Goal: Task Accomplishment & Management: Use online tool/utility

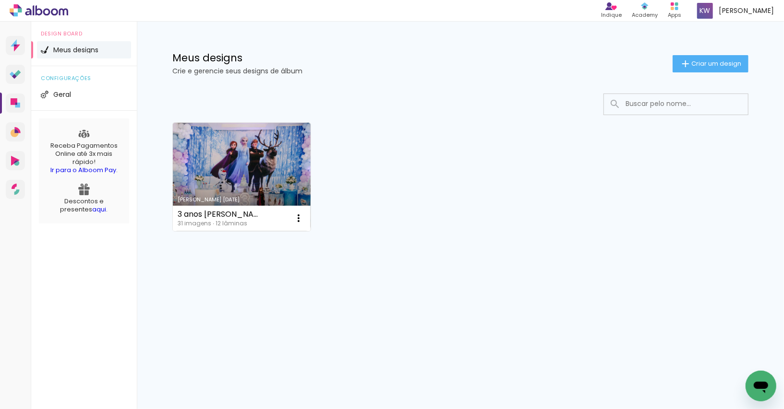
click at [719, 50] on div "Meus designs Crie e gerencie seus designs de álbum Criar um design" at bounding box center [460, 53] width 624 height 62
click at [719, 57] on paper-button "Criar um design" at bounding box center [710, 63] width 76 height 17
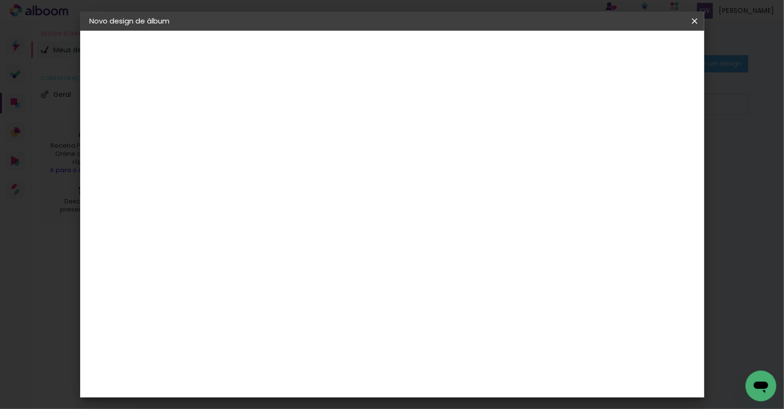
click at [247, 135] on input at bounding box center [247, 128] width 0 height 15
type input "Esperando [PERSON_NAME]"
type paper-input "Esperando [PERSON_NAME]"
click at [288, 39] on header "Informações Dê um título ao seu álbum. Avançar" at bounding box center [247, 59] width 84 height 57
click at [345, 46] on paper-button "Avançar" at bounding box center [321, 51] width 47 height 16
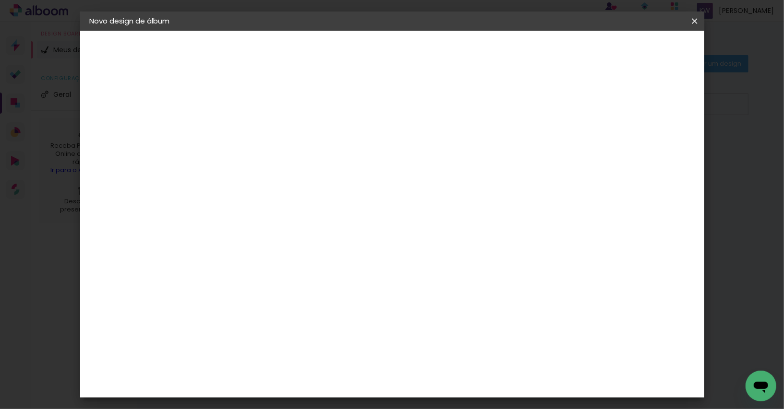
click at [283, 183] on input at bounding box center [271, 183] width 97 height 12
type input "sys"
type paper-input "sys"
click at [268, 216] on div "System ProLab" at bounding box center [254, 218] width 28 height 15
click at [0, 0] on slot "Tamanho Livre" at bounding box center [0, 0] width 0 height 0
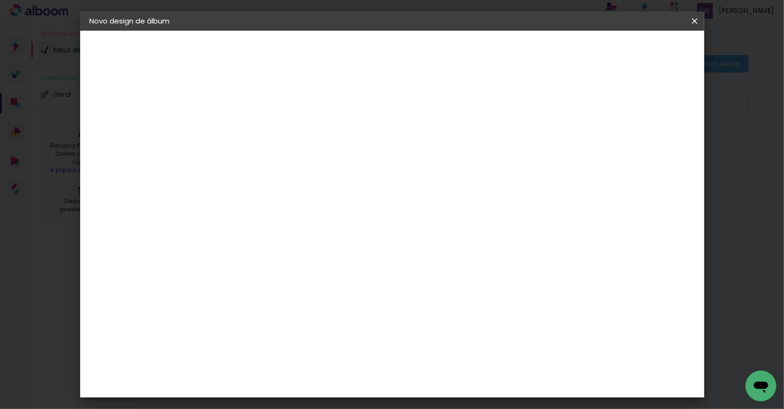
click at [400, 58] on paper-button "Avançar" at bounding box center [376, 51] width 47 height 16
click at [226, 274] on input "30" at bounding box center [216, 274] width 25 height 14
type input "3"
type input "4"
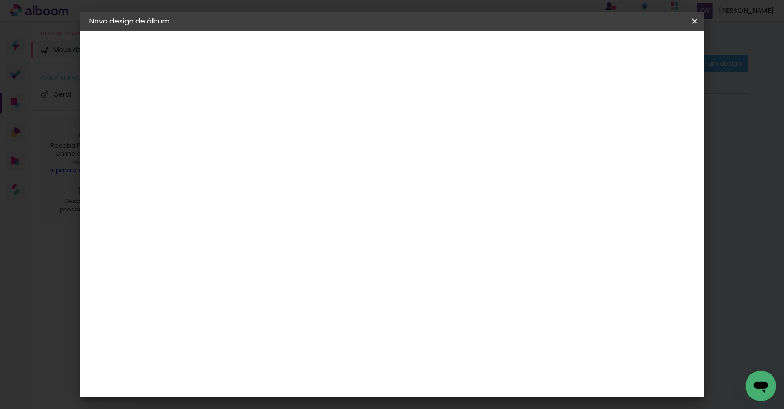
type input "20"
type paper-input "20"
click at [451, 338] on input "60" at bounding box center [448, 340] width 25 height 14
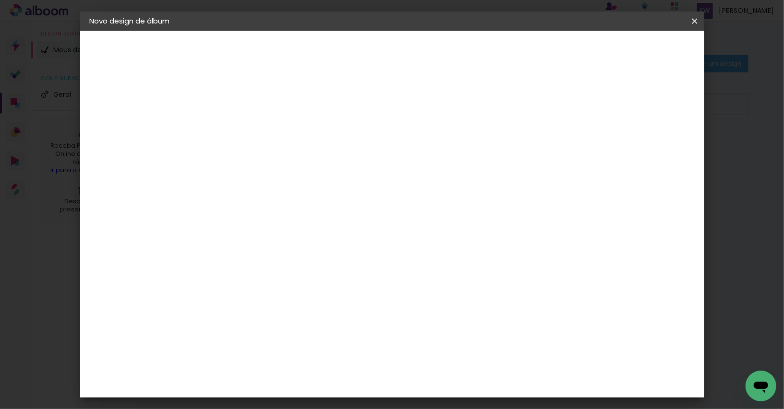
type input "40"
type paper-input "40"
click at [594, 111] on div at bounding box center [590, 110] width 9 height 9
type paper-checkbox "on"
click at [642, 48] on span "Iniciar design" at bounding box center [620, 51] width 44 height 7
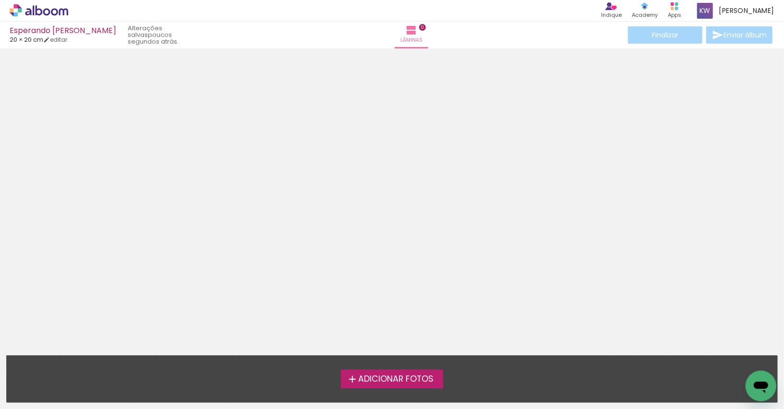
click at [398, 376] on span "Adicionar Fotos" at bounding box center [395, 379] width 75 height 9
click at [0, 0] on input "file" at bounding box center [0, 0] width 0 height 0
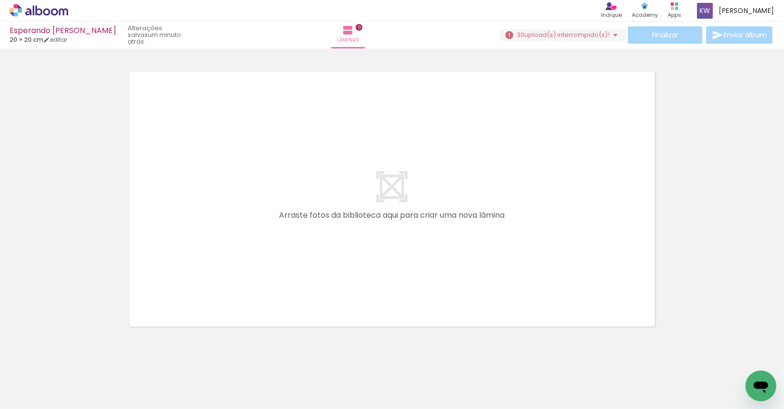
drag, startPoint x: 258, startPoint y: 384, endPoint x: 279, endPoint y: 292, distance: 94.1
click at [278, 292] on quentale-workspace at bounding box center [392, 204] width 784 height 409
drag, startPoint x: 249, startPoint y: 380, endPoint x: 292, endPoint y: 270, distance: 117.5
click at [292, 270] on quentale-workspace at bounding box center [392, 204] width 784 height 409
click at [270, 344] on div "Confirmar Cancelar" at bounding box center [392, 194] width 784 height 317
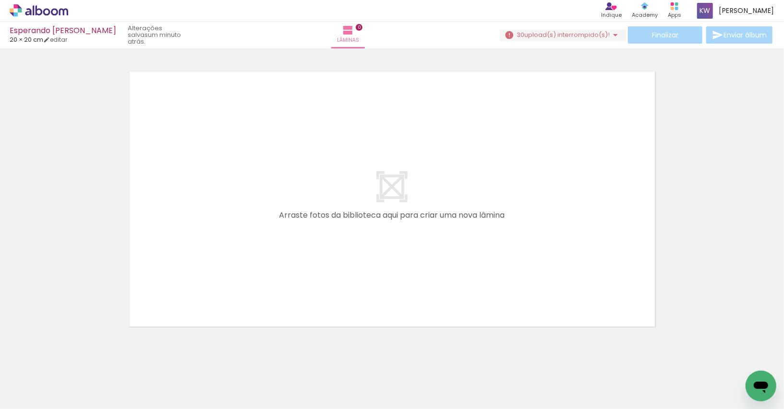
click at [79, 373] on iron-horizontal-list at bounding box center [69, 379] width 19 height 60
click at [479, 313] on quentale-layouter at bounding box center [391, 199] width 539 height 270
click at [695, 245] on div at bounding box center [392, 187] width 784 height 294
click at [79, 382] on iron-horizontal-list at bounding box center [69, 379] width 19 height 60
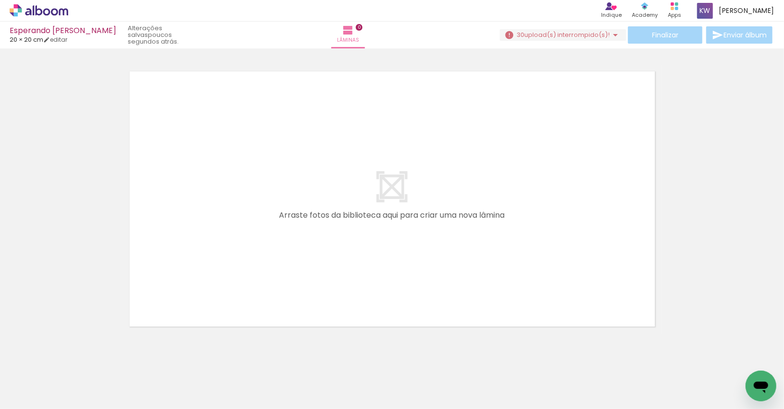
drag, startPoint x: 244, startPoint y: 382, endPoint x: 299, endPoint y: 277, distance: 117.9
click at [299, 277] on quentale-workspace at bounding box center [392, 204] width 784 height 409
click at [79, 395] on iron-horizontal-list at bounding box center [69, 379] width 19 height 60
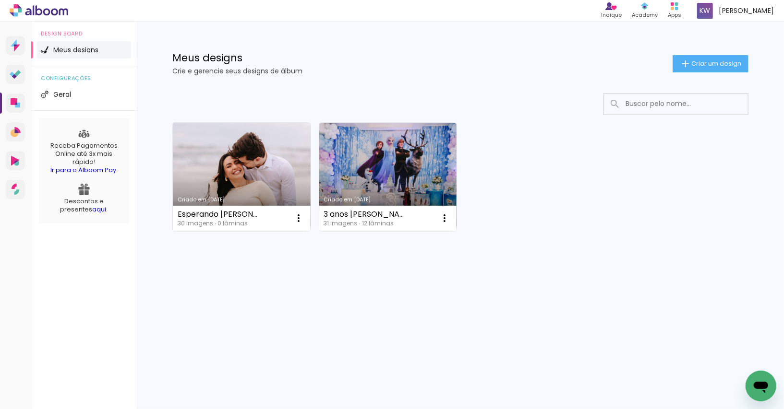
click at [193, 159] on link "Criado em [DATE]" at bounding box center [242, 177] width 138 height 108
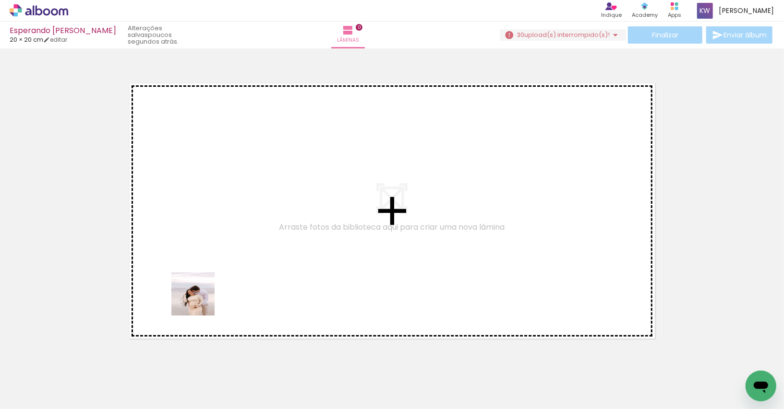
drag, startPoint x: 113, startPoint y: 365, endPoint x: 261, endPoint y: 274, distance: 173.3
click at [261, 274] on quentale-workspace at bounding box center [392, 204] width 784 height 409
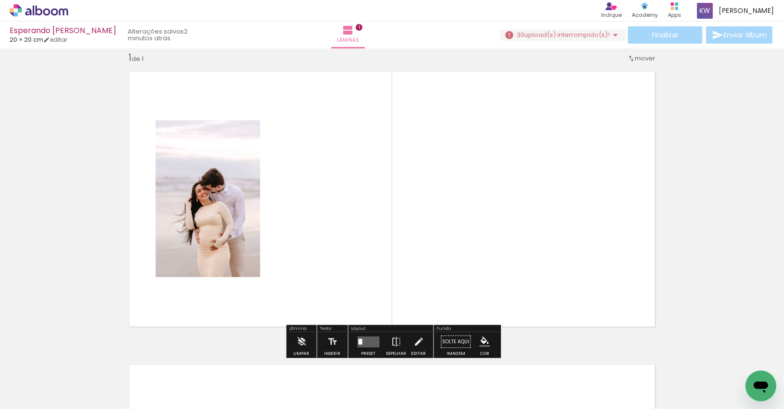
click at [598, 34] on span "upload(s) interrompido(s)!" at bounding box center [566, 34] width 85 height 9
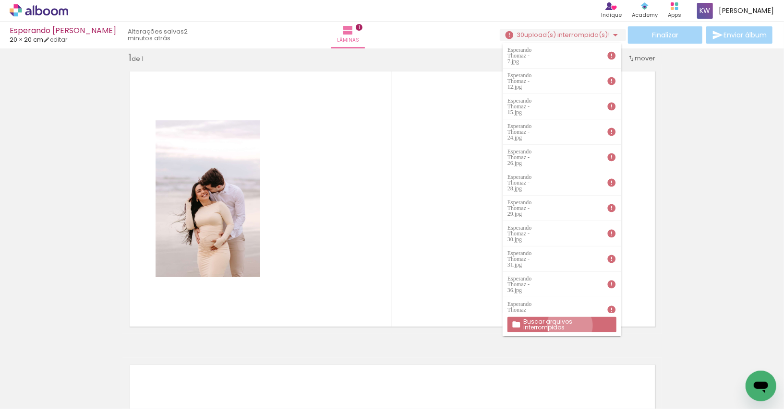
click at [0, 0] on slot "Buscar arquivos interrompidos" at bounding box center [0, 0] width 0 height 0
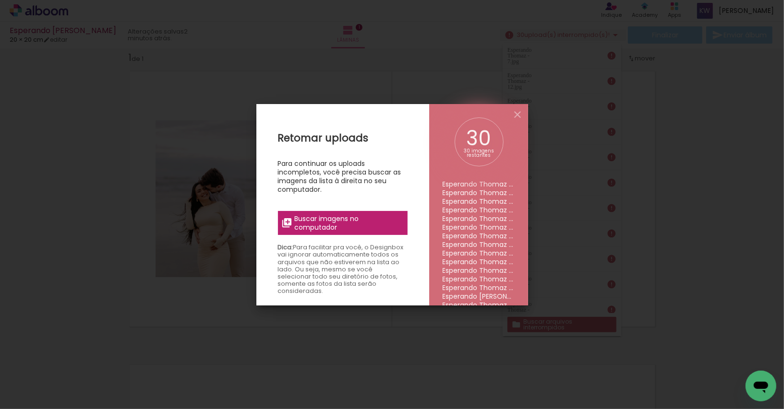
click at [353, 227] on span "Buscar imagens no computador" at bounding box center [347, 223] width 107 height 17
click at [0, 0] on input "file" at bounding box center [0, 0] width 0 height 0
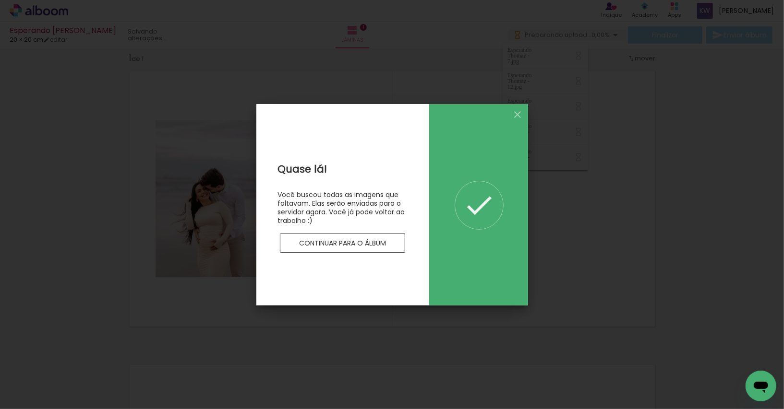
click at [0, 0] on slot "Continuar para o álbum" at bounding box center [0, 0] width 0 height 0
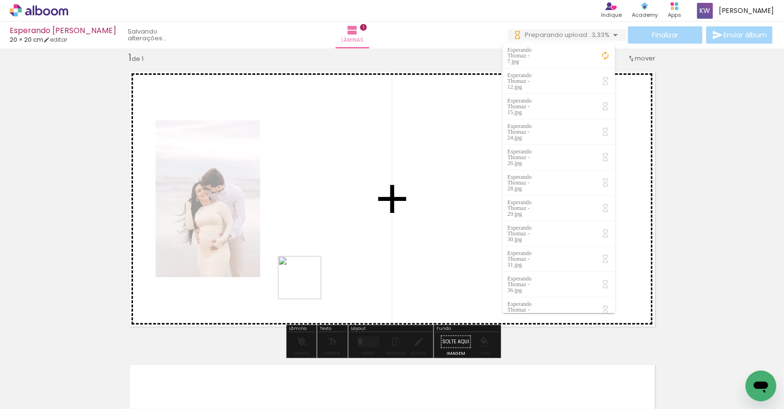
drag, startPoint x: 147, startPoint y: 389, endPoint x: 308, endPoint y: 285, distance: 192.0
click at [308, 285] on quentale-workspace at bounding box center [392, 204] width 784 height 409
drag, startPoint x: 260, startPoint y: 372, endPoint x: 439, endPoint y: 272, distance: 205.2
click at [439, 272] on quentale-workspace at bounding box center [392, 204] width 784 height 409
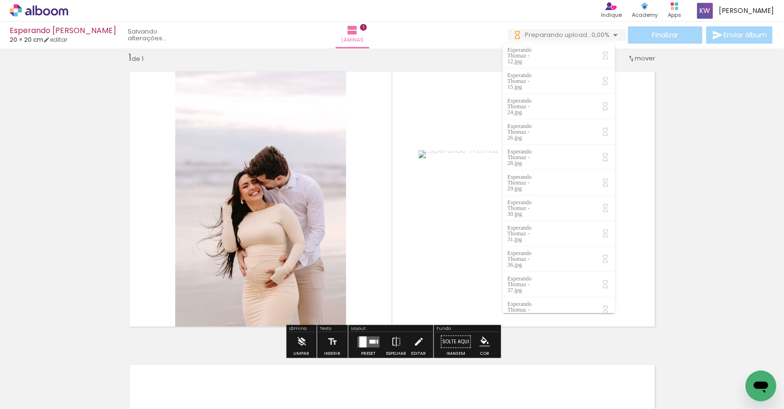
click at [683, 146] on div "Inserir lâmina 1 de 1" at bounding box center [392, 334] width 784 height 588
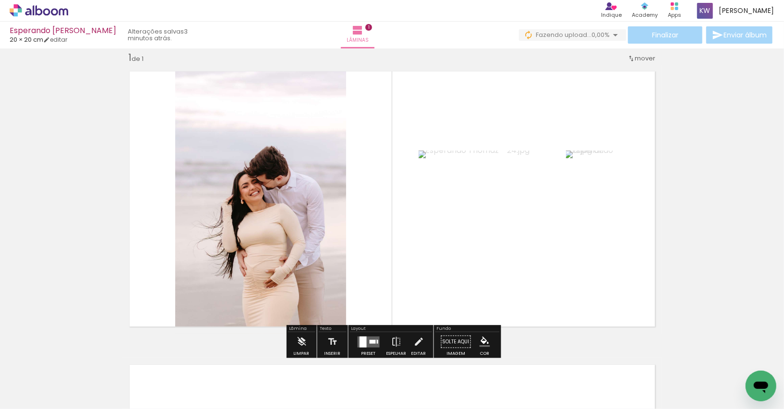
click at [377, 340] on div at bounding box center [377, 342] width 1 height 4
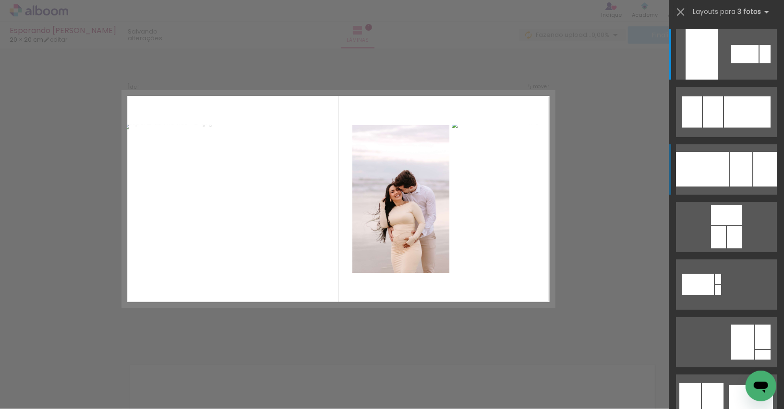
click at [719, 176] on div at bounding box center [702, 169] width 53 height 35
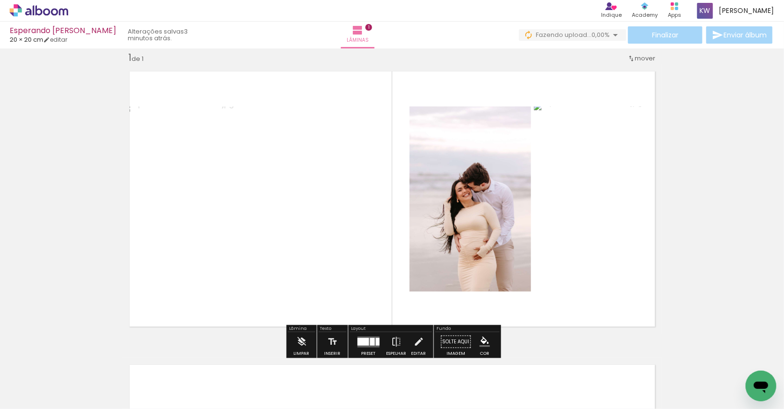
click at [719, 176] on div "Inserir lâmina 1 de 1" at bounding box center [392, 334] width 784 height 588
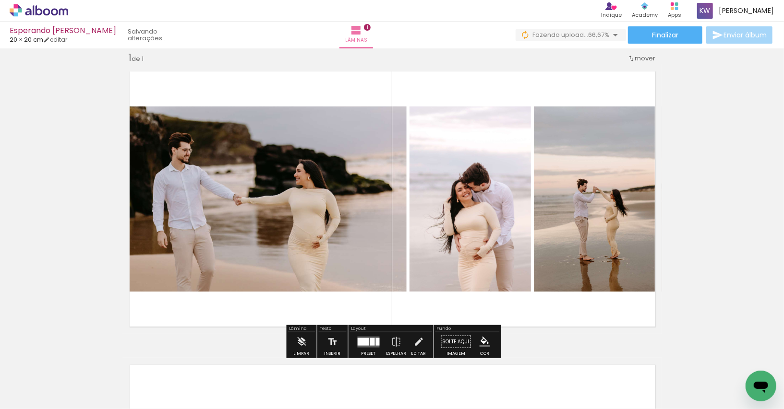
click at [376, 343] on div at bounding box center [378, 342] width 4 height 8
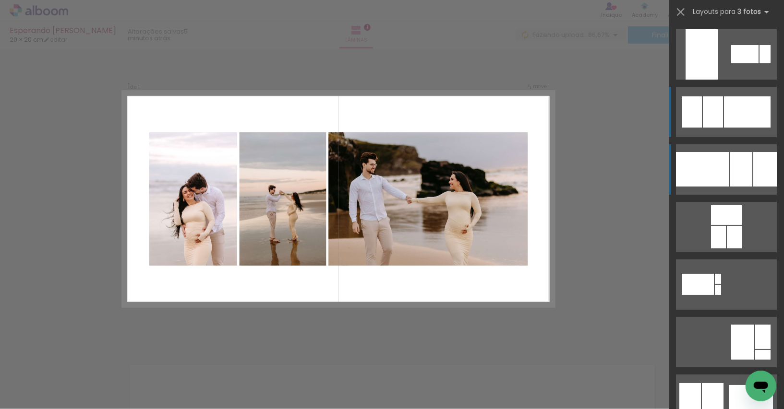
click at [739, 115] on div at bounding box center [747, 111] width 47 height 31
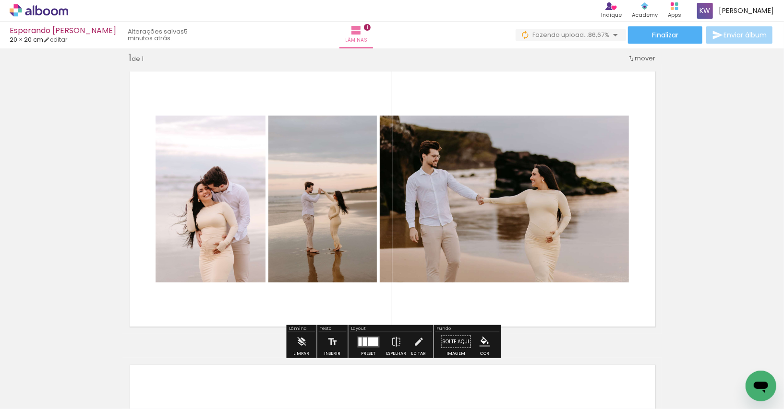
click at [391, 340] on iron-icon at bounding box center [396, 342] width 11 height 19
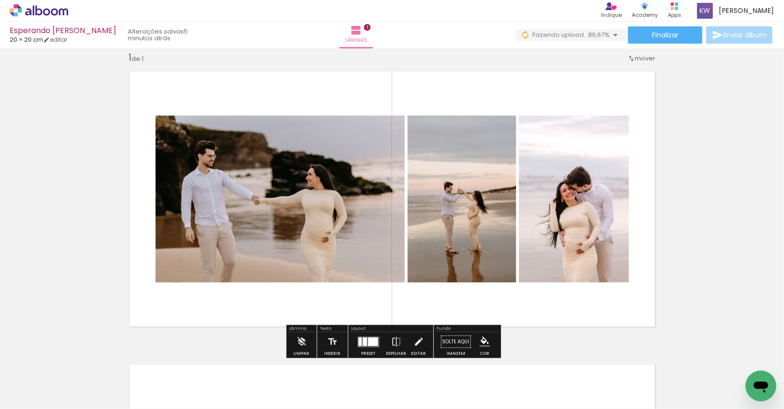
click at [667, 230] on div "Inserir lâmina 1 de 1" at bounding box center [392, 334] width 784 height 588
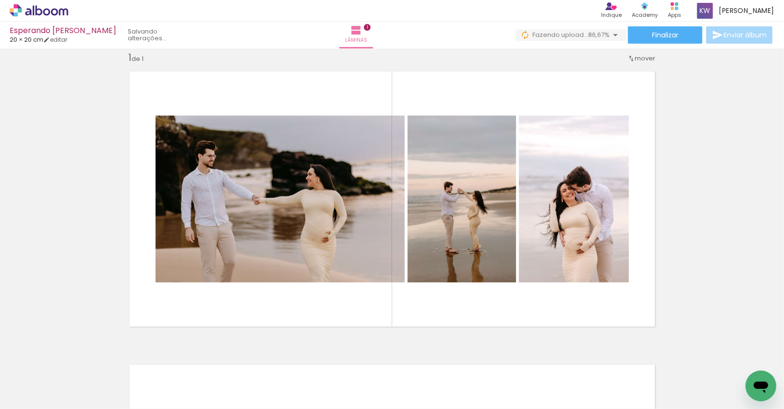
scroll to position [0, 152]
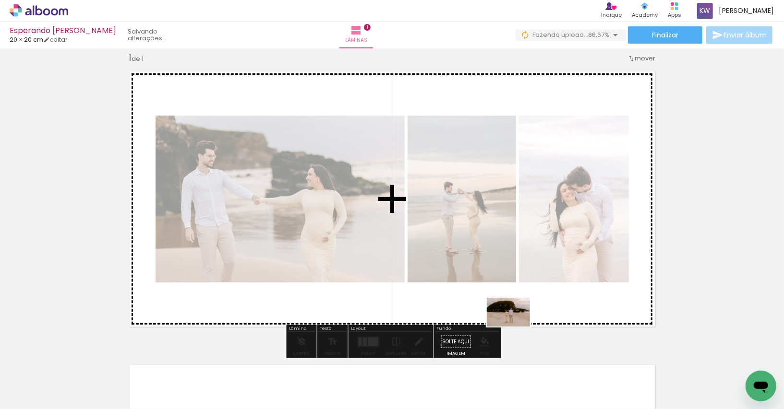
drag, startPoint x: 550, startPoint y: 386, endPoint x: 515, endPoint y: 327, distance: 68.4
click at [515, 327] on quentale-workspace at bounding box center [392, 204] width 784 height 409
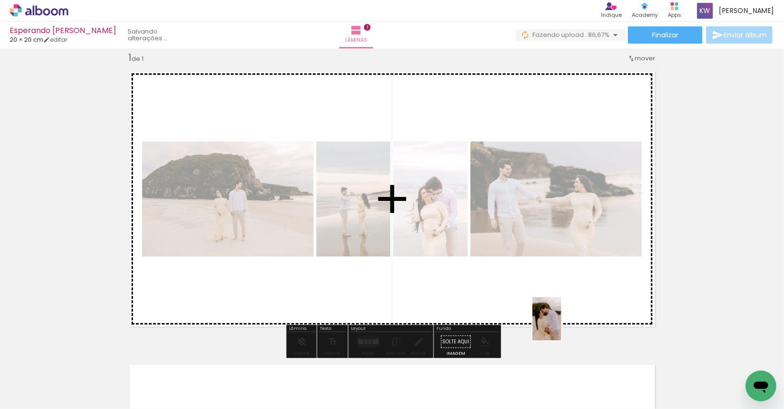
drag, startPoint x: 593, startPoint y: 387, endPoint x: 560, endPoint y: 325, distance: 70.2
click at [560, 325] on quentale-workspace at bounding box center [392, 204] width 784 height 409
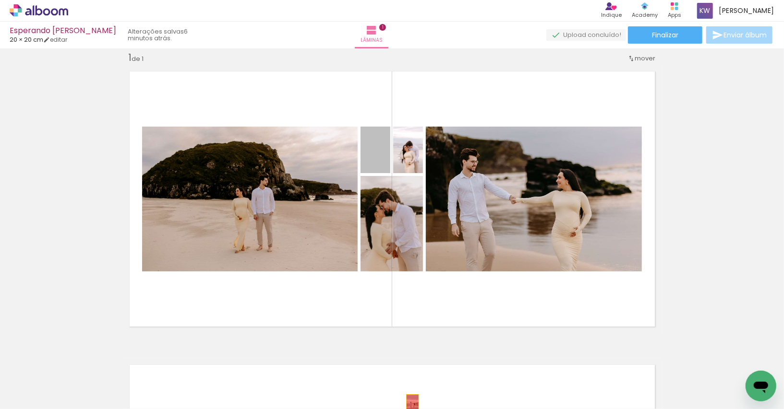
drag, startPoint x: 384, startPoint y: 164, endPoint x: 412, endPoint y: 404, distance: 241.6
click at [412, 404] on quentale-workspace at bounding box center [392, 204] width 784 height 409
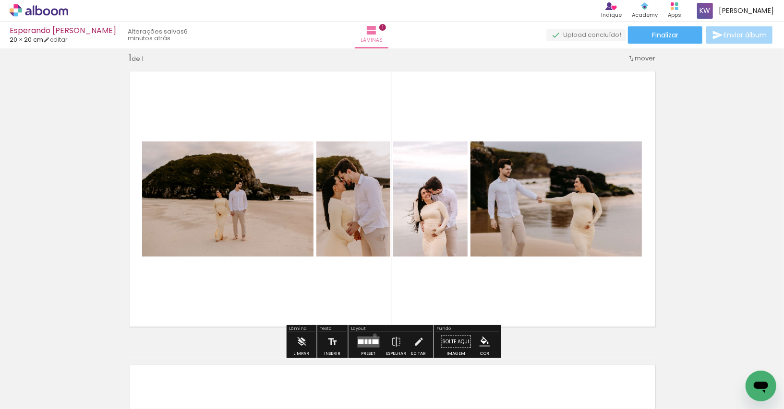
click at [372, 335] on div at bounding box center [369, 342] width 26 height 19
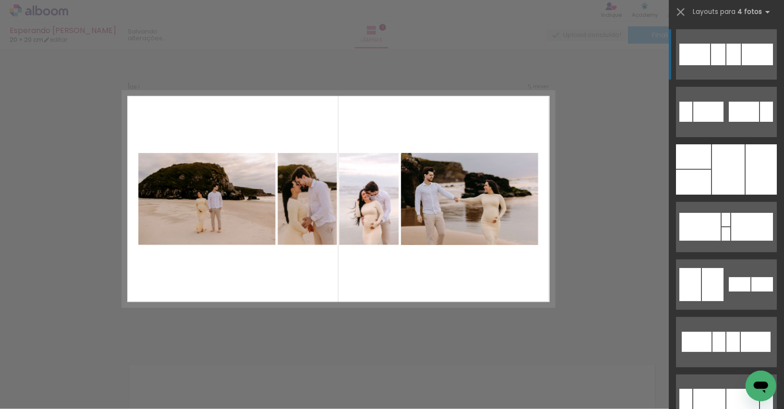
click at [618, 275] on div "Confirmar Cancelar" at bounding box center [392, 341] width 784 height 611
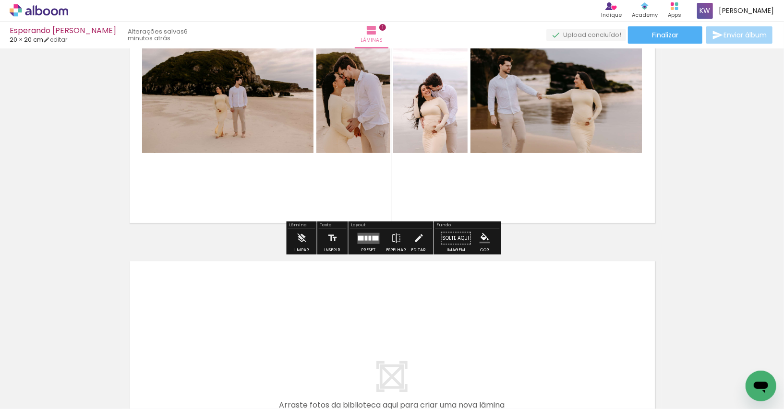
scroll to position [117, 0]
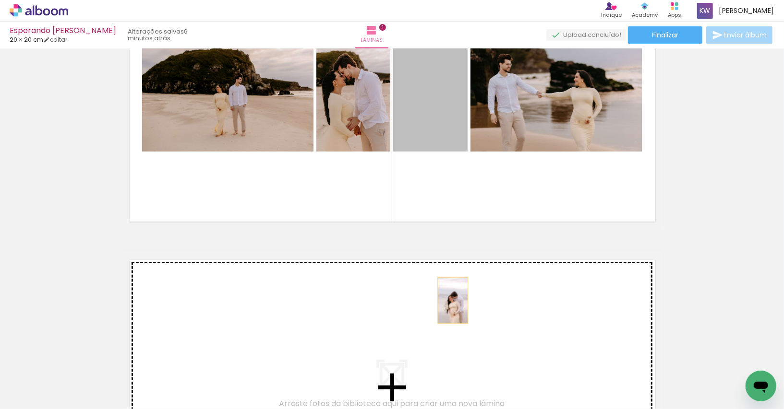
drag, startPoint x: 448, startPoint y: 102, endPoint x: 453, endPoint y: 301, distance: 199.7
click at [453, 301] on div "Inserir lâmina 1 de 1" at bounding box center [392, 229] width 784 height 588
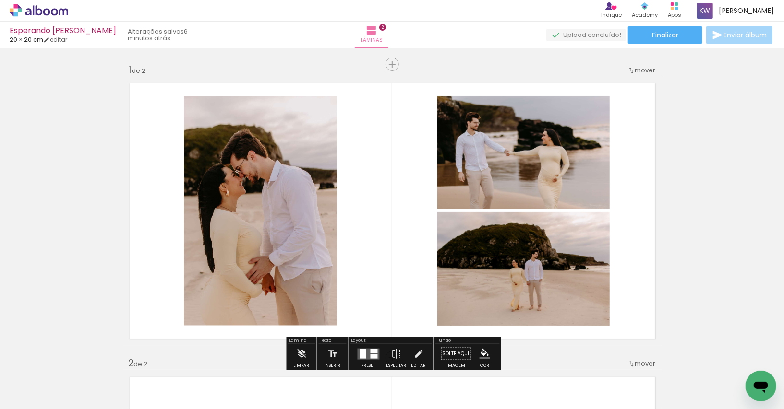
scroll to position [41, 0]
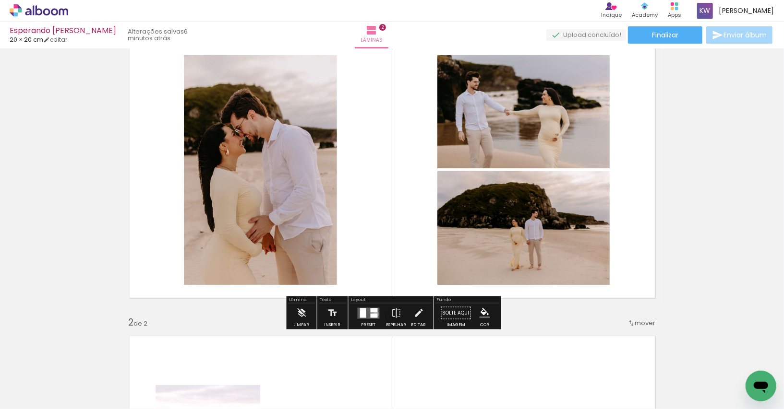
click at [374, 314] on div at bounding box center [374, 315] width 7 height 4
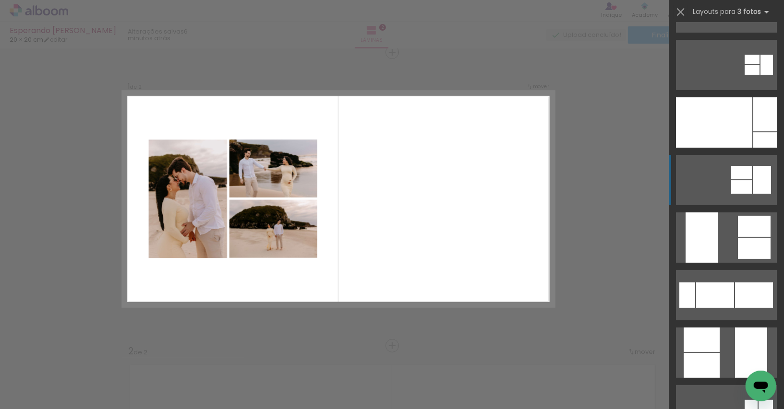
scroll to position [108, 0]
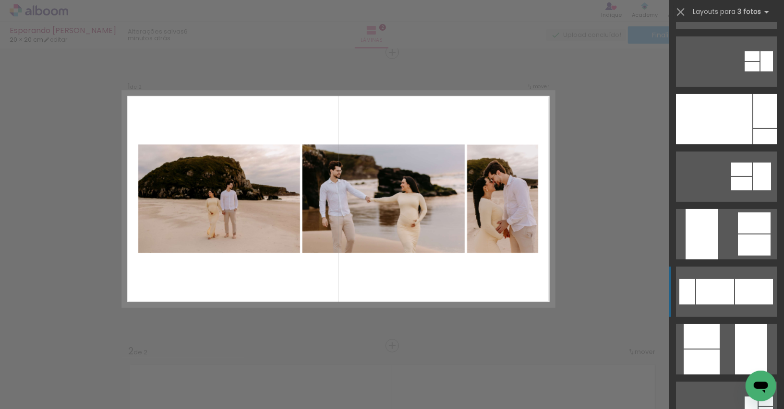
click at [704, 301] on div at bounding box center [715, 291] width 38 height 25
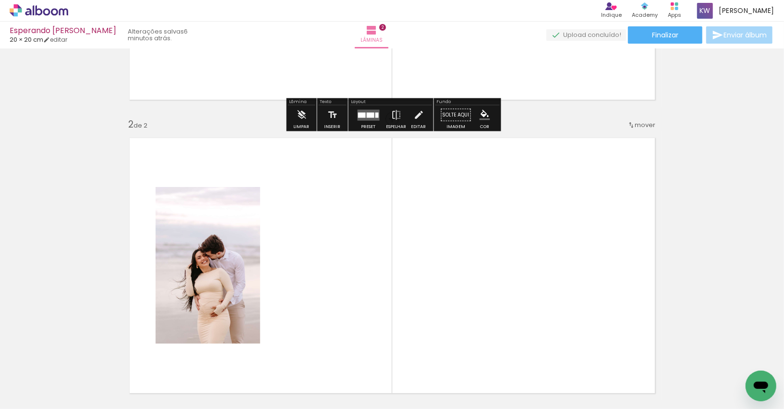
scroll to position [0, 0]
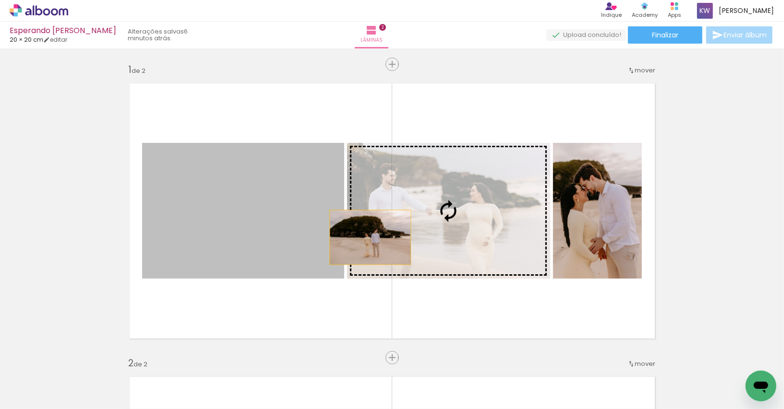
drag, startPoint x: 323, startPoint y: 238, endPoint x: 395, endPoint y: 238, distance: 72.0
click at [0, 0] on slot at bounding box center [0, 0] width 0 height 0
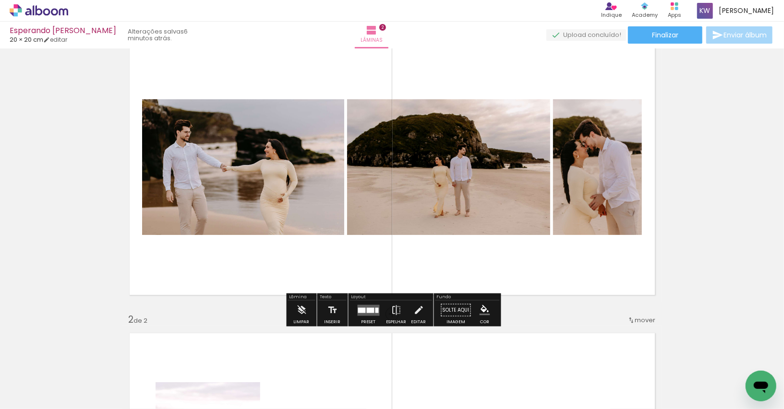
scroll to position [53, 0]
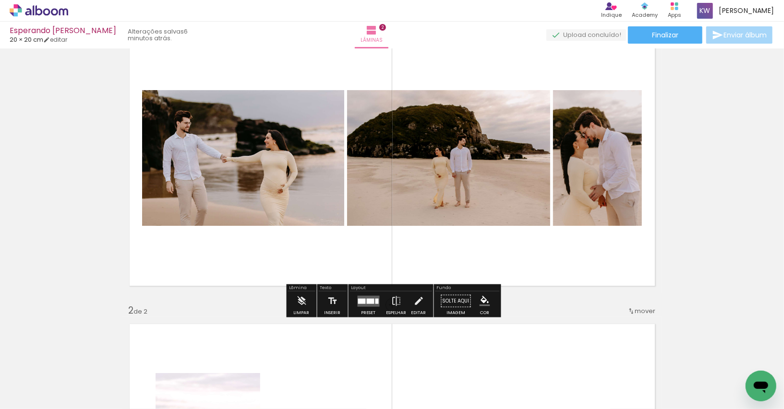
click at [374, 295] on div at bounding box center [369, 301] width 26 height 19
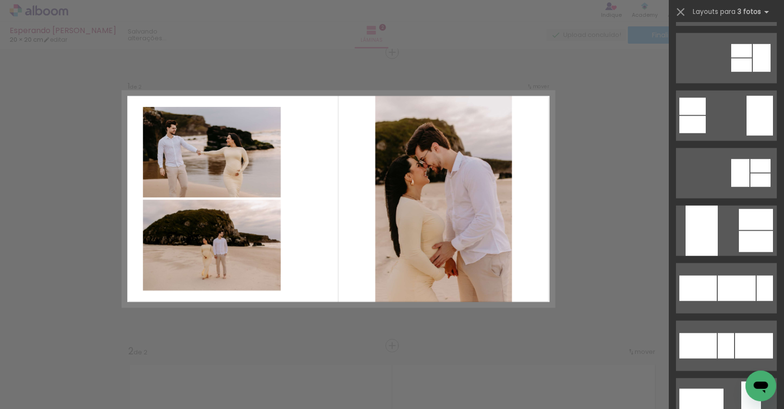
scroll to position [749, 0]
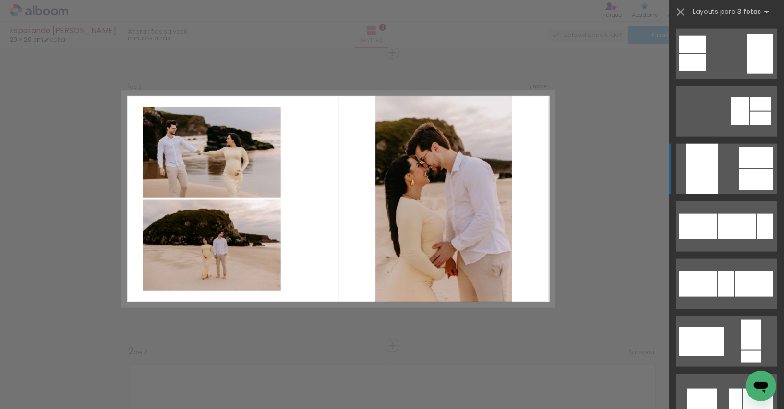
click at [736, 180] on quentale-layouter at bounding box center [726, 169] width 101 height 50
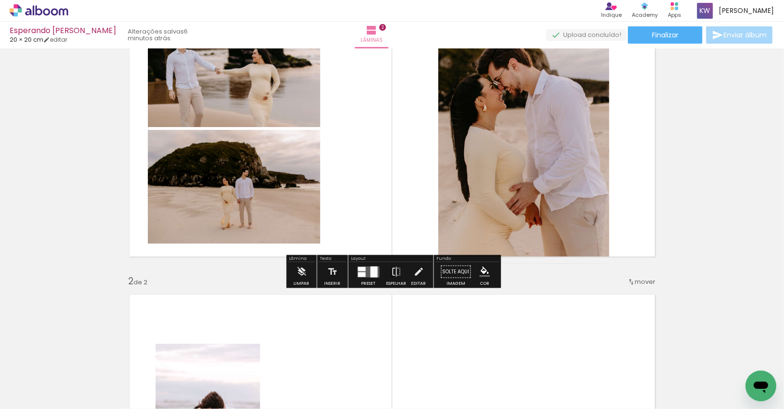
scroll to position [63, 0]
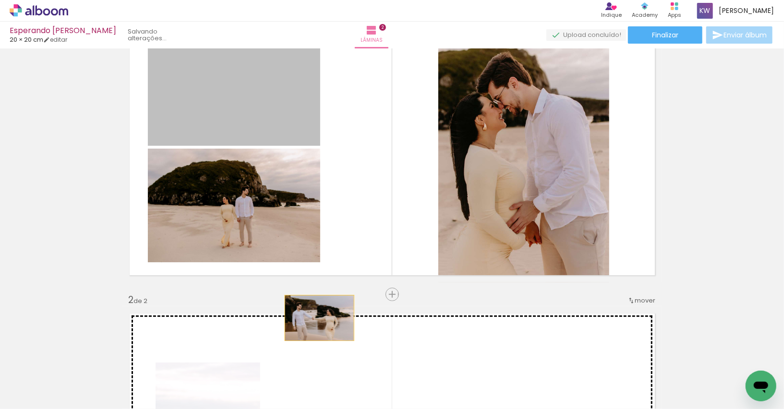
drag, startPoint x: 272, startPoint y: 117, endPoint x: 317, endPoint y: 317, distance: 205.7
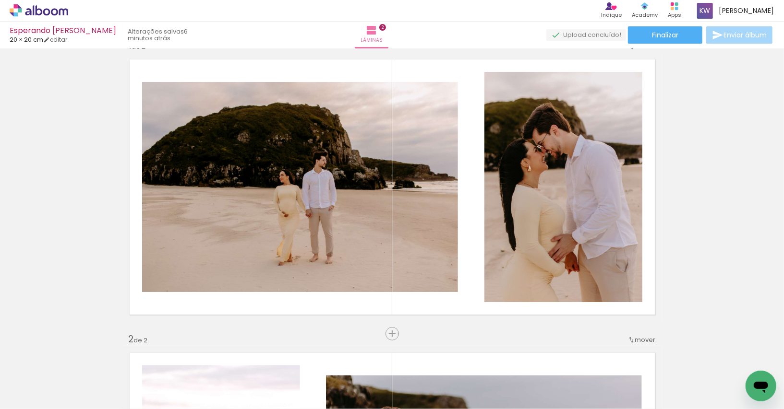
scroll to position [15, 0]
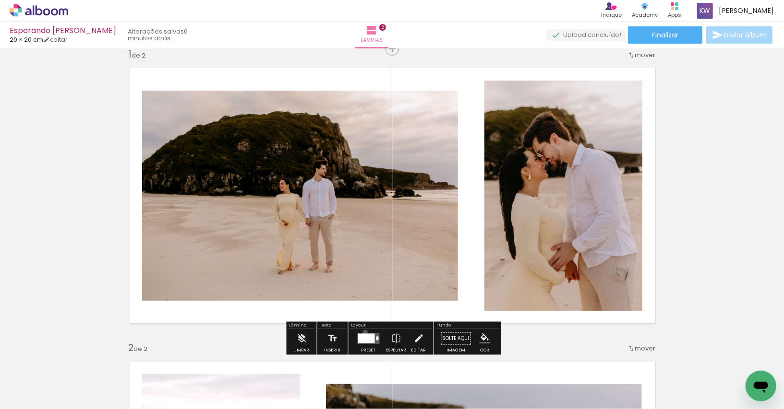
click at [363, 332] on div at bounding box center [369, 338] width 26 height 19
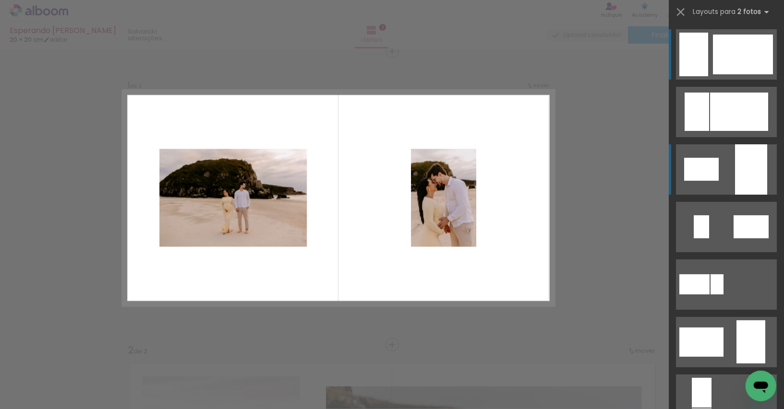
scroll to position [12, 0]
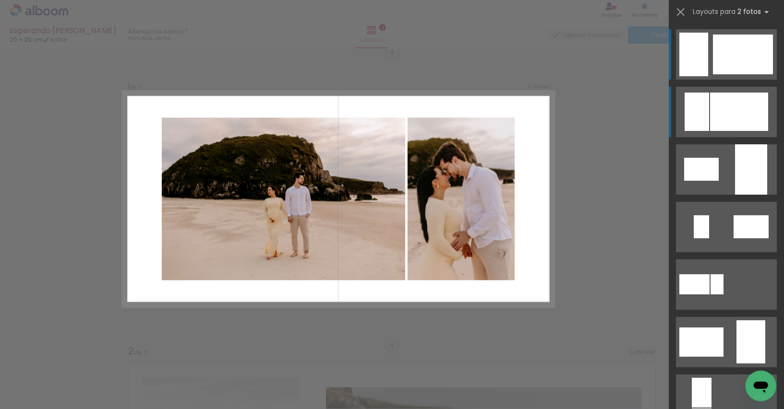
click at [736, 109] on div at bounding box center [739, 112] width 58 height 38
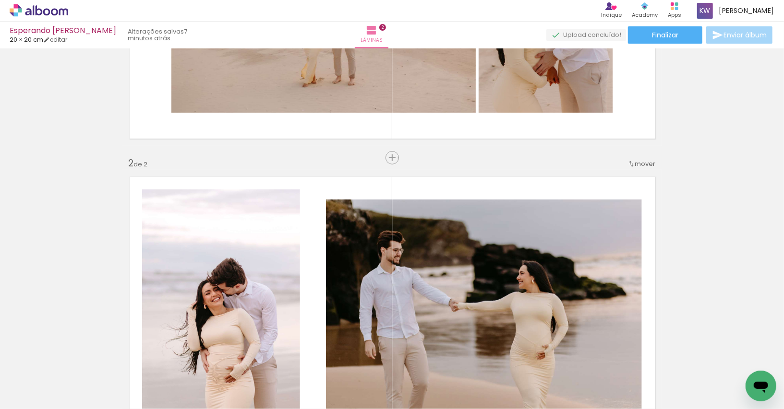
scroll to position [378, 0]
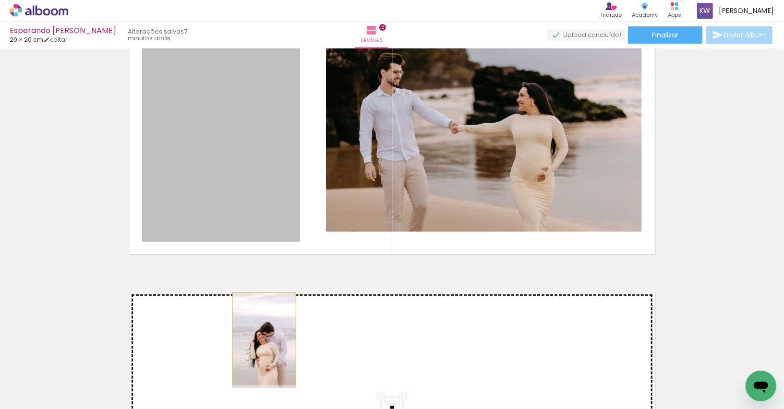
drag, startPoint x: 264, startPoint y: 181, endPoint x: 264, endPoint y: 339, distance: 158.4
click at [264, 339] on div "Inserir lâmina 1 de 2 Inserir lâmina 2 de 2" at bounding box center [392, 115] width 784 height 882
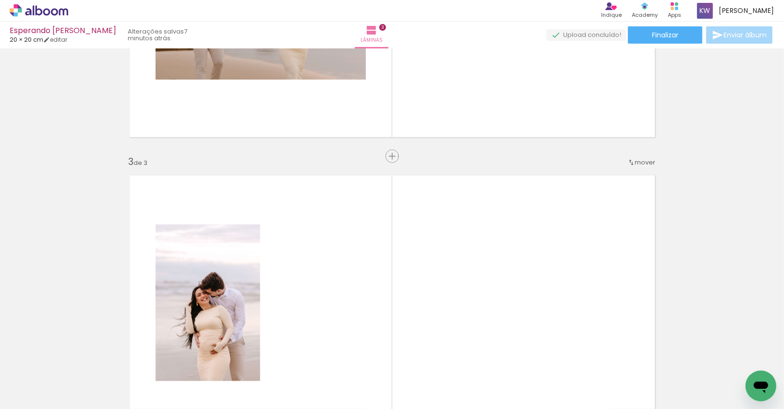
scroll to position [307, 0]
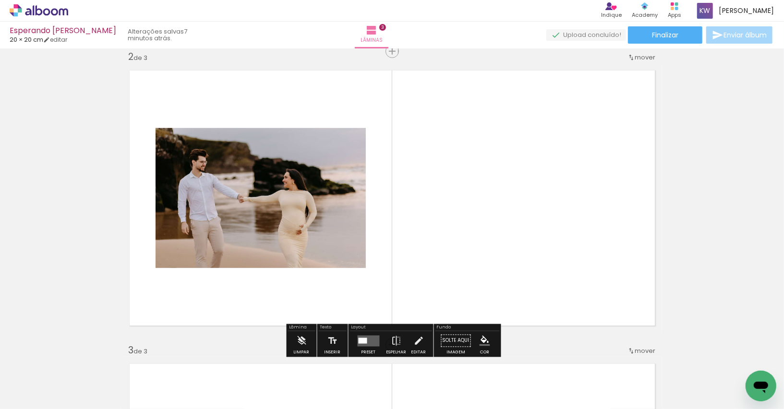
click at [423, 188] on quentale-layouter at bounding box center [391, 198] width 539 height 270
click at [361, 340] on div at bounding box center [363, 341] width 9 height 6
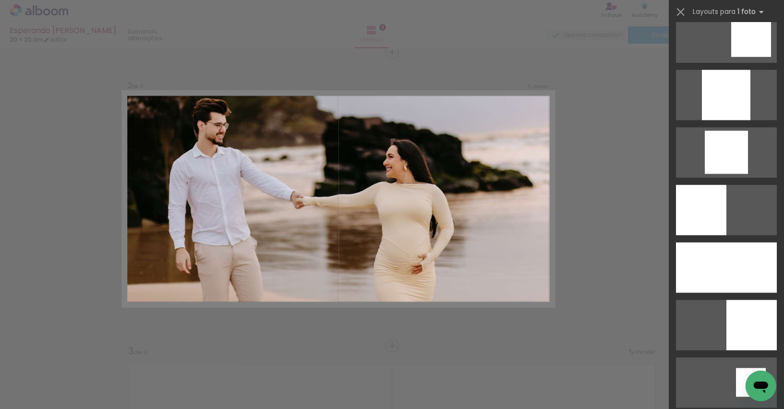
scroll to position [900, 0]
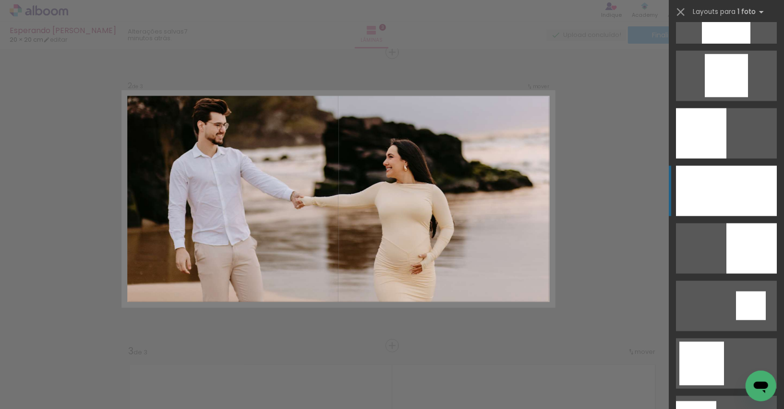
click at [746, 206] on div at bounding box center [726, 191] width 101 height 50
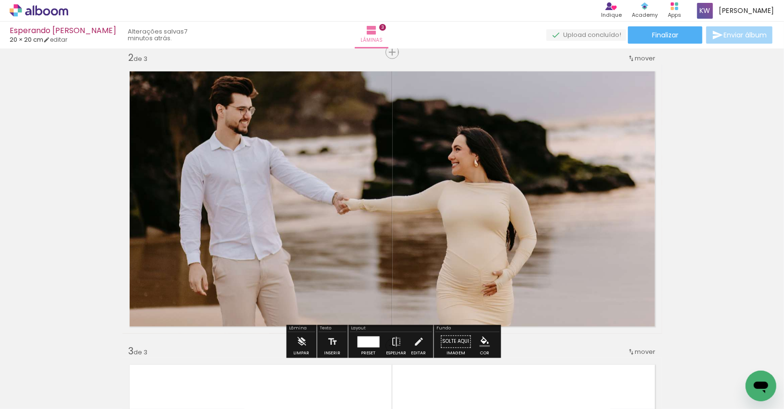
scroll to position [0, 0]
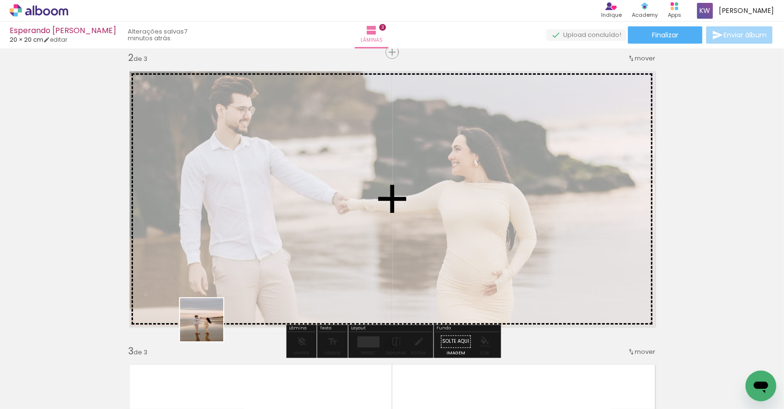
drag, startPoint x: 142, startPoint y: 374, endPoint x: 209, endPoint y: 327, distance: 81.4
click at [209, 327] on quentale-workspace at bounding box center [392, 204] width 784 height 409
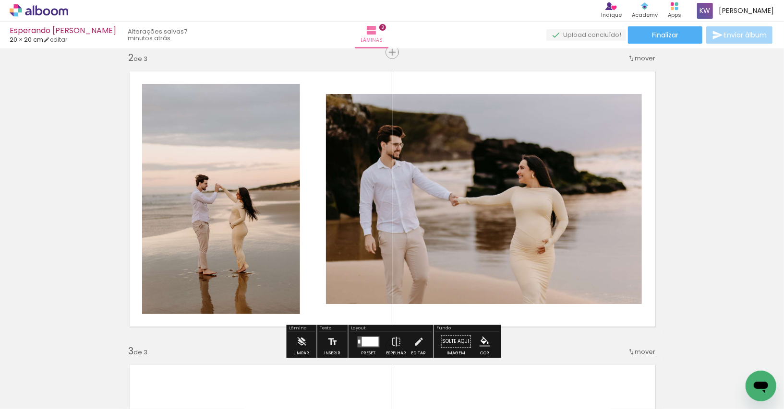
click at [391, 345] on iron-icon at bounding box center [396, 342] width 11 height 19
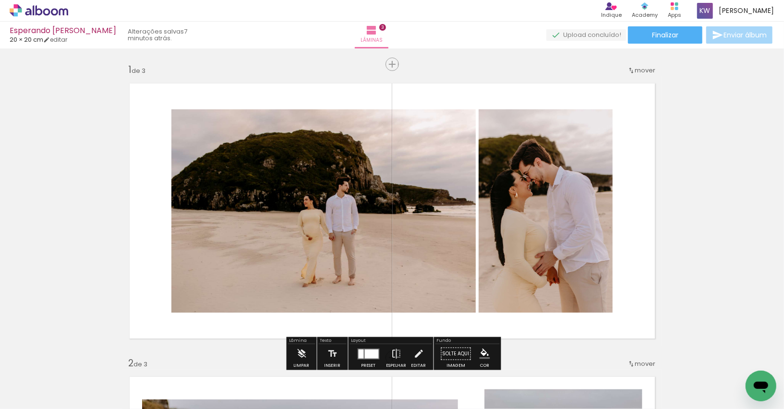
click at [639, 66] on span "mover" at bounding box center [645, 70] width 21 height 9
click at [606, 84] on span "depois da" at bounding box center [608, 85] width 32 height 16
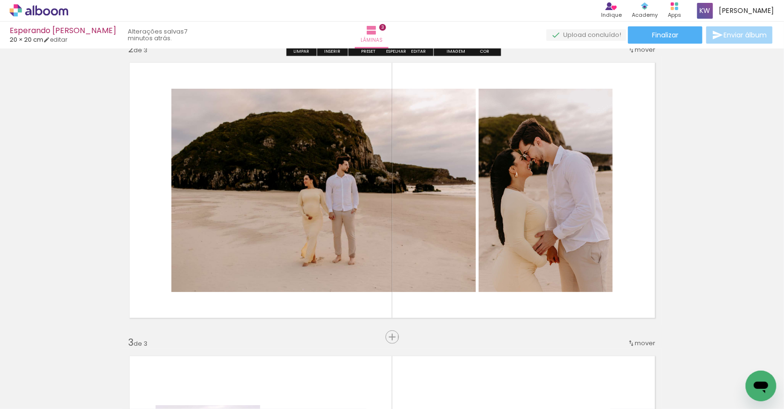
scroll to position [315, 0]
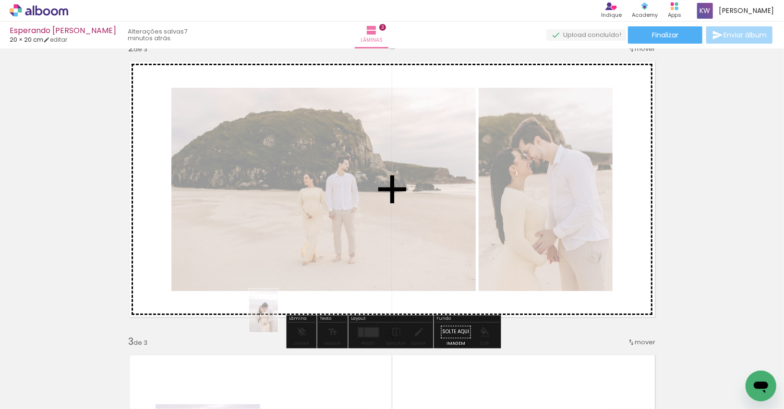
drag, startPoint x: 103, startPoint y: 381, endPoint x: 278, endPoint y: 318, distance: 186.1
click at [278, 318] on quentale-workspace at bounding box center [392, 204] width 784 height 409
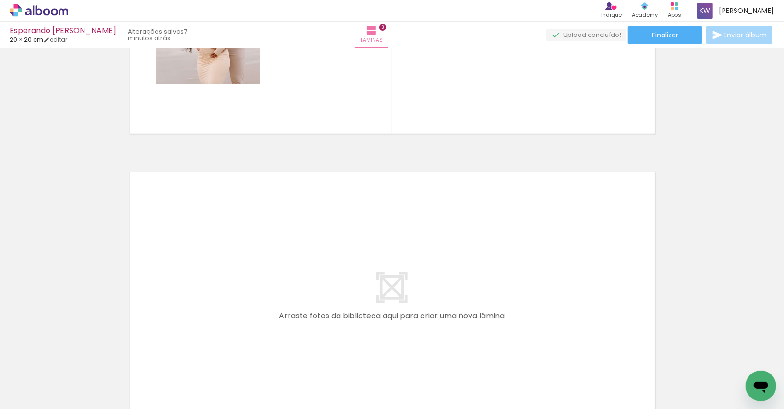
scroll to position [643, 0]
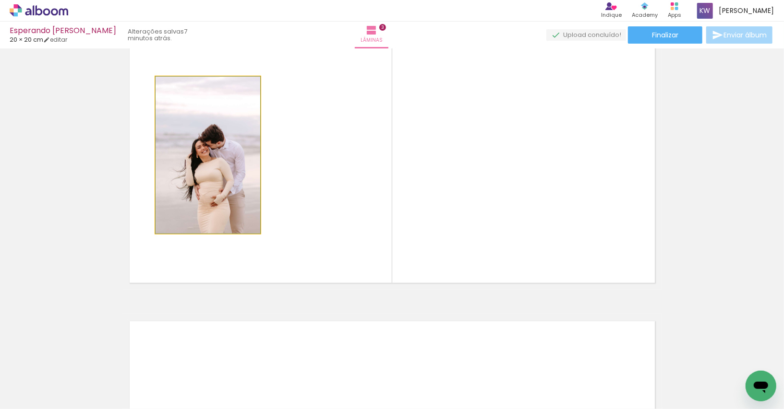
click at [248, 215] on quentale-photo at bounding box center [208, 155] width 105 height 157
click at [239, 205] on quentale-photo at bounding box center [208, 155] width 105 height 157
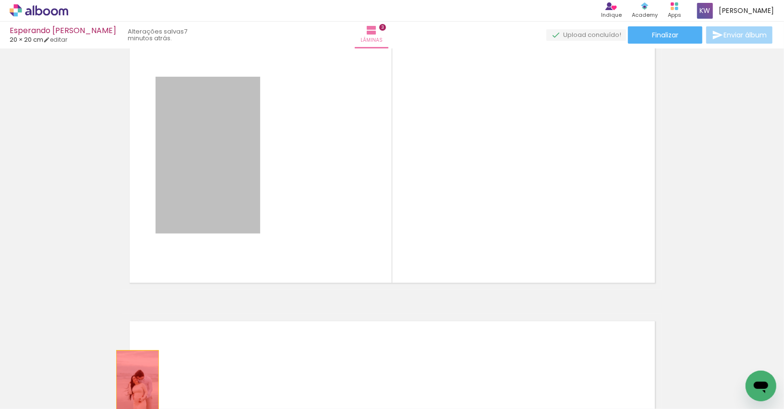
drag, startPoint x: 233, startPoint y: 210, endPoint x: 127, endPoint y: 382, distance: 202.3
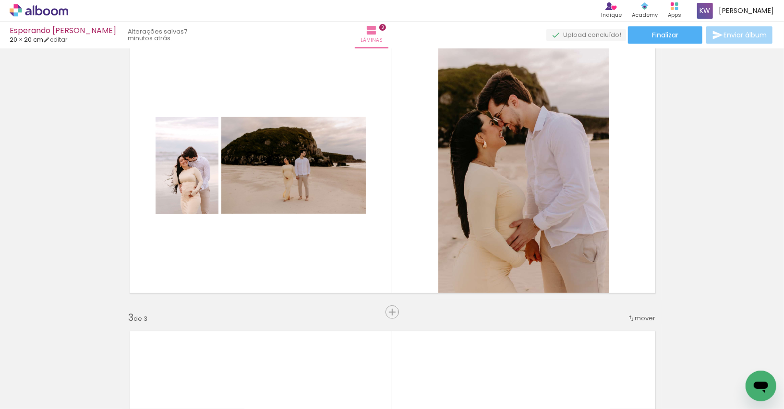
scroll to position [327, 0]
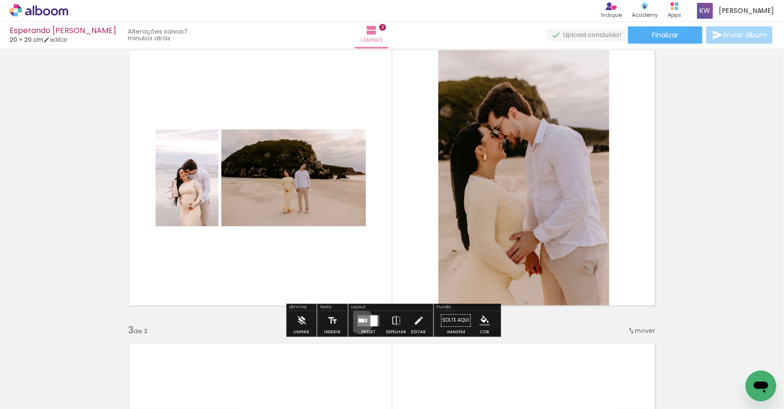
click at [359, 321] on div at bounding box center [362, 321] width 6 height 4
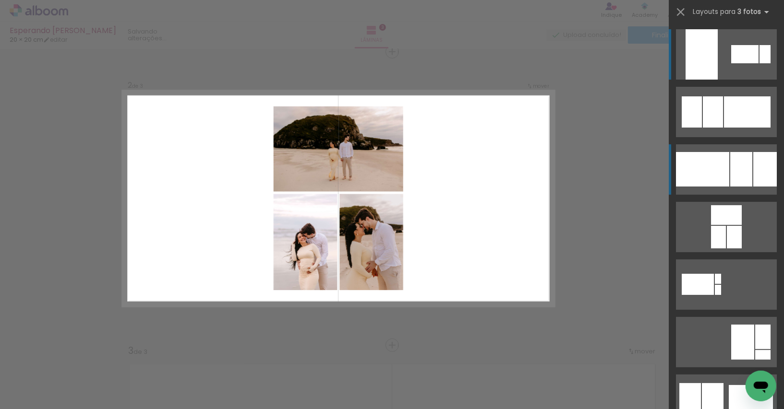
scroll to position [306, 0]
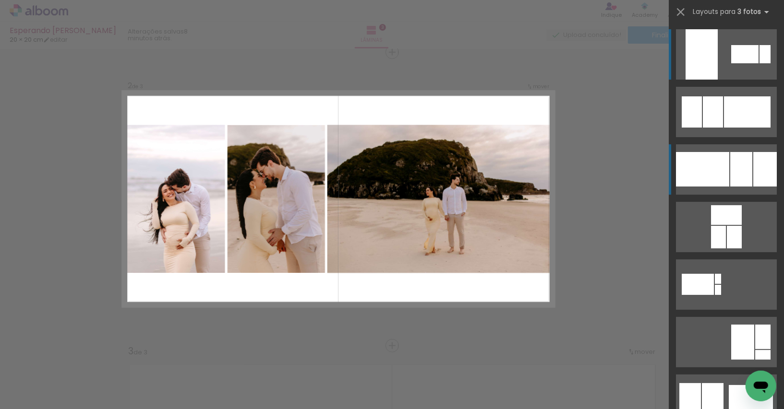
click at [755, 176] on div at bounding box center [765, 169] width 24 height 35
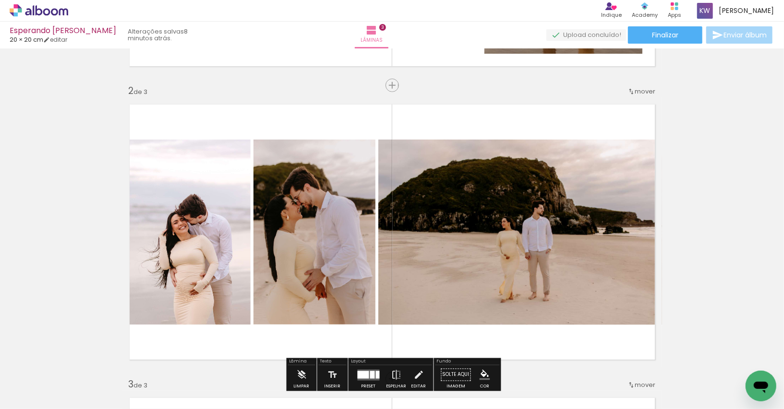
scroll to position [303, 0]
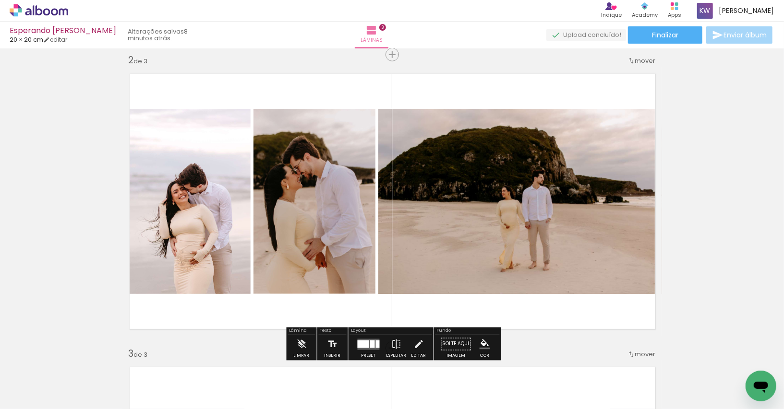
click at [376, 346] on div at bounding box center [378, 344] width 4 height 8
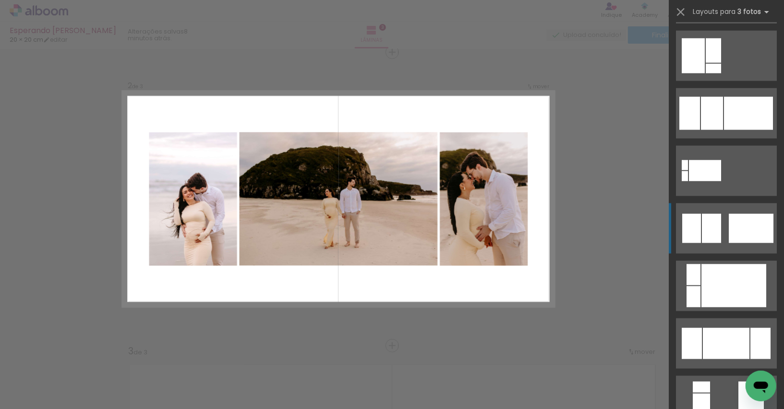
scroll to position [746, 0]
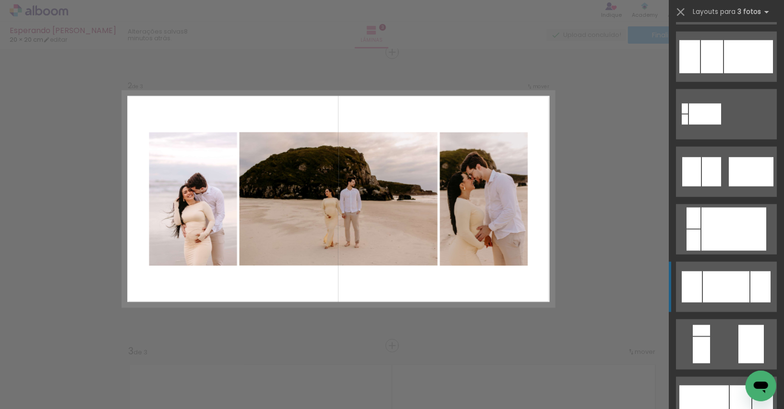
click at [723, 302] on div at bounding box center [726, 287] width 47 height 31
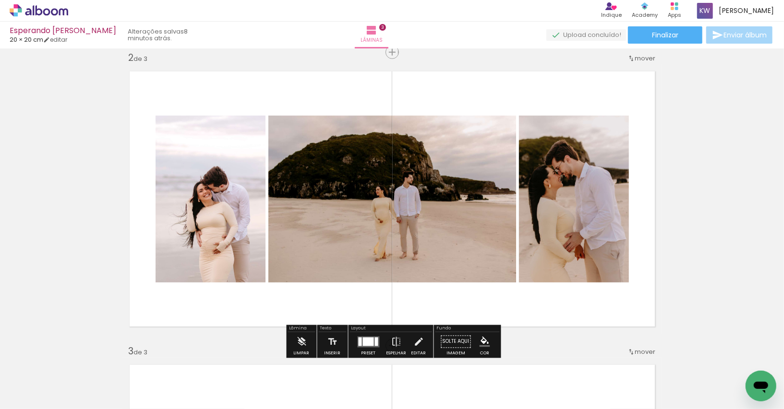
click at [723, 302] on div "Inserir lâmina 1 de 3 Inserir lâmina 2 de 3 Inserir lâmina 3 de 3" at bounding box center [392, 333] width 784 height 1175
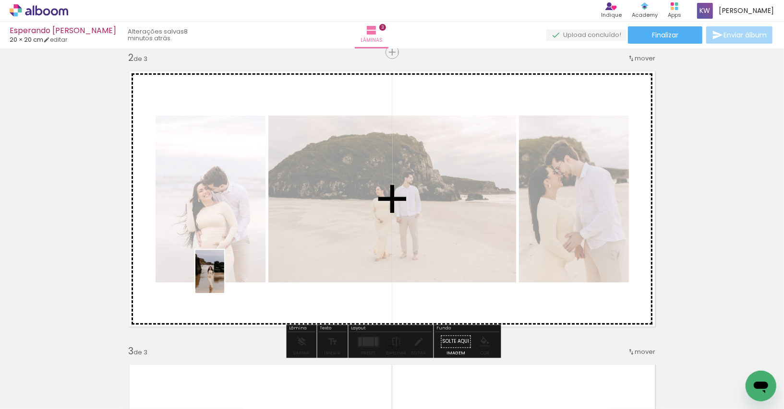
drag, startPoint x: 204, startPoint y: 391, endPoint x: 223, endPoint y: 279, distance: 113.9
click at [223, 279] on quentale-workspace at bounding box center [392, 204] width 784 height 409
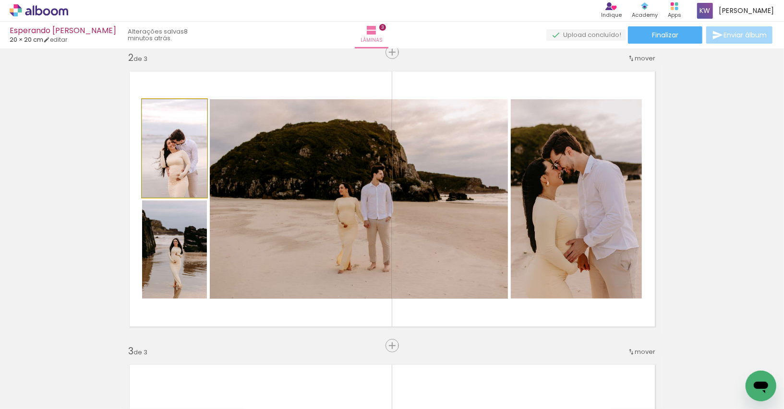
click at [196, 180] on quentale-photo at bounding box center [174, 148] width 65 height 98
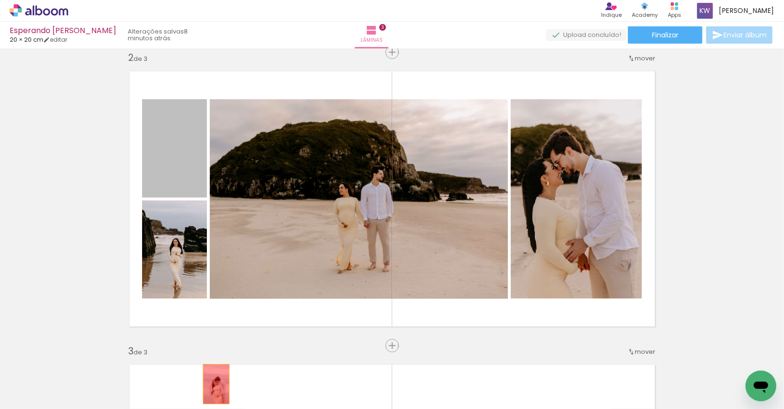
drag, startPoint x: 195, startPoint y: 175, endPoint x: 216, endPoint y: 388, distance: 214.6
click at [216, 388] on quentale-workspace at bounding box center [392, 204] width 784 height 409
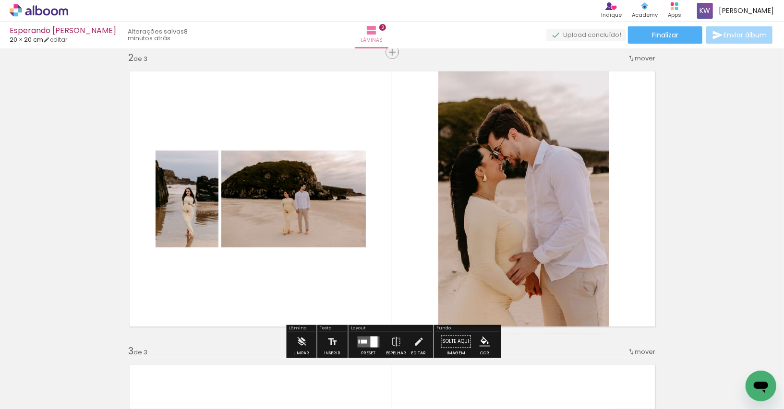
click at [362, 342] on div at bounding box center [364, 342] width 6 height 4
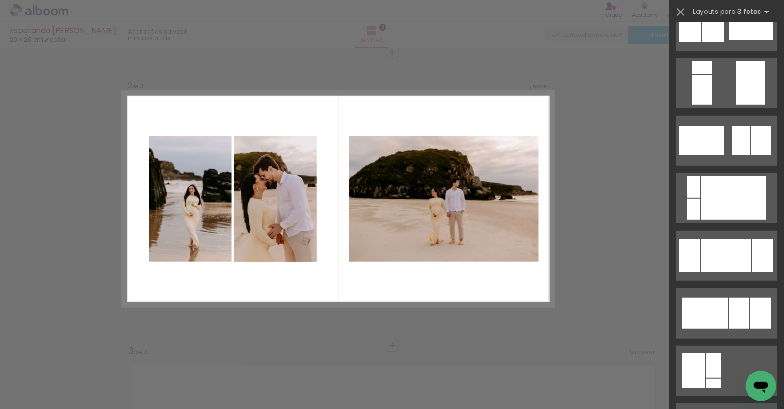
scroll to position [377, 0]
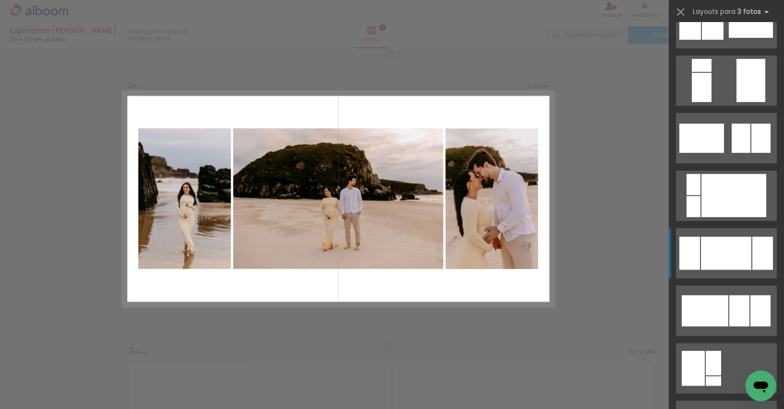
click at [742, 249] on div at bounding box center [726, 253] width 50 height 33
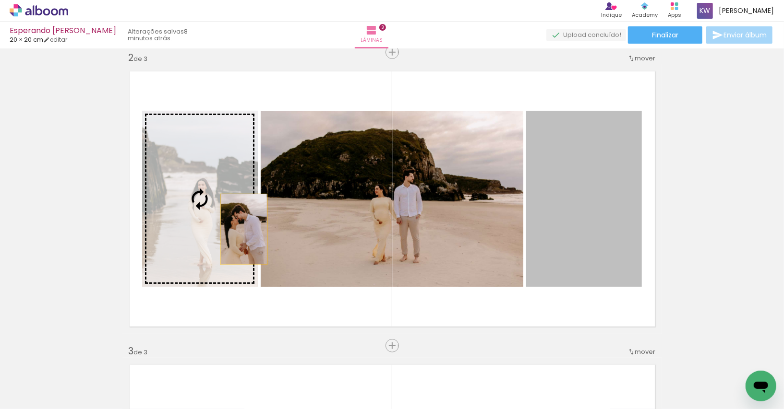
drag, startPoint x: 588, startPoint y: 225, endPoint x: 231, endPoint y: 229, distance: 357.1
click at [0, 0] on slot at bounding box center [0, 0] width 0 height 0
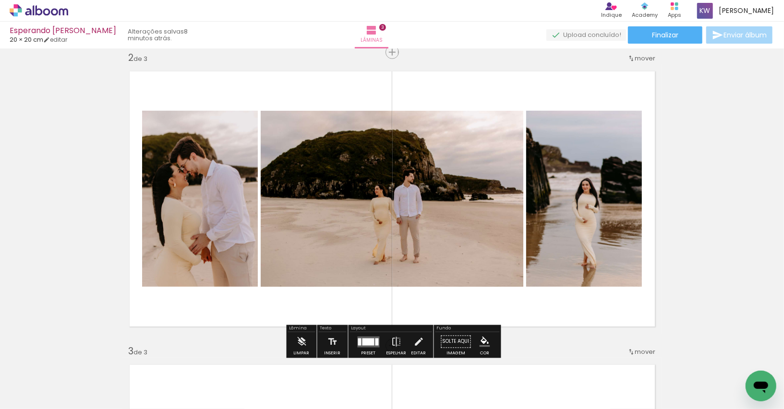
click at [681, 135] on div "Inserir lâmina 1 de 3 Inserir lâmina 2 de 3 Inserir lâmina 3 de 3" at bounding box center [392, 333] width 784 height 1175
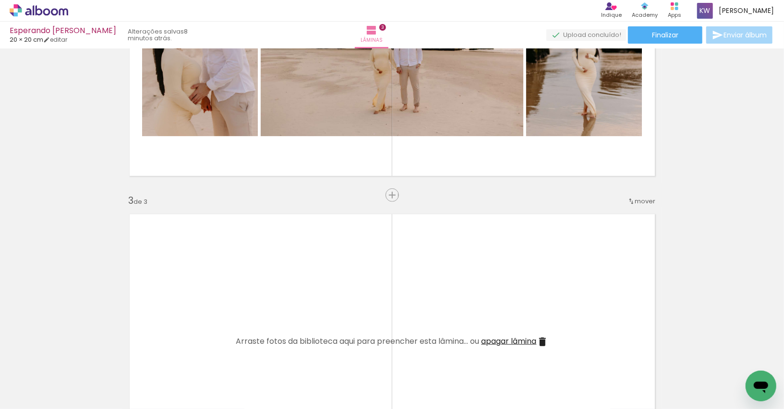
scroll to position [463, 0]
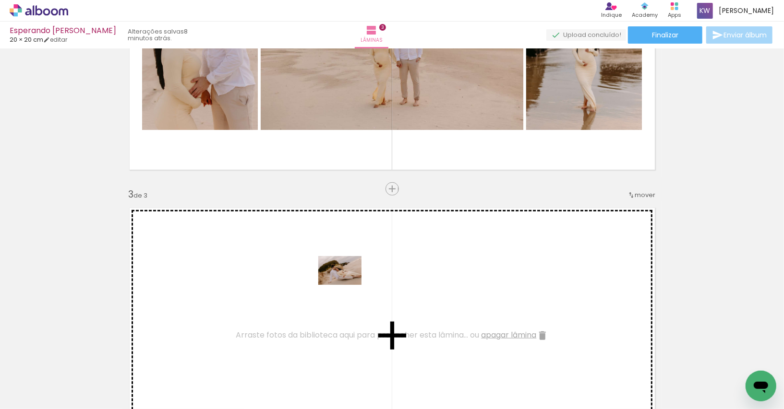
drag, startPoint x: 313, startPoint y: 381, endPoint x: 347, endPoint y: 285, distance: 101.2
click at [347, 285] on quentale-workspace at bounding box center [392, 204] width 784 height 409
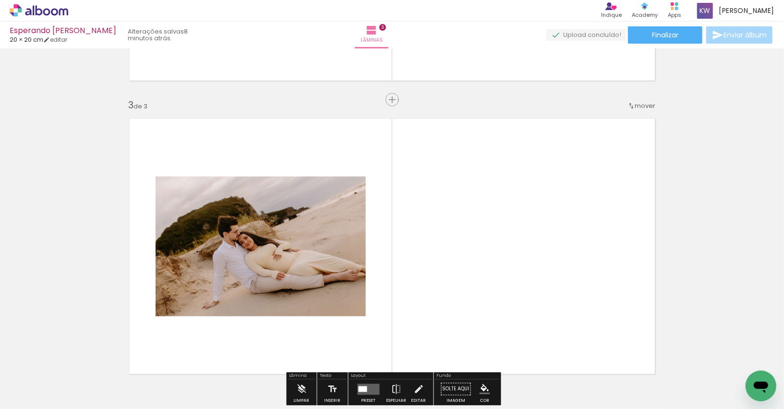
scroll to position [563, 0]
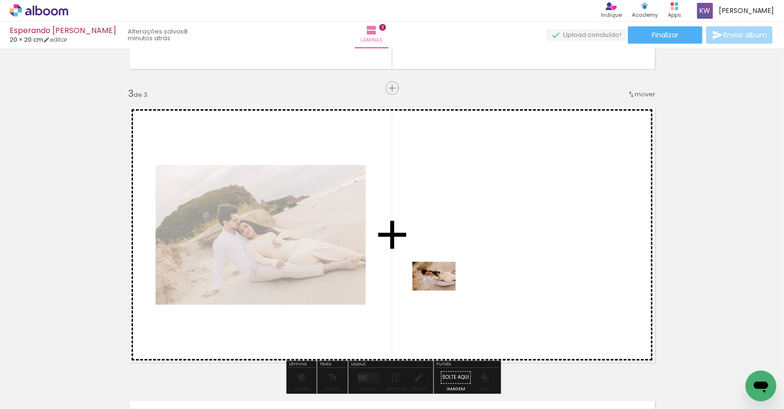
drag, startPoint x: 416, startPoint y: 372, endPoint x: 441, endPoint y: 291, distance: 84.9
click at [441, 291] on quentale-workspace at bounding box center [392, 204] width 784 height 409
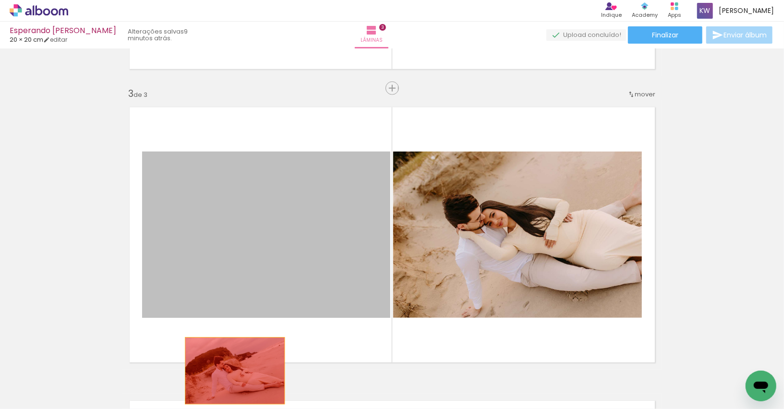
drag, startPoint x: 245, startPoint y: 240, endPoint x: 234, endPoint y: 369, distance: 130.0
click at [234, 370] on quentale-workspace at bounding box center [392, 204] width 784 height 409
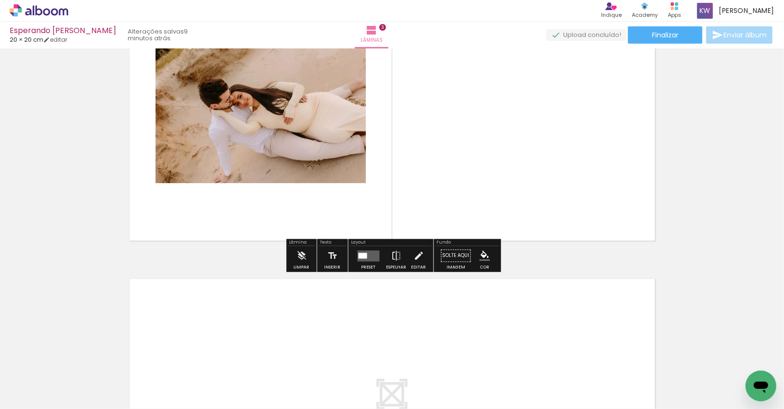
scroll to position [696, 0]
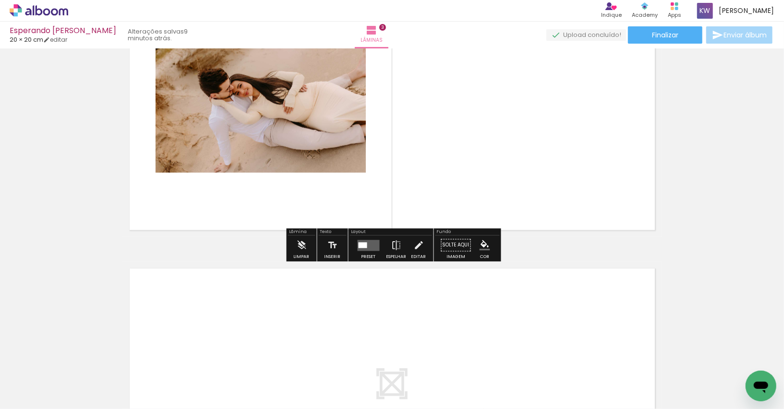
click at [366, 242] on quentale-layouter at bounding box center [369, 245] width 22 height 11
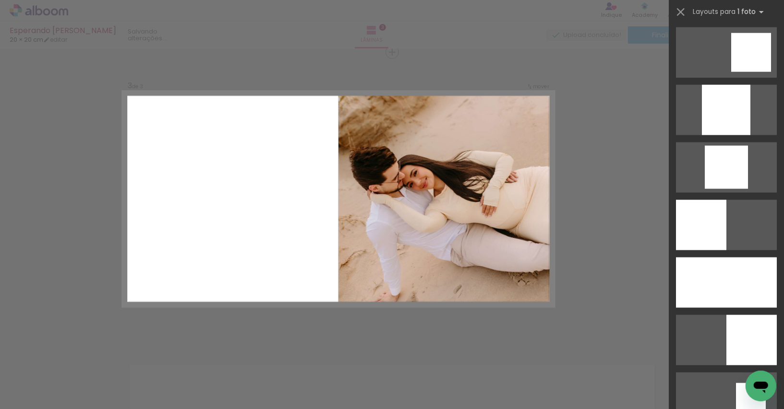
scroll to position [877, 0]
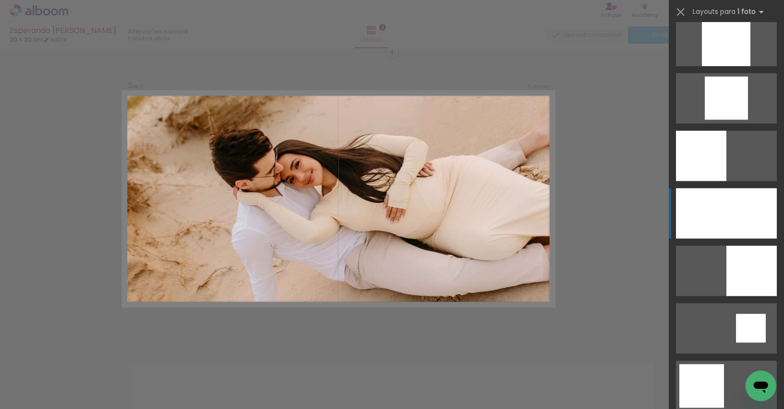
click at [724, 225] on div at bounding box center [726, 214] width 101 height 50
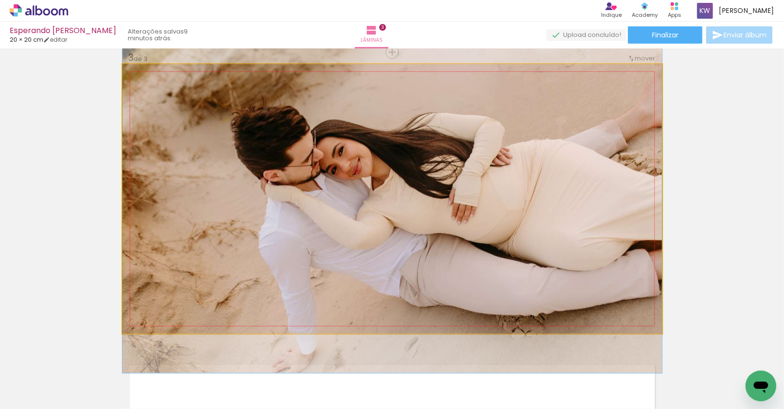
drag, startPoint x: 498, startPoint y: 207, endPoint x: 474, endPoint y: 202, distance: 25.0
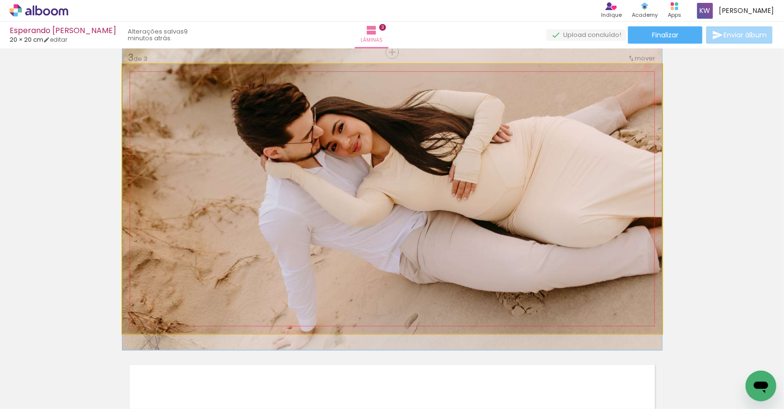
drag, startPoint x: 474, startPoint y: 202, endPoint x: 470, endPoint y: 179, distance: 23.3
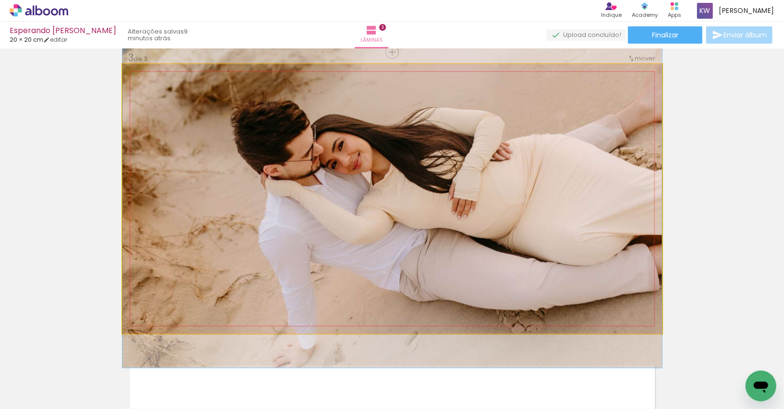
drag, startPoint x: 469, startPoint y: 180, endPoint x: 461, endPoint y: 195, distance: 16.7
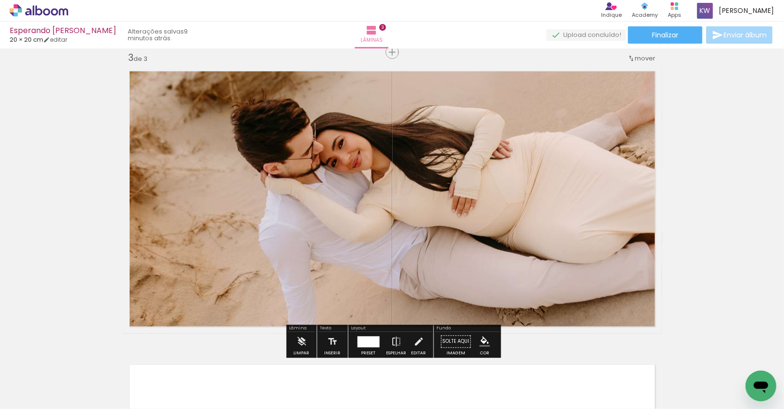
click at [747, 214] on div "Inserir lâmina 1 de 3 Inserir lâmina 2 de 3 Inserir lâmina 3 de 3" at bounding box center [392, 39] width 784 height 1175
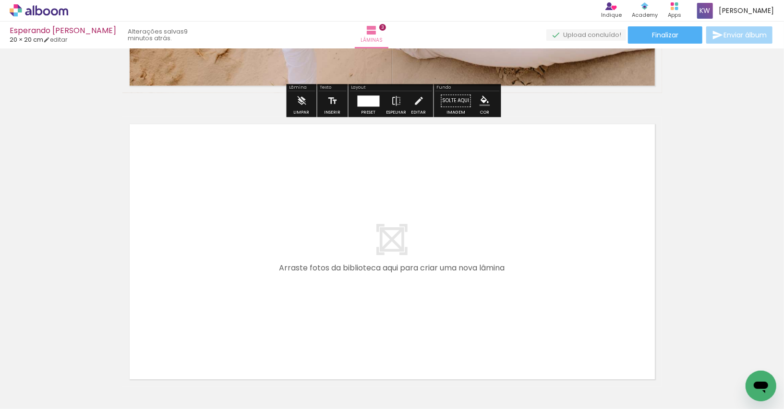
scroll to position [841, 0]
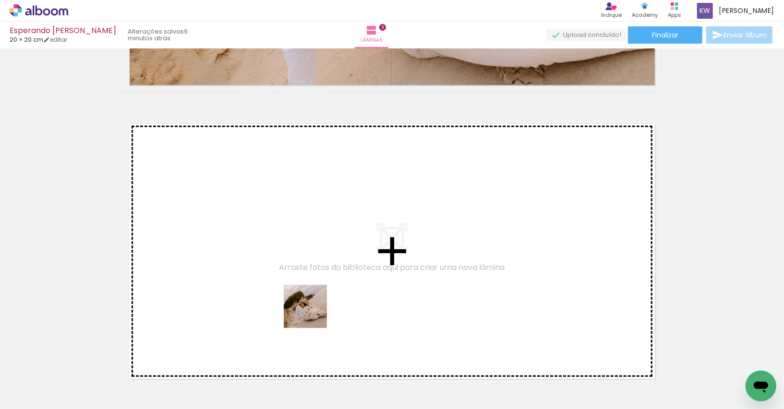
drag, startPoint x: 312, startPoint y: 387, endPoint x: 312, endPoint y: 305, distance: 82.1
click at [312, 305] on quentale-workspace at bounding box center [392, 204] width 784 height 409
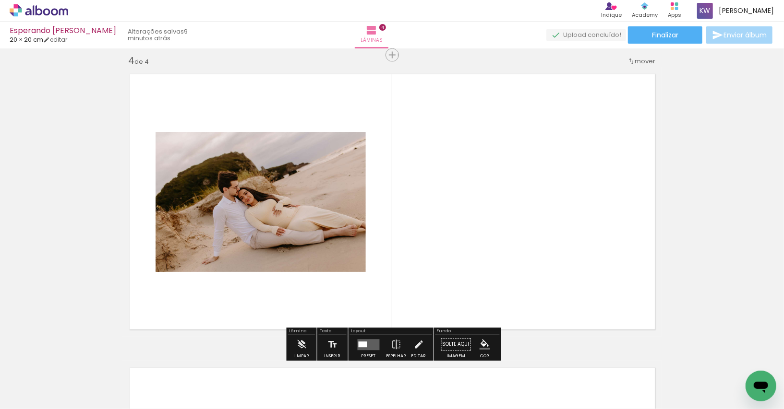
scroll to position [893, 0]
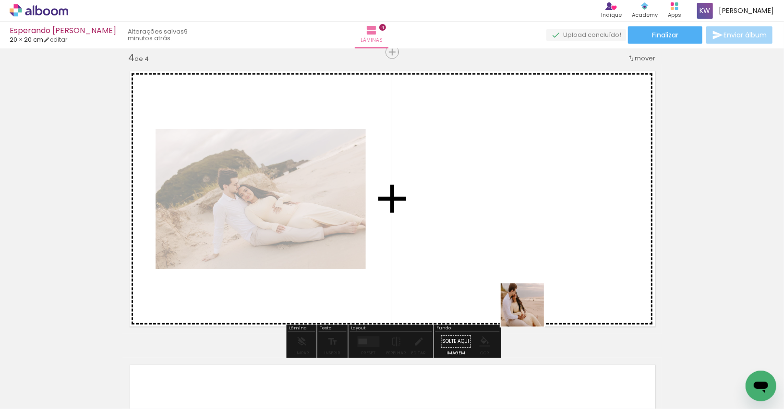
drag, startPoint x: 529, startPoint y: 384, endPoint x: 529, endPoint y: 300, distance: 84.5
click at [529, 299] on quentale-workspace at bounding box center [392, 204] width 784 height 409
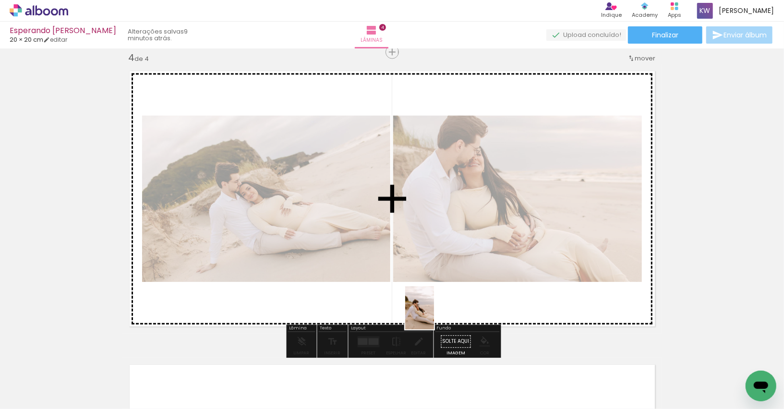
drag, startPoint x: 475, startPoint y: 376, endPoint x: 433, endPoint y: 313, distance: 75.1
click at [433, 312] on quentale-workspace at bounding box center [392, 204] width 784 height 409
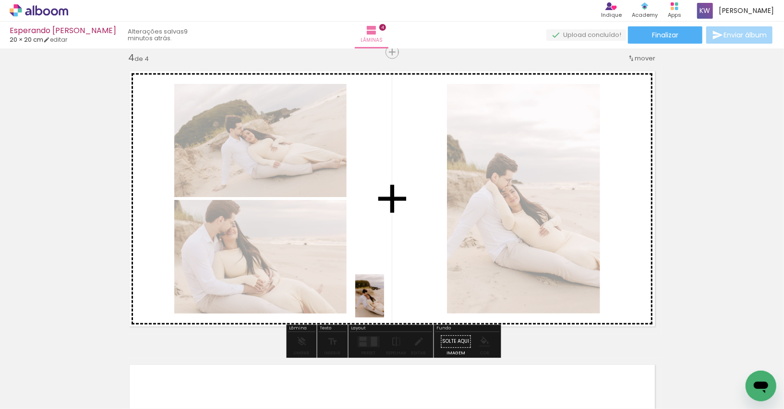
drag, startPoint x: 370, startPoint y: 374, endPoint x: 384, endPoint y: 303, distance: 72.6
click at [384, 303] on quentale-workspace at bounding box center [392, 204] width 784 height 409
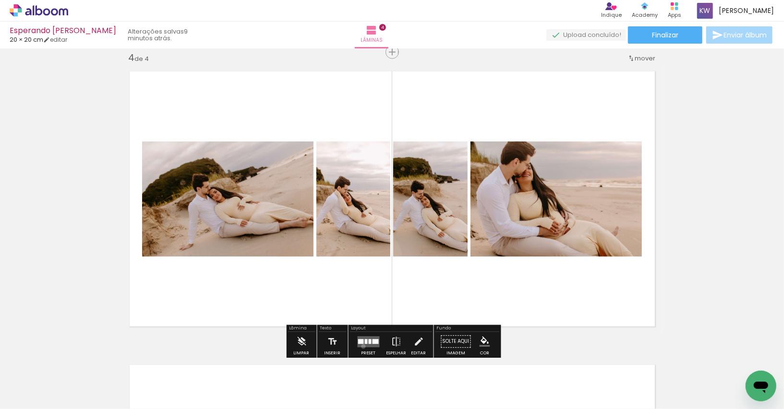
click at [361, 347] on quentale-layouter at bounding box center [369, 341] width 22 height 11
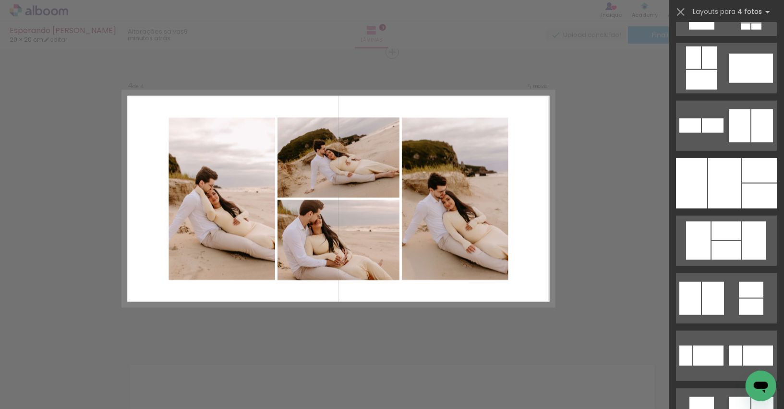
scroll to position [737, 0]
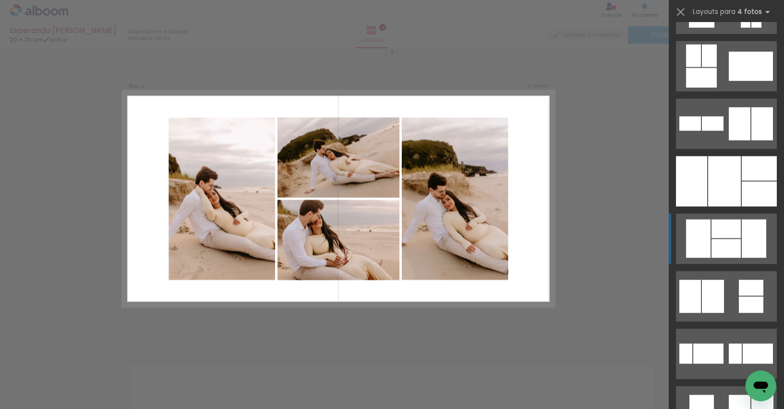
click at [728, 225] on div at bounding box center [725, 229] width 29 height 19
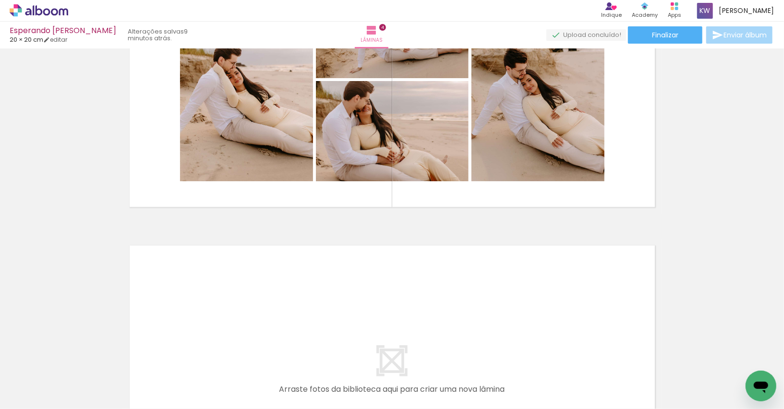
scroll to position [1101, 0]
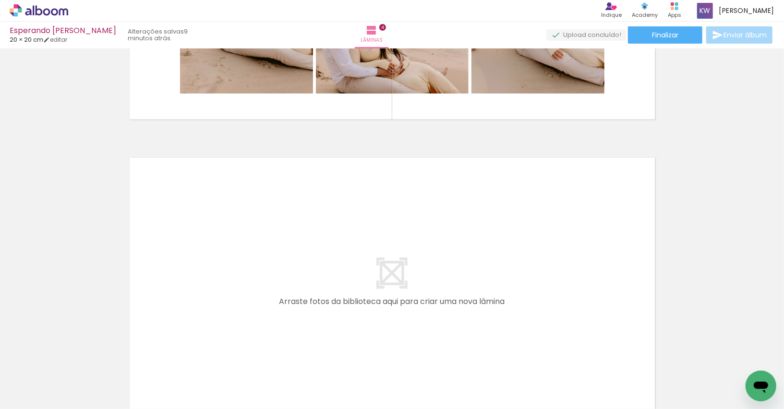
drag, startPoint x: 576, startPoint y: 369, endPoint x: 469, endPoint y: 321, distance: 116.9
click at [469, 321] on quentale-workspace at bounding box center [392, 204] width 784 height 409
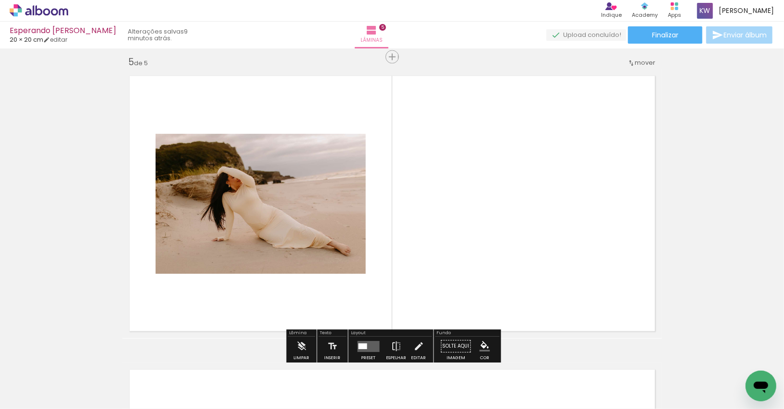
scroll to position [1187, 0]
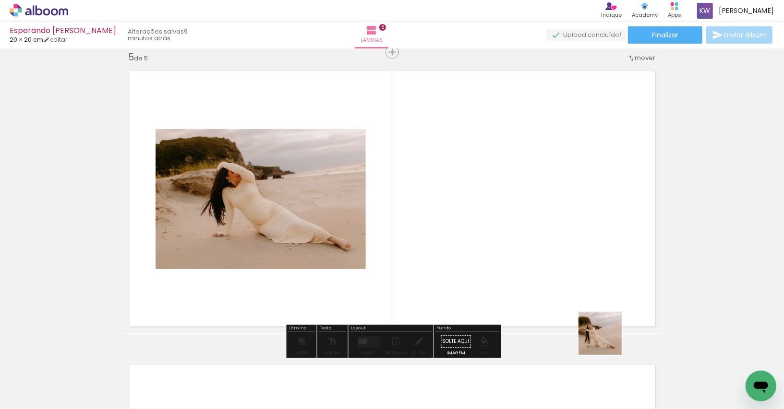
drag, startPoint x: 630, startPoint y: 387, endPoint x: 566, endPoint y: 295, distance: 111.7
click at [566, 294] on quentale-workspace at bounding box center [392, 204] width 784 height 409
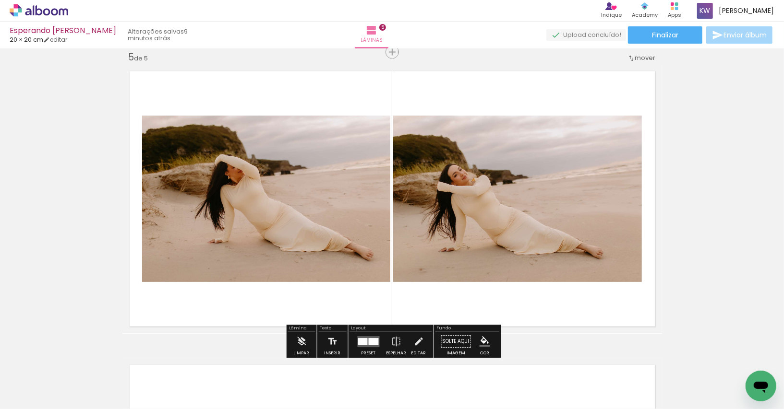
click at [369, 338] on div at bounding box center [374, 341] width 10 height 7
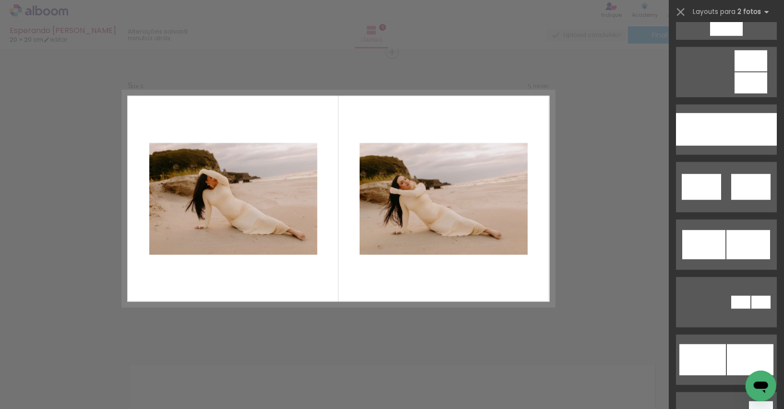
scroll to position [525, 0]
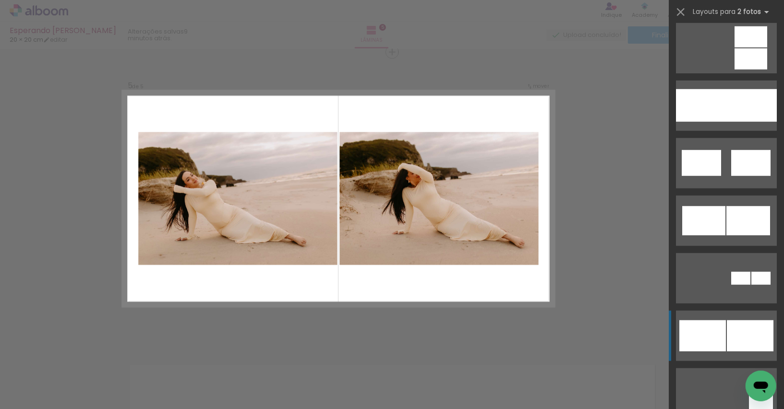
click at [734, 318] on quentale-layouter at bounding box center [726, 336] width 101 height 50
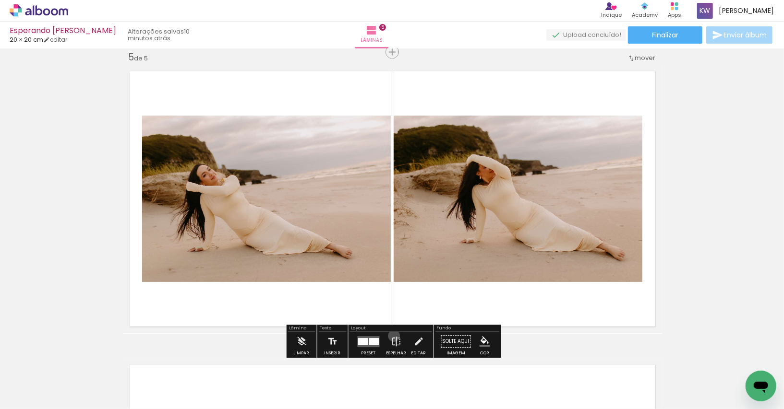
click at [392, 336] on iron-icon at bounding box center [396, 342] width 11 height 19
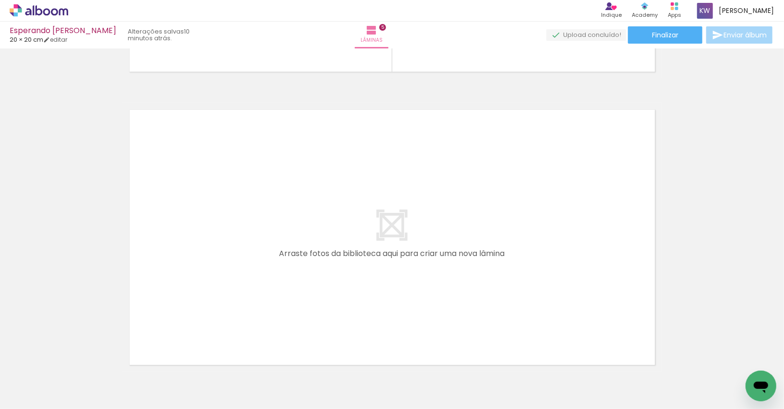
scroll to position [0, 296]
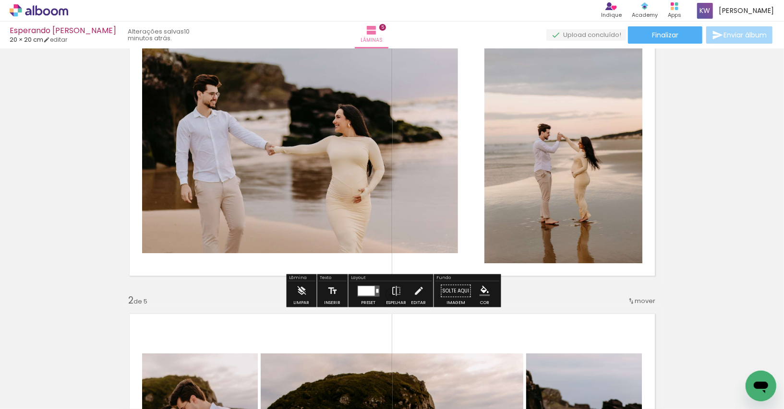
scroll to position [47, 0]
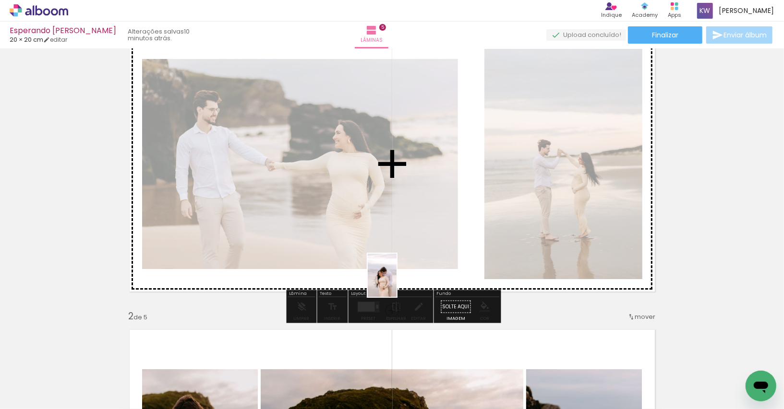
drag, startPoint x: 74, startPoint y: 374, endPoint x: 396, endPoint y: 283, distance: 334.7
click at [396, 283] on quentale-workspace at bounding box center [392, 204] width 784 height 409
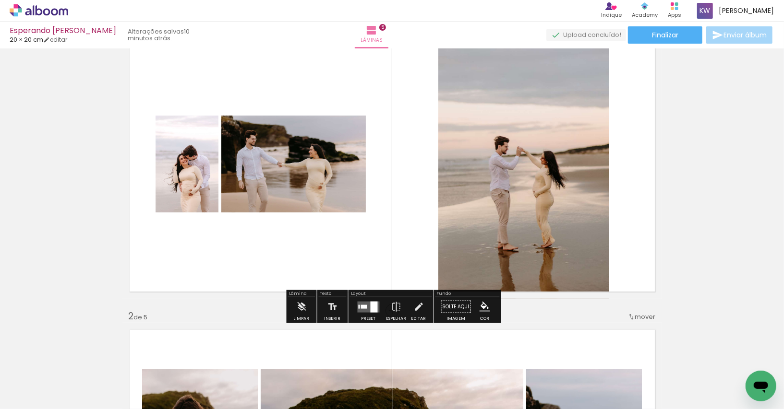
click at [364, 312] on div at bounding box center [369, 307] width 26 height 19
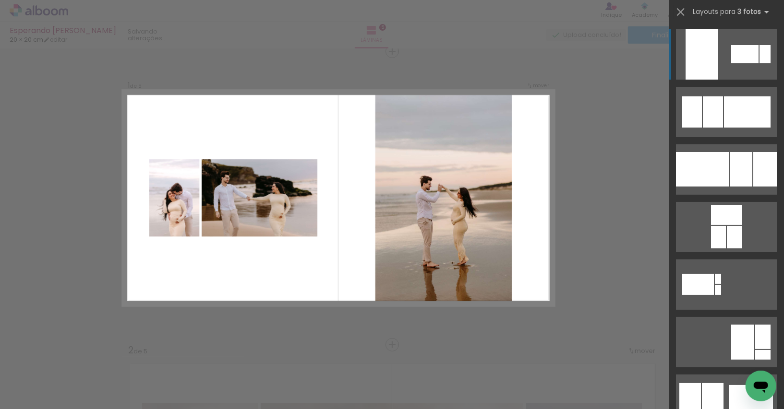
scroll to position [12, 0]
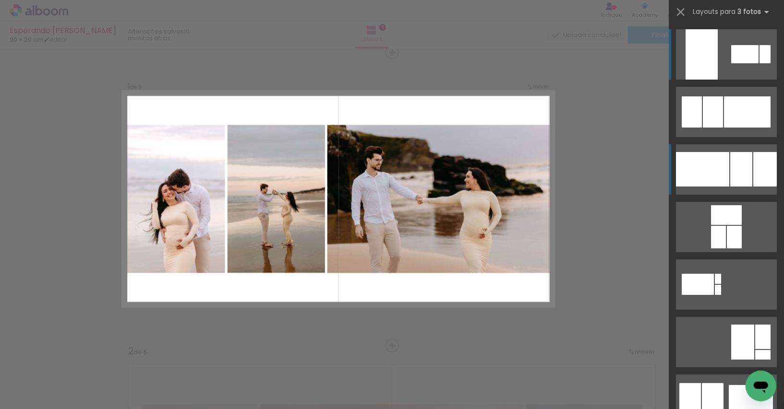
click at [747, 166] on div at bounding box center [741, 169] width 22 height 35
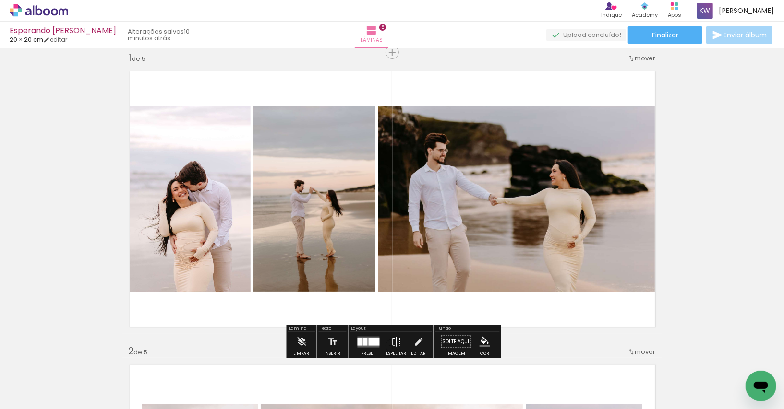
click at [391, 345] on iron-icon at bounding box center [396, 342] width 11 height 19
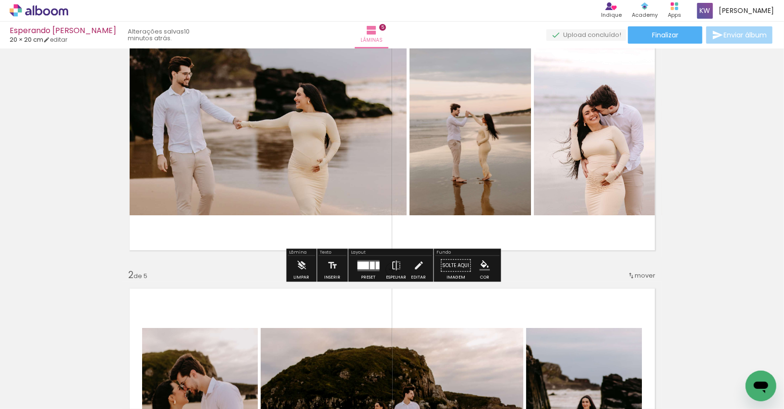
scroll to position [79, 0]
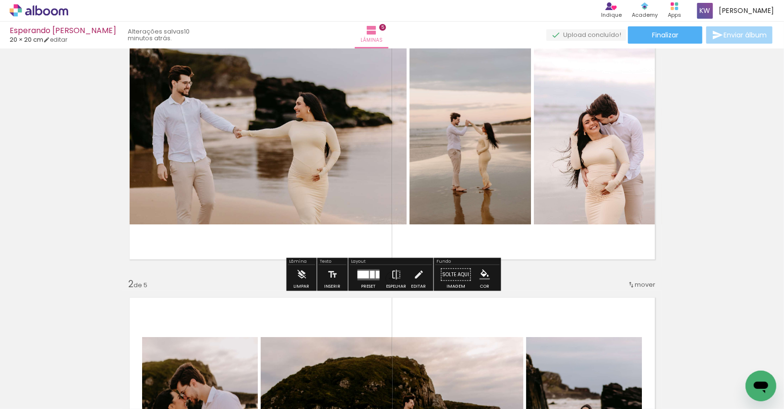
click at [367, 274] on quentale-layouter at bounding box center [369, 274] width 22 height 11
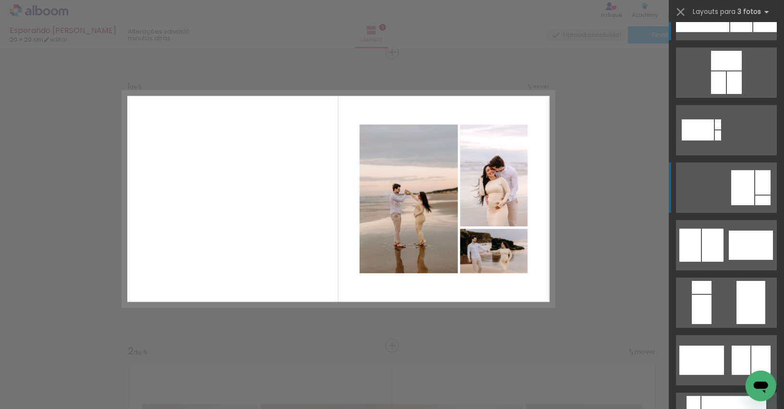
scroll to position [158, 0]
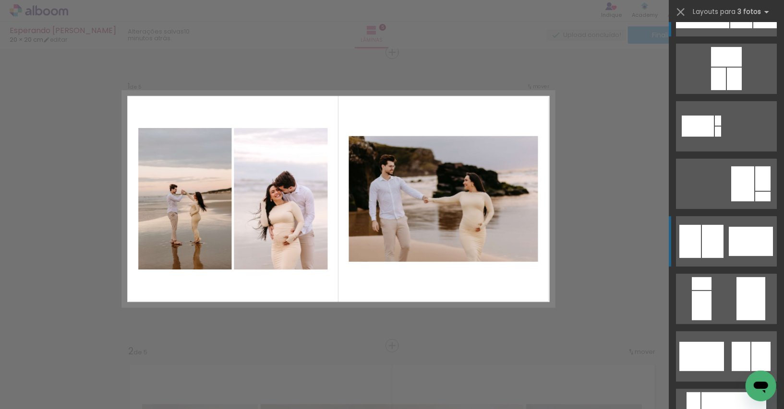
click at [729, 225] on quentale-layouter at bounding box center [726, 241] width 101 height 50
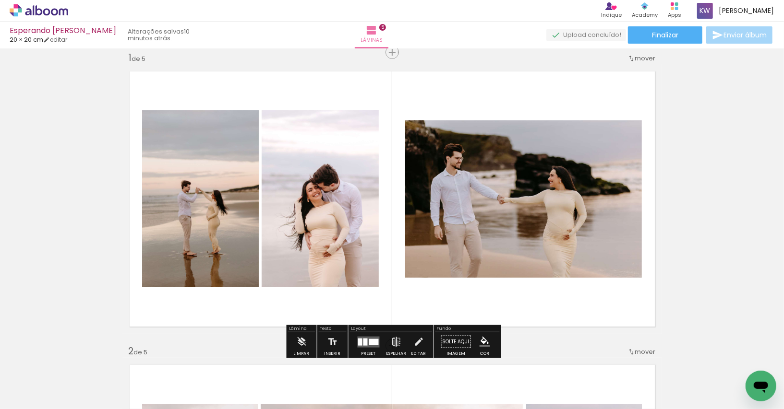
click at [393, 343] on iron-icon at bounding box center [396, 342] width 11 height 19
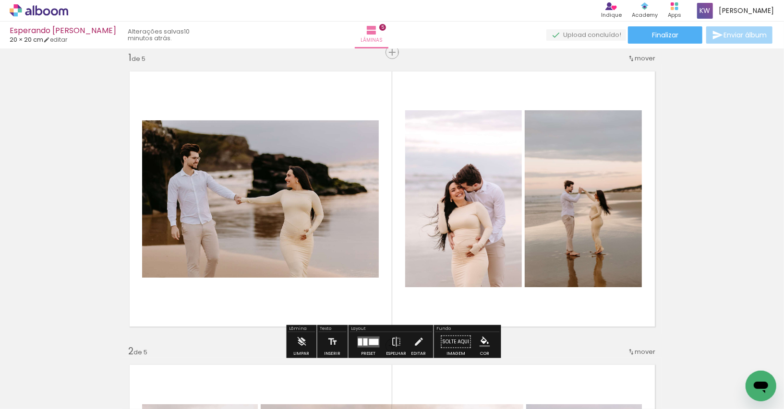
click at [352, 291] on quentale-layouter at bounding box center [391, 199] width 539 height 270
click at [341, 259] on quentale-photo at bounding box center [260, 198] width 237 height 157
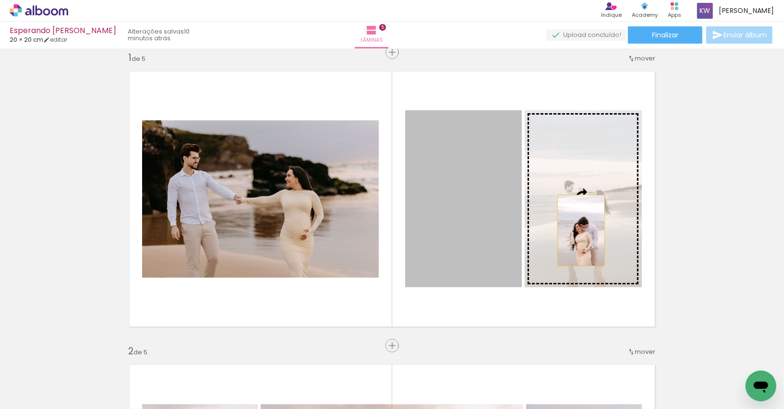
drag, startPoint x: 458, startPoint y: 230, endPoint x: 595, endPoint y: 229, distance: 136.8
click at [0, 0] on slot at bounding box center [0, 0] width 0 height 0
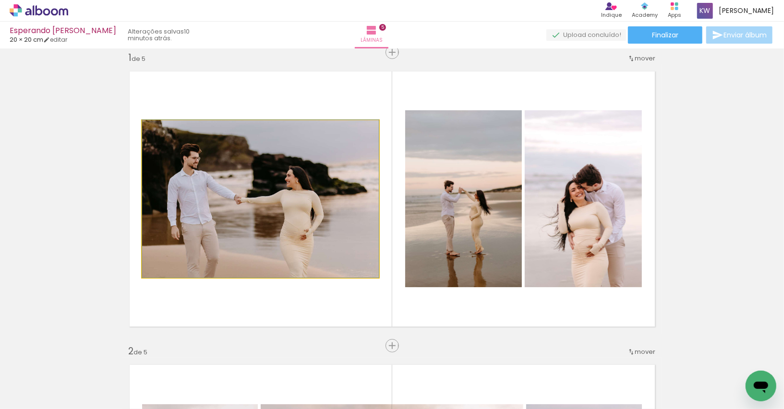
click at [258, 208] on quentale-photo at bounding box center [260, 198] width 237 height 157
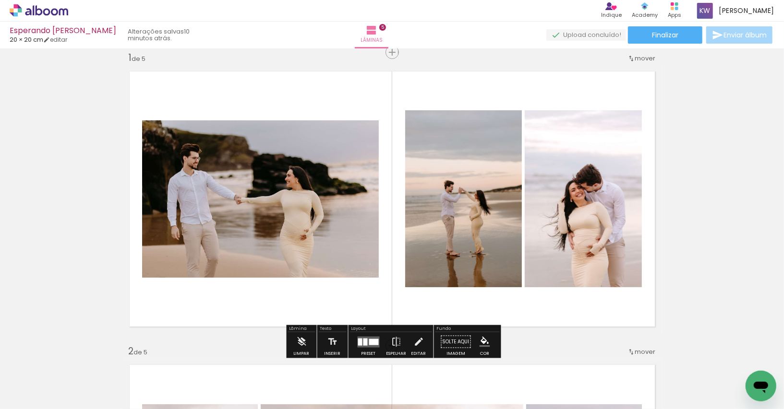
click at [258, 208] on quentale-photo at bounding box center [260, 198] width 237 height 157
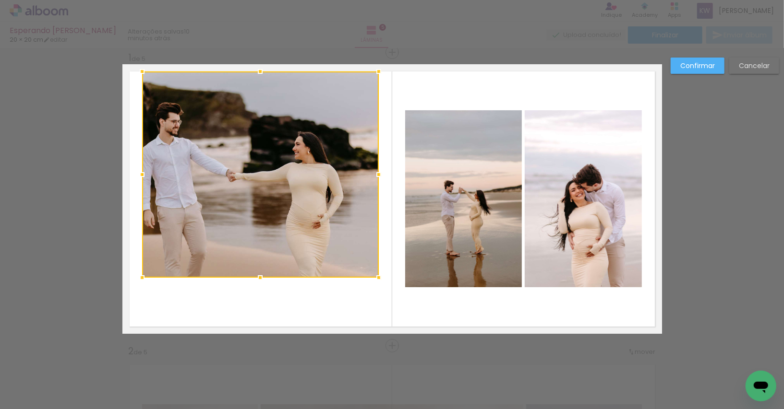
drag, startPoint x: 260, startPoint y: 123, endPoint x: 252, endPoint y: 74, distance: 49.6
click at [252, 74] on div at bounding box center [260, 71] width 19 height 19
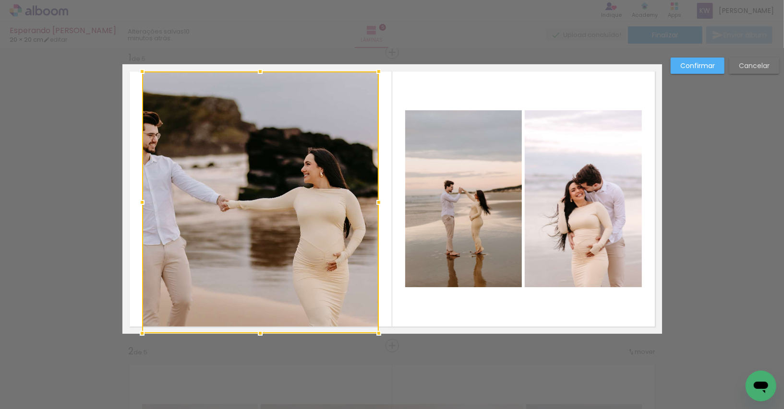
drag, startPoint x: 258, startPoint y: 277, endPoint x: 257, endPoint y: 326, distance: 49.0
click at [257, 326] on div at bounding box center [260, 333] width 19 height 19
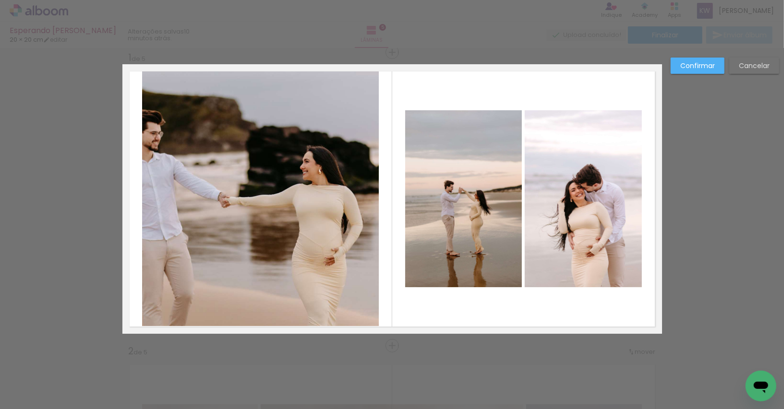
click at [160, 196] on quentale-photo at bounding box center [260, 199] width 237 height 255
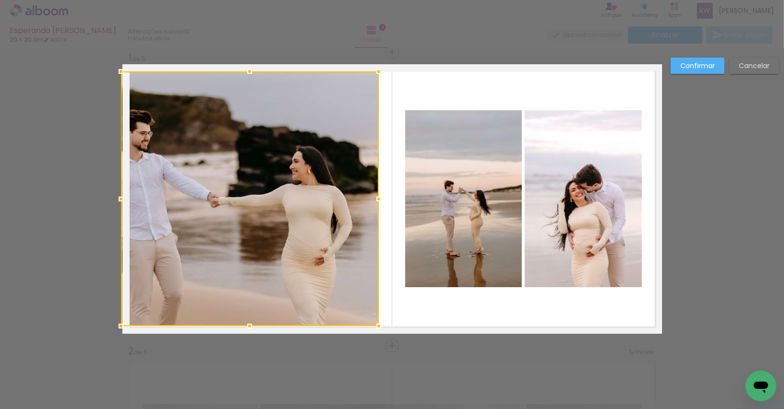
drag, startPoint x: 143, startPoint y: 198, endPoint x: 121, endPoint y: 197, distance: 21.6
click at [121, 197] on div at bounding box center [120, 199] width 19 height 19
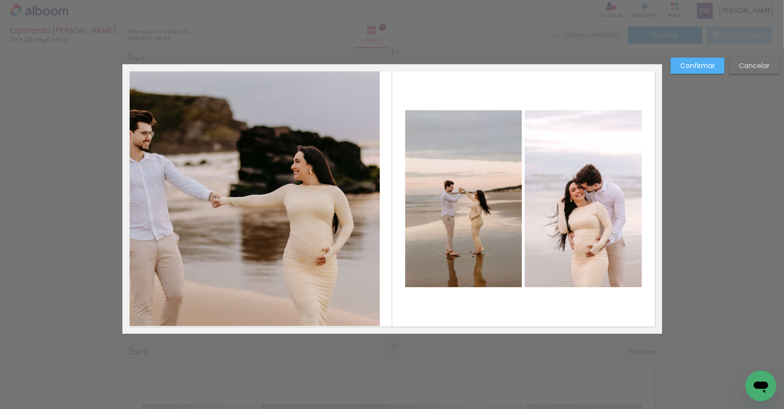
click at [364, 213] on quentale-photo at bounding box center [251, 199] width 258 height 255
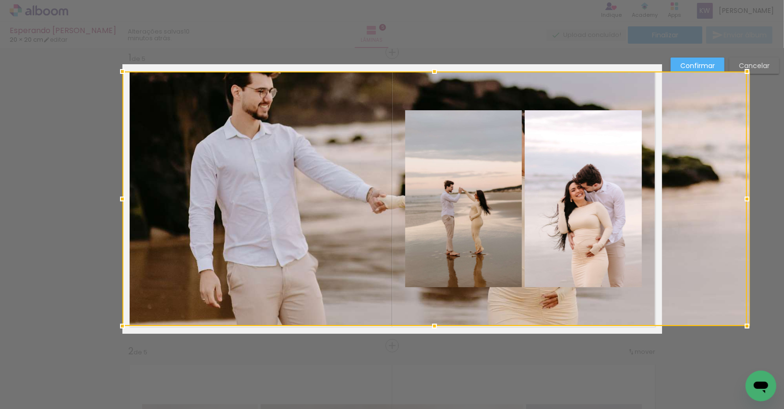
drag, startPoint x: 377, startPoint y: 199, endPoint x: 351, endPoint y: 199, distance: 25.9
click at [351, 199] on div at bounding box center [434, 199] width 624 height 255
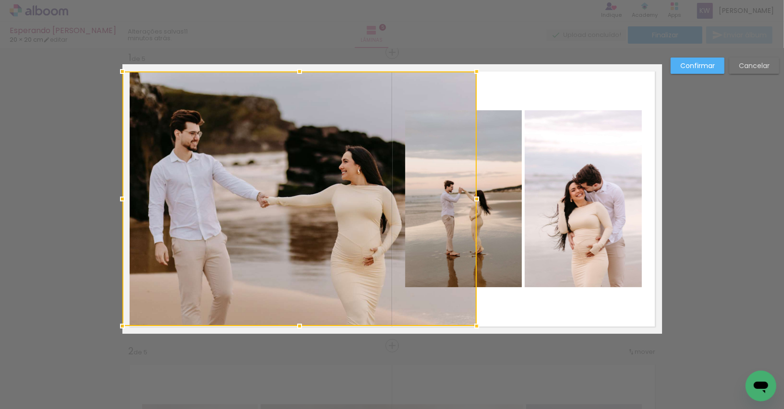
drag, startPoint x: 662, startPoint y: 198, endPoint x: 477, endPoint y: 204, distance: 185.3
click at [477, 204] on div at bounding box center [476, 199] width 19 height 19
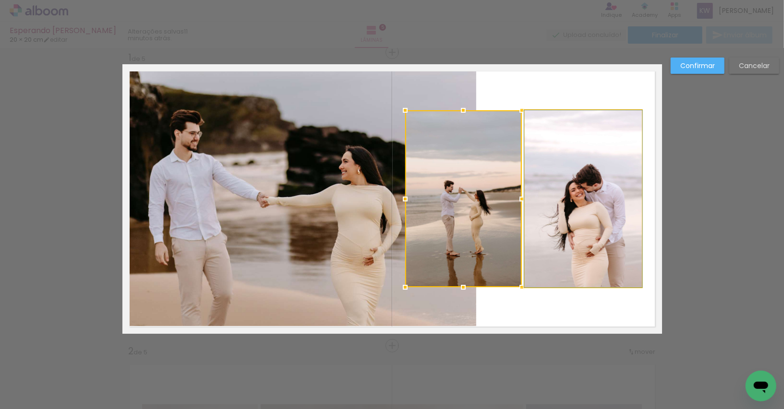
click at [597, 176] on quentale-photo at bounding box center [583, 198] width 117 height 177
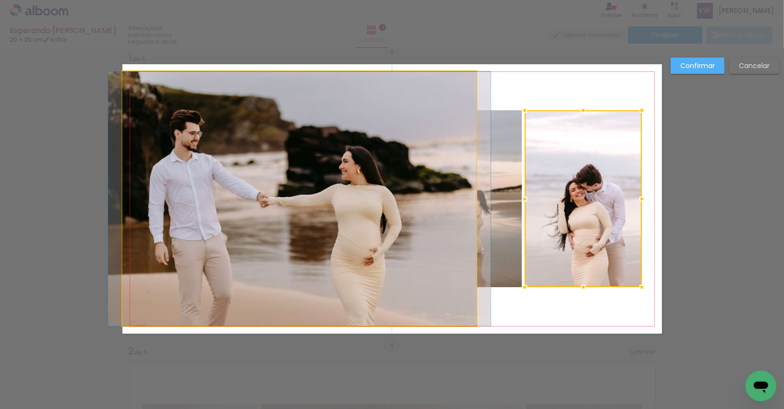
click at [371, 194] on quentale-photo at bounding box center [299, 199] width 354 height 255
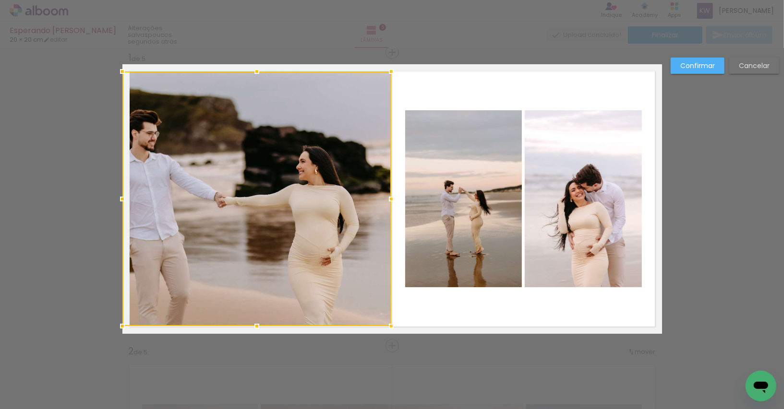
drag, startPoint x: 477, startPoint y: 198, endPoint x: 392, endPoint y: 195, distance: 85.0
click at [392, 195] on div at bounding box center [391, 199] width 19 height 19
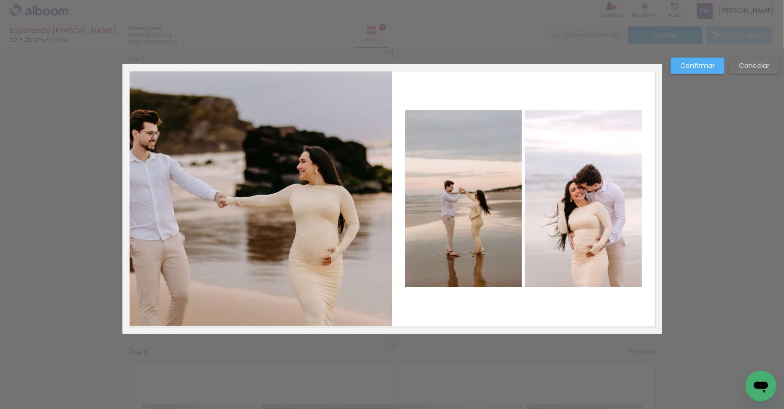
click at [0, 0] on slot "Confirmar" at bounding box center [0, 0] width 0 height 0
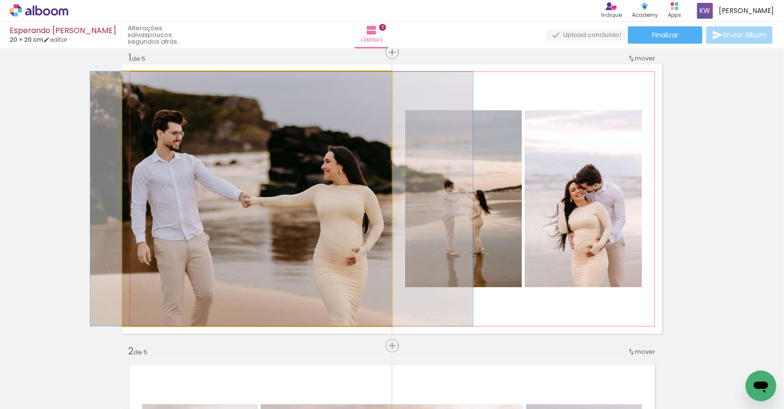
drag, startPoint x: 308, startPoint y: 162, endPoint x: 332, endPoint y: 159, distance: 24.2
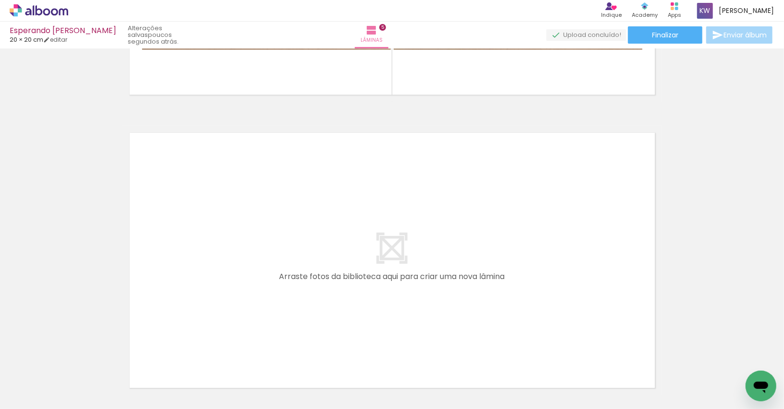
scroll to position [0, 375]
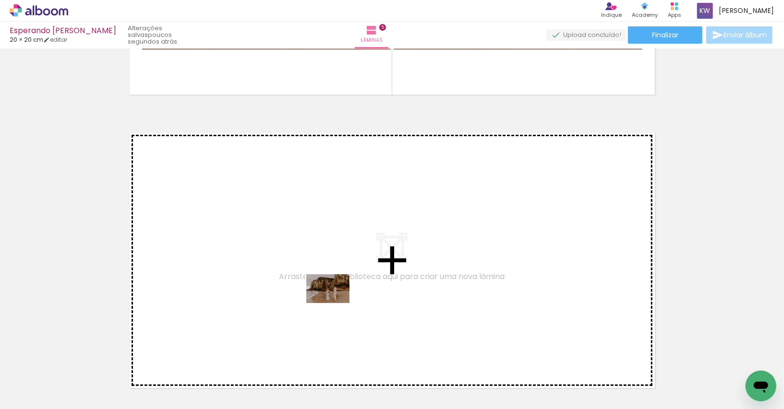
drag, startPoint x: 487, startPoint y: 385, endPoint x: 335, endPoint y: 303, distance: 172.9
click at [335, 303] on quentale-workspace at bounding box center [392, 204] width 784 height 409
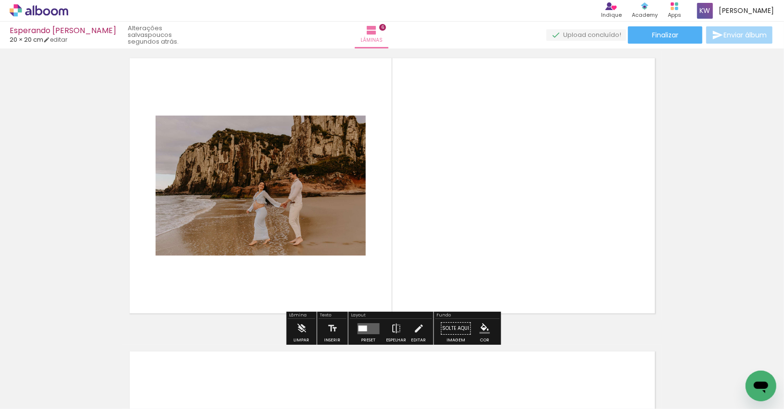
scroll to position [1493, 0]
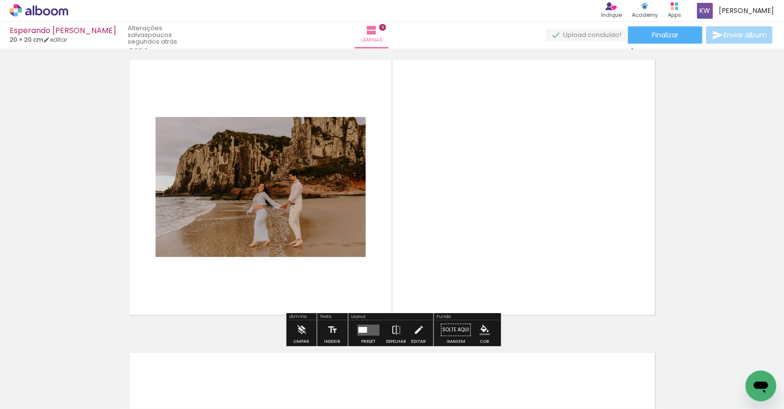
drag, startPoint x: 430, startPoint y: 380, endPoint x: 458, endPoint y: 262, distance: 121.9
click at [458, 262] on quentale-workspace at bounding box center [392, 204] width 784 height 409
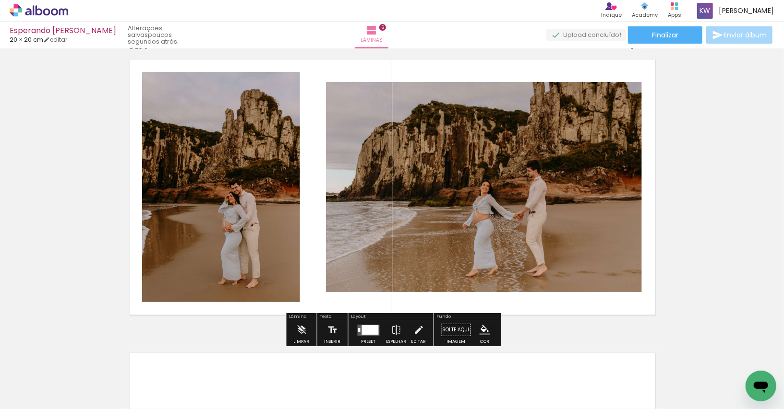
click at [391, 331] on iron-icon at bounding box center [396, 330] width 11 height 19
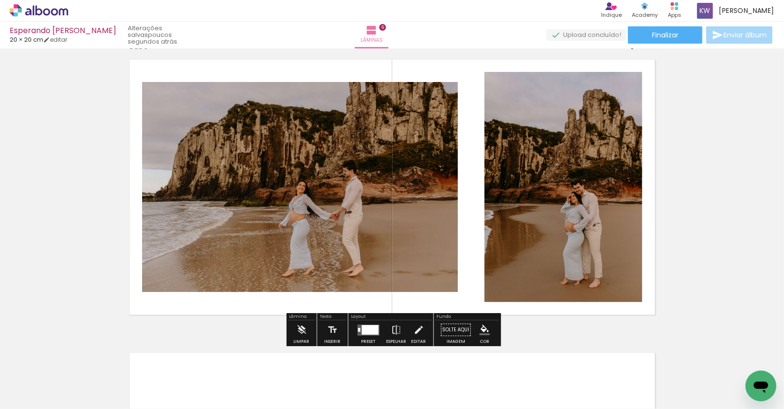
click at [362, 332] on div at bounding box center [370, 330] width 17 height 10
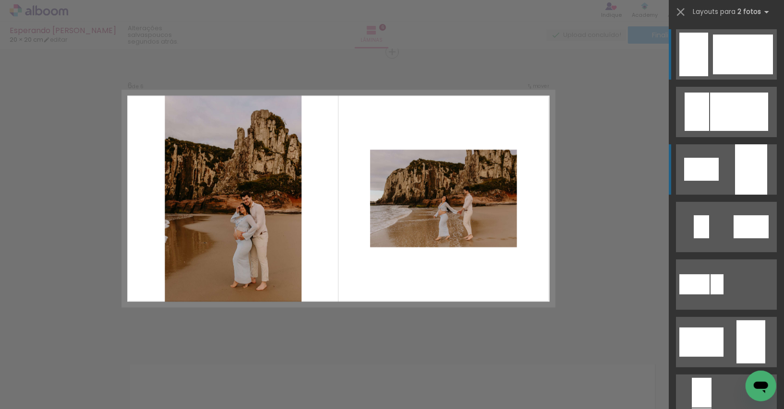
scroll to position [1481, 0]
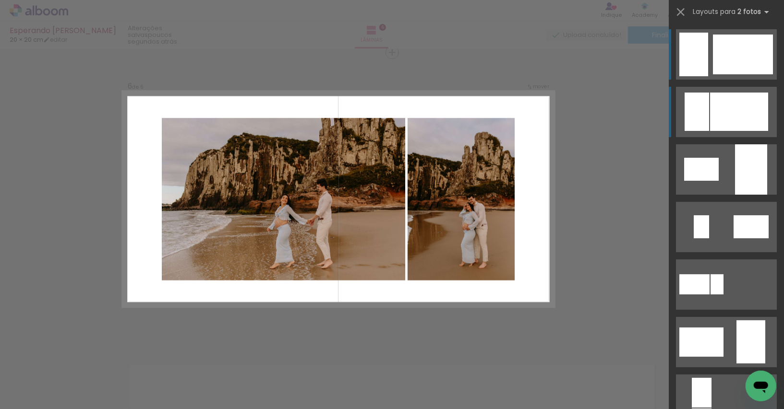
click at [730, 115] on div at bounding box center [739, 112] width 58 height 38
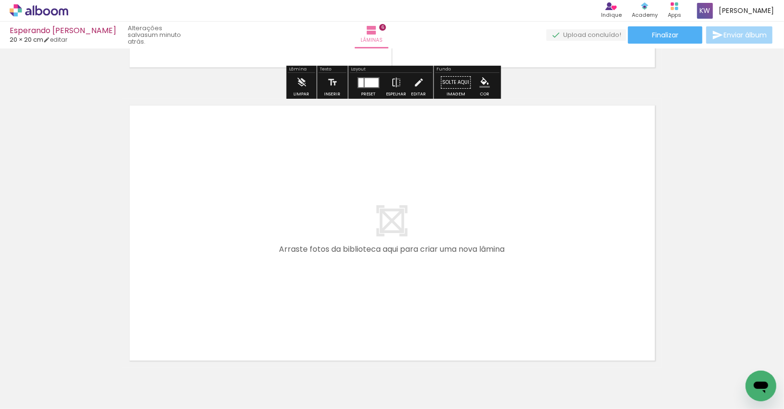
scroll to position [1743, 0]
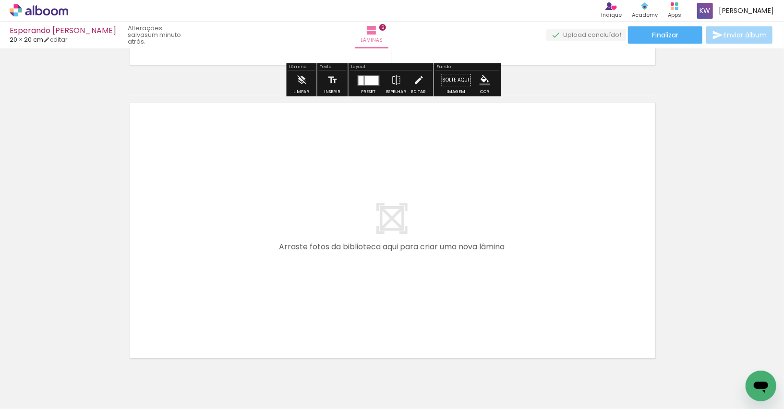
drag, startPoint x: 528, startPoint y: 390, endPoint x: 504, endPoint y: 318, distance: 75.4
click at [504, 318] on quentale-workspace at bounding box center [392, 204] width 784 height 409
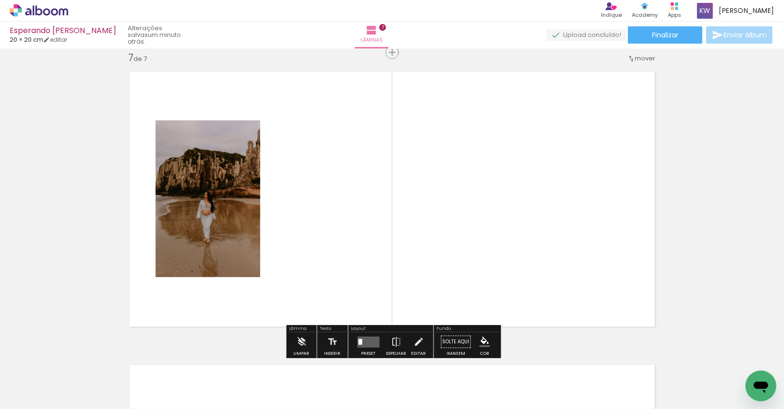
scroll to position [1774, 0]
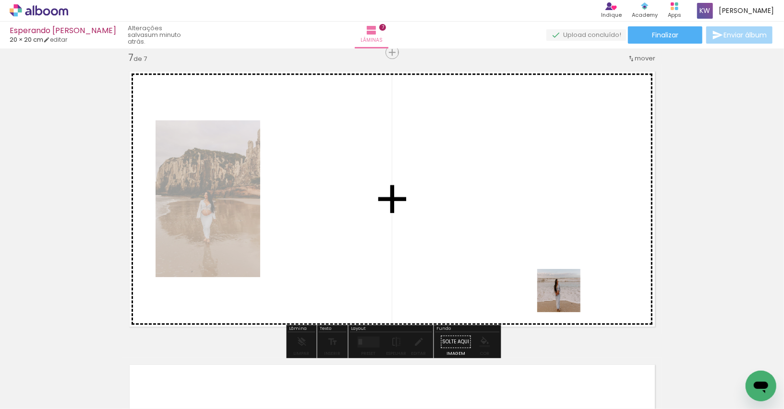
drag, startPoint x: 578, startPoint y: 379, endPoint x: 566, endPoint y: 293, distance: 86.7
click at [566, 293] on quentale-workspace at bounding box center [392, 204] width 784 height 409
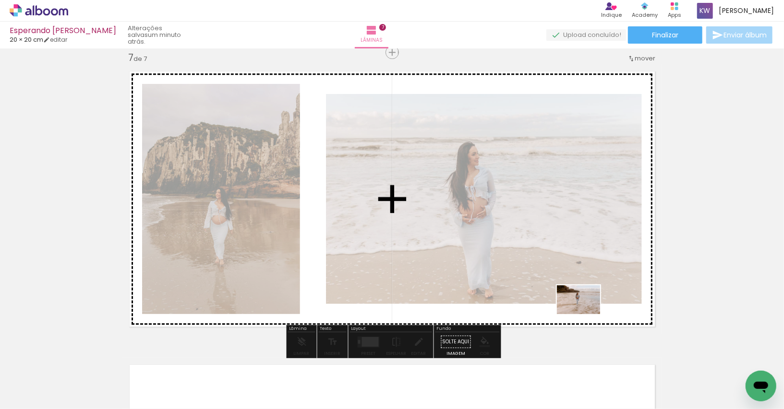
drag, startPoint x: 647, startPoint y: 392, endPoint x: 586, endPoint y: 315, distance: 99.0
click at [586, 315] on quentale-workspace at bounding box center [392, 204] width 784 height 409
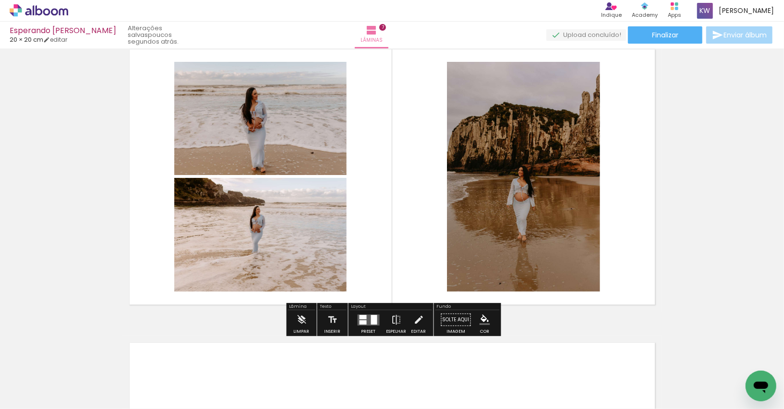
scroll to position [1799, 0]
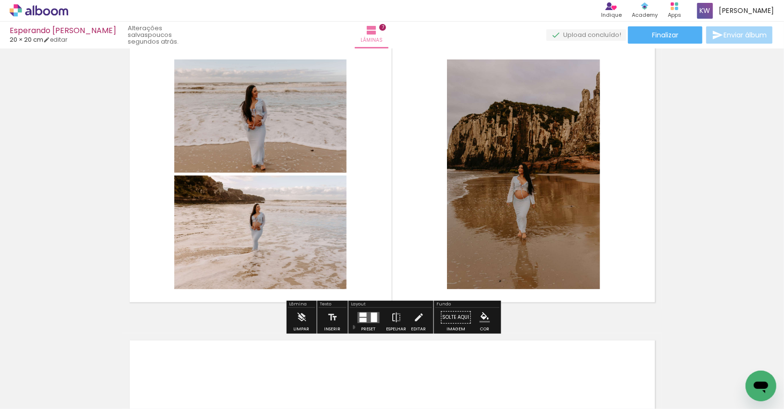
click at [353, 327] on paper-button "Preset" at bounding box center [368, 320] width 31 height 24
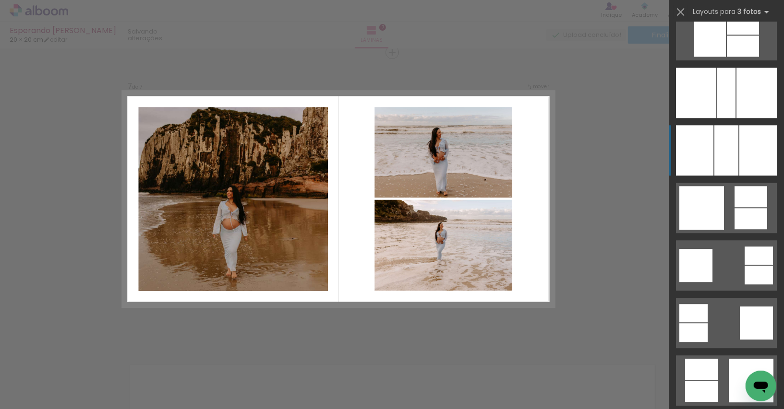
scroll to position [1577, 0]
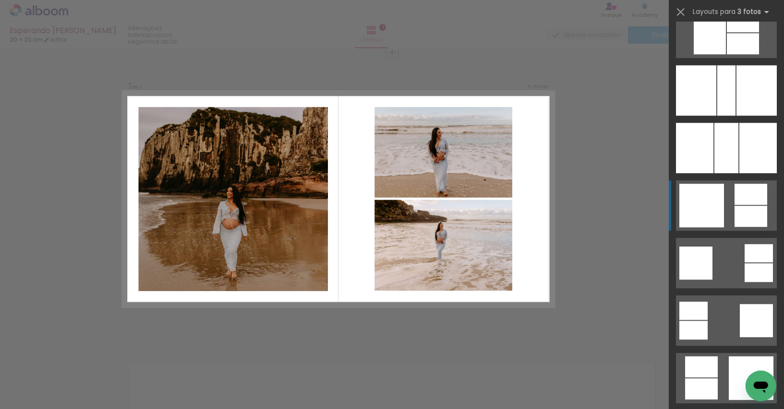
click at [721, 211] on div at bounding box center [701, 206] width 45 height 44
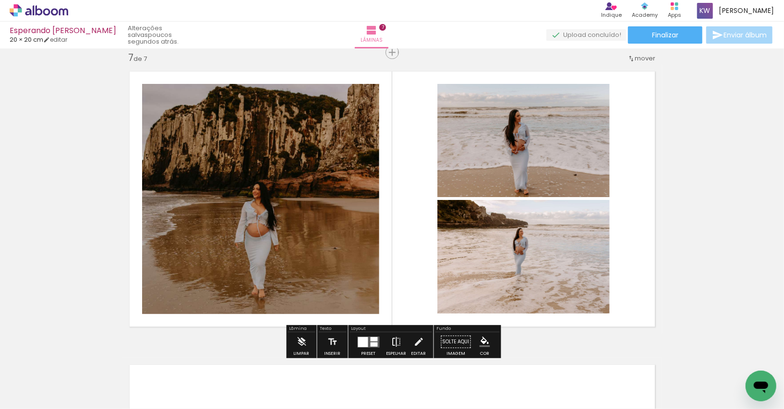
click at [394, 344] on iron-icon at bounding box center [396, 342] width 11 height 19
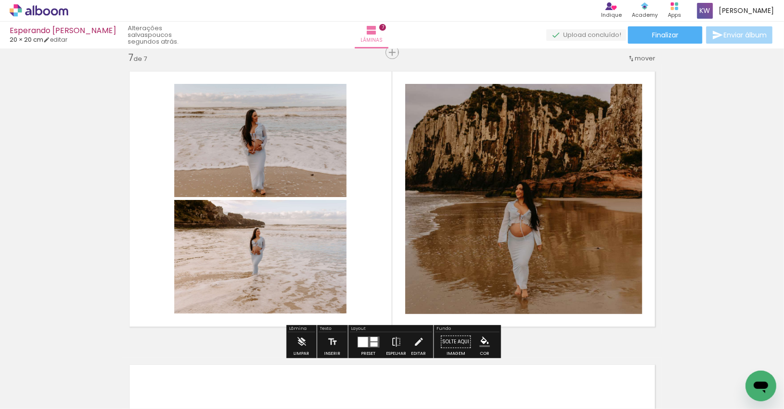
click at [556, 212] on quentale-photo at bounding box center [523, 199] width 237 height 230
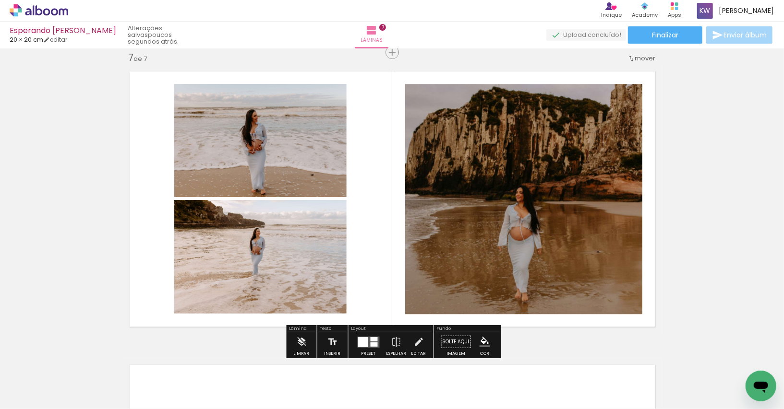
click at [234, 246] on quentale-photo at bounding box center [260, 257] width 172 height 114
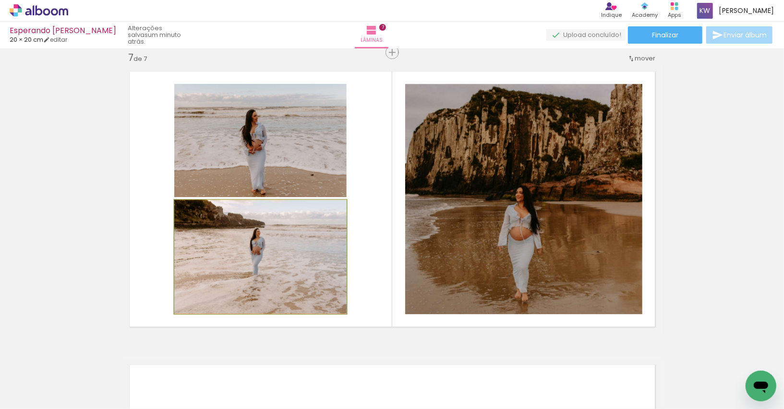
click at [288, 287] on quentale-photo at bounding box center [260, 257] width 172 height 114
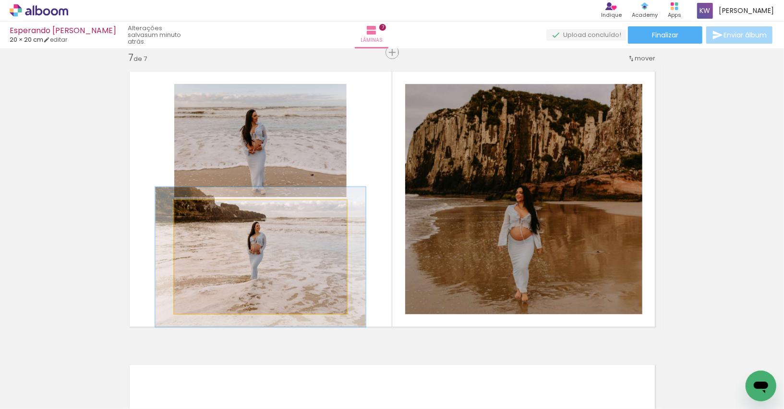
drag, startPoint x: 198, startPoint y: 212, endPoint x: 205, endPoint y: 212, distance: 7.2
type paper-slider "122"
click at [205, 212] on div at bounding box center [204, 210] width 9 height 9
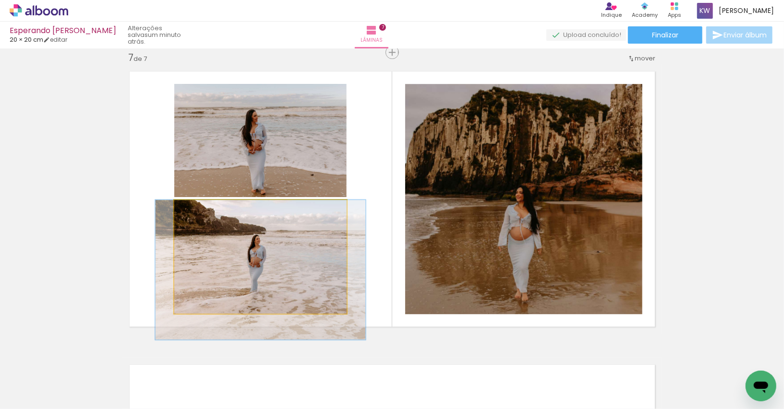
drag, startPoint x: 258, startPoint y: 264, endPoint x: 258, endPoint y: 279, distance: 14.4
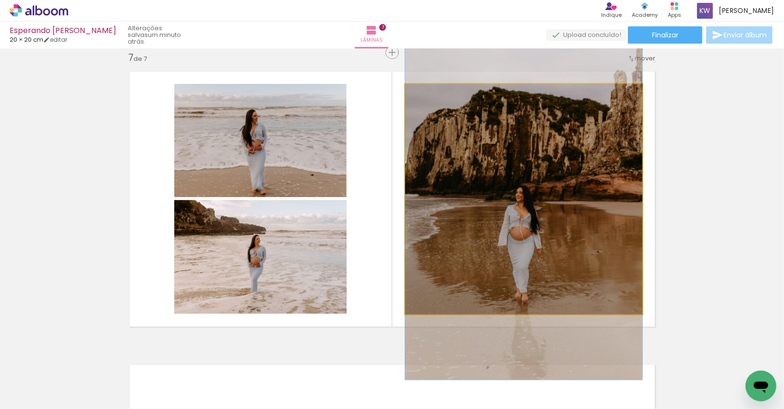
click at [562, 183] on quentale-photo at bounding box center [523, 199] width 237 height 230
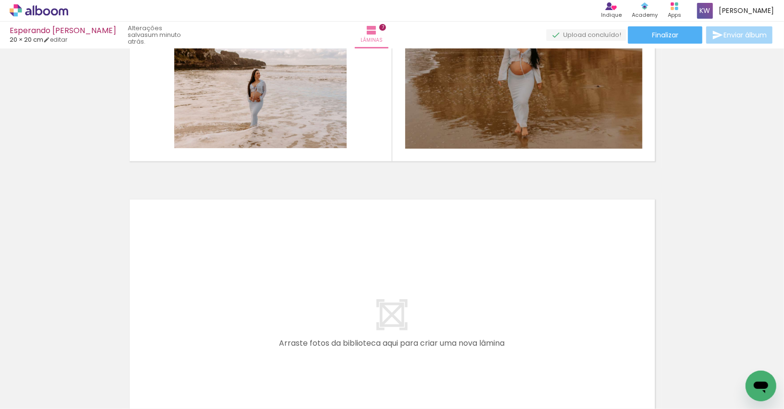
scroll to position [0, 536]
drag, startPoint x: 535, startPoint y: 388, endPoint x: 535, endPoint y: 310, distance: 78.2
click at [535, 310] on quentale-workspace at bounding box center [392, 204] width 784 height 409
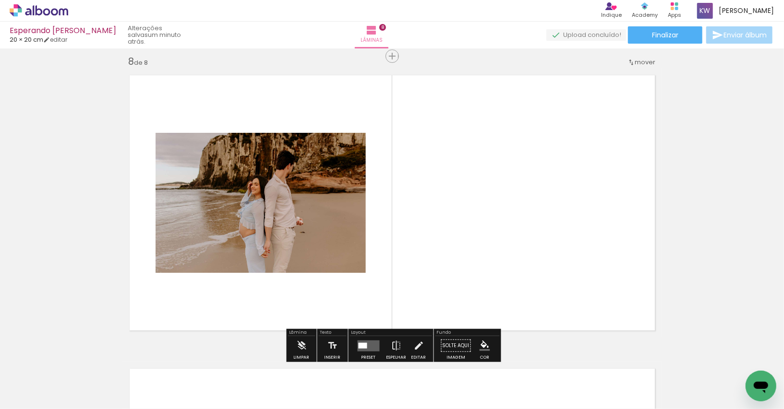
scroll to position [2068, 0]
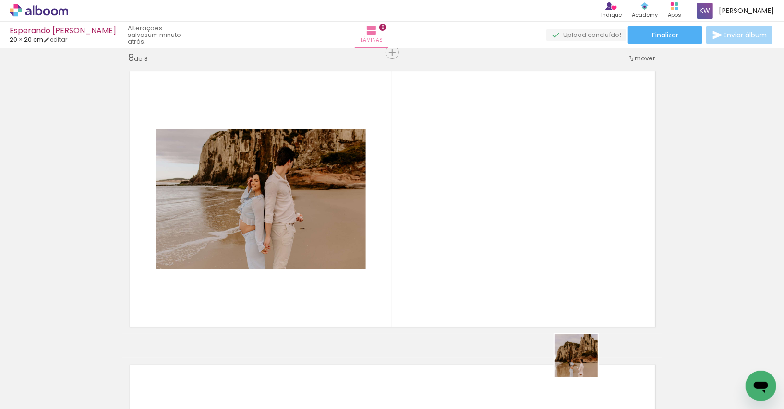
drag, startPoint x: 583, startPoint y: 380, endPoint x: 565, endPoint y: 287, distance: 95.3
click at [565, 287] on quentale-workspace at bounding box center [392, 204] width 784 height 409
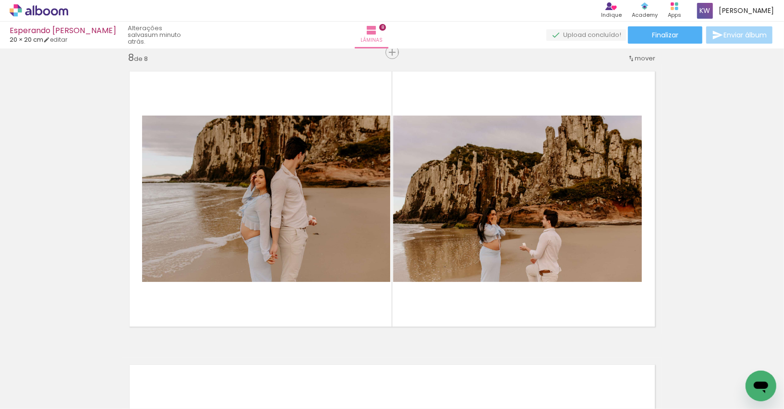
scroll to position [0, 720]
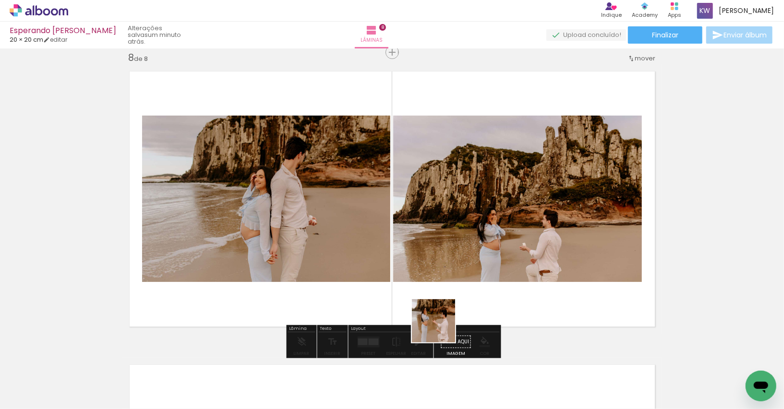
drag, startPoint x: 441, startPoint y: 363, endPoint x: 441, endPoint y: 319, distance: 44.2
click at [441, 319] on quentale-workspace at bounding box center [392, 204] width 784 height 409
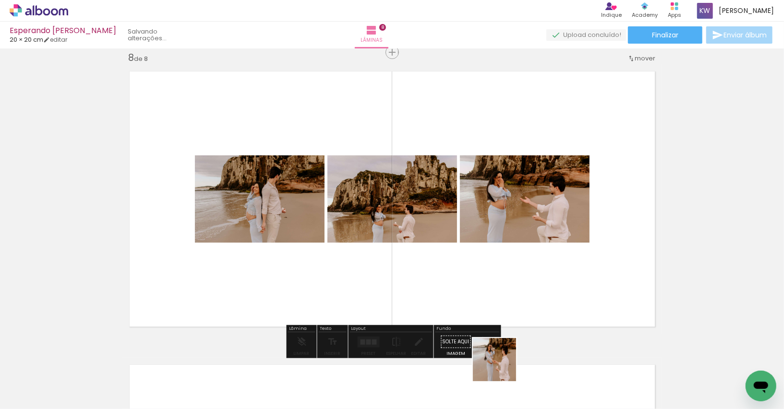
drag, startPoint x: 502, startPoint y: 376, endPoint x: 490, endPoint y: 307, distance: 70.1
click at [490, 307] on quentale-workspace at bounding box center [392, 204] width 784 height 409
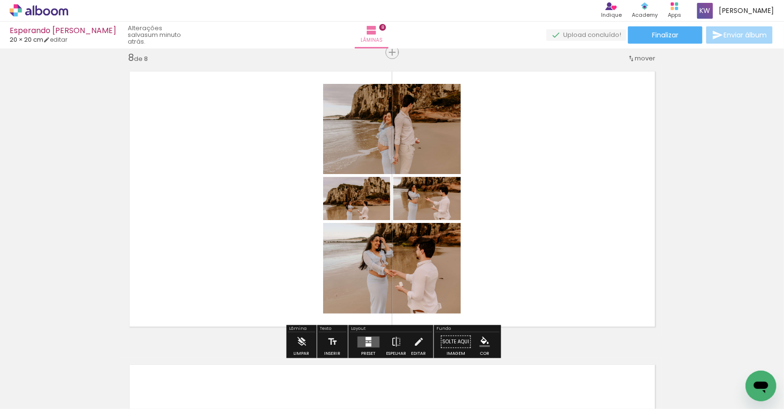
click at [366, 346] on div at bounding box center [369, 344] width 6 height 3
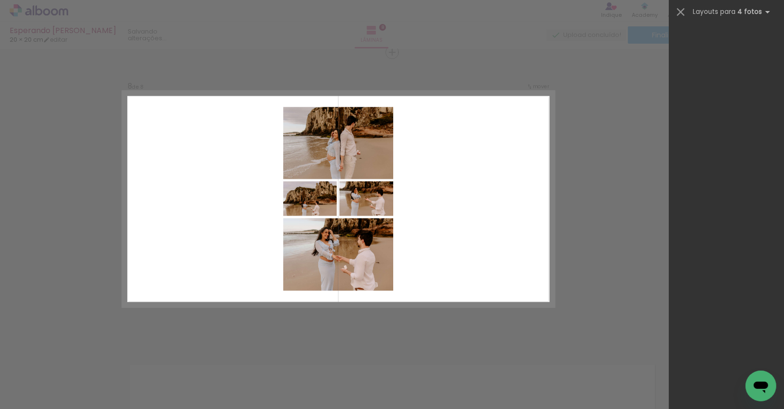
scroll to position [0, 0]
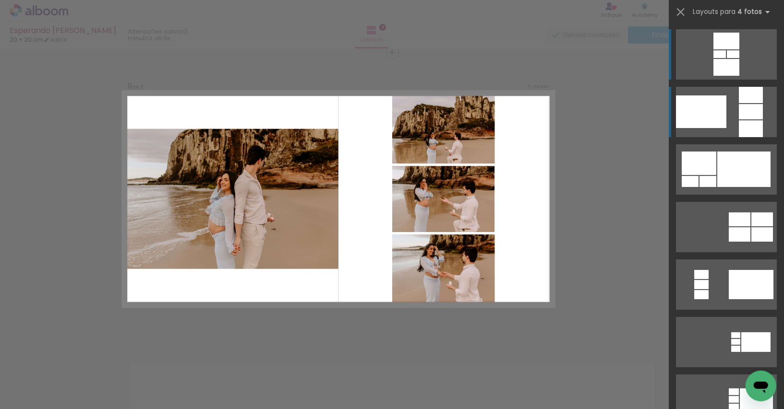
click at [726, 112] on div at bounding box center [701, 112] width 50 height 33
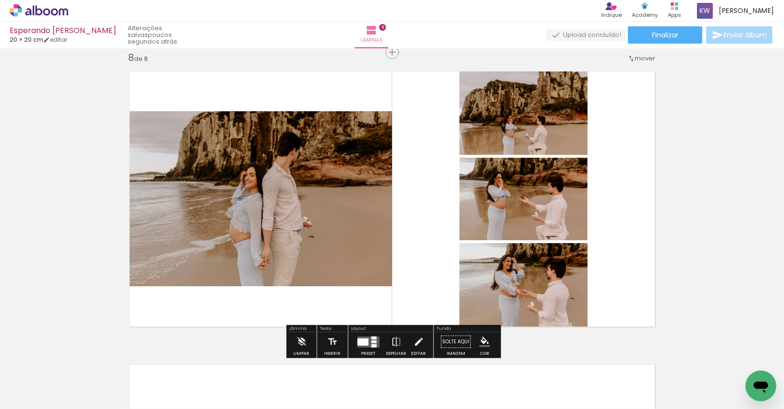
click at [358, 338] on div at bounding box center [363, 341] width 11 height 7
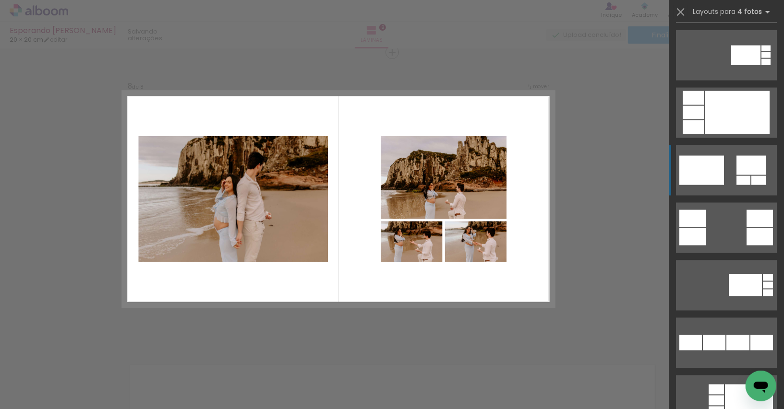
scroll to position [1109, 0]
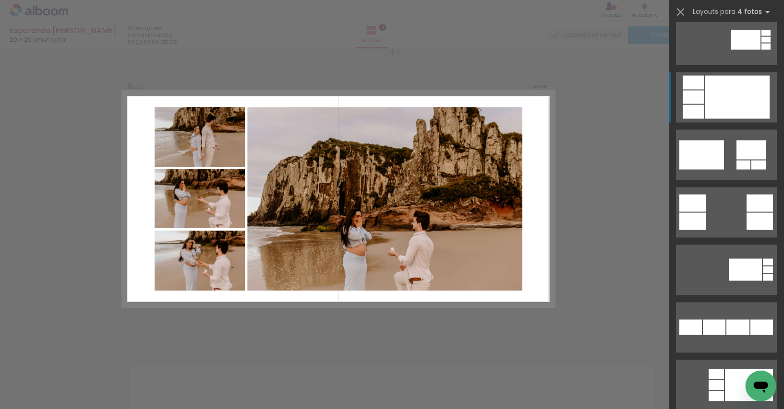
click at [725, 109] on div at bounding box center [737, 97] width 65 height 43
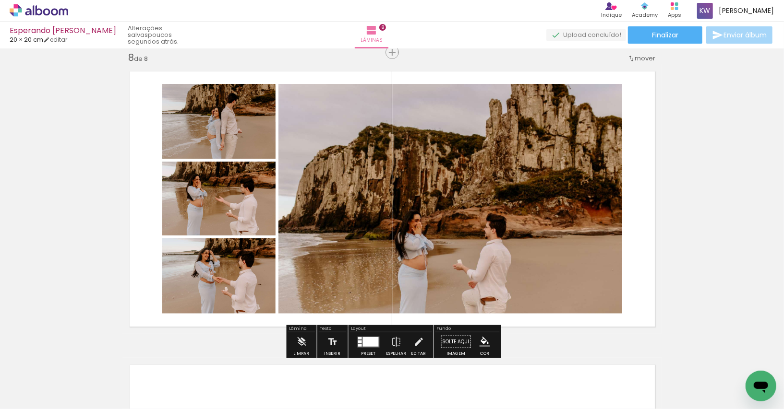
scroll to position [2239, 0]
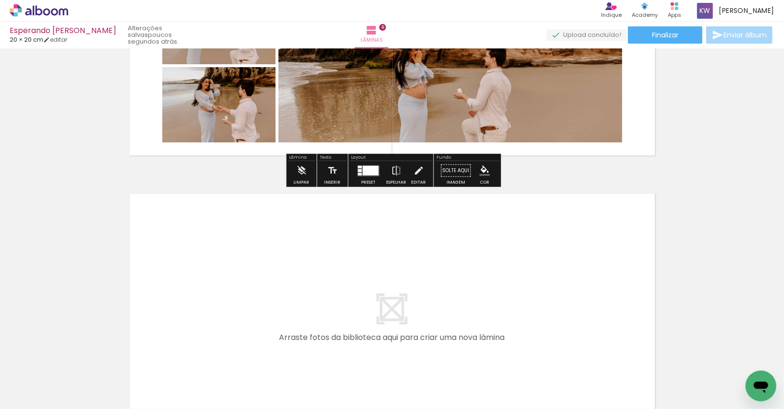
drag, startPoint x: 569, startPoint y: 375, endPoint x: 565, endPoint y: 338, distance: 37.2
click at [565, 338] on quentale-workspace at bounding box center [392, 204] width 784 height 409
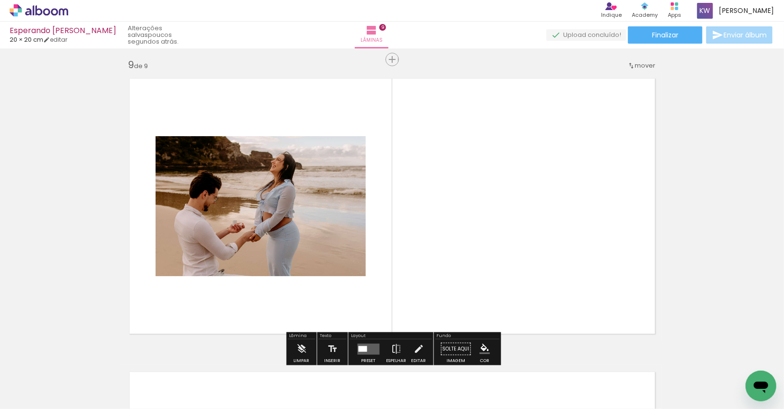
scroll to position [2362, 0]
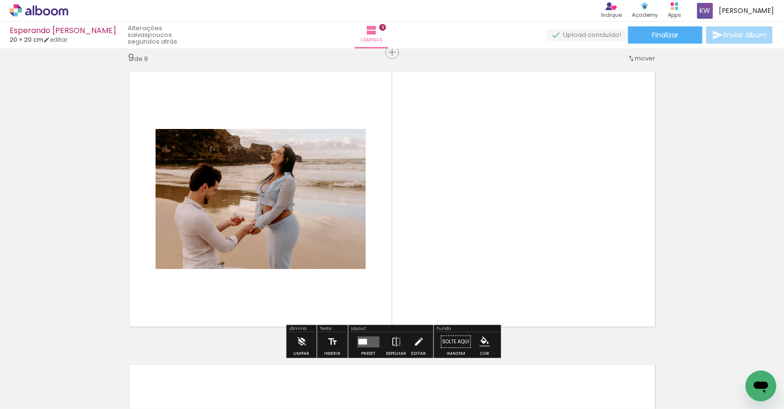
drag, startPoint x: 625, startPoint y: 371, endPoint x: 583, endPoint y: 289, distance: 91.9
click at [584, 290] on quentale-workspace at bounding box center [392, 204] width 784 height 409
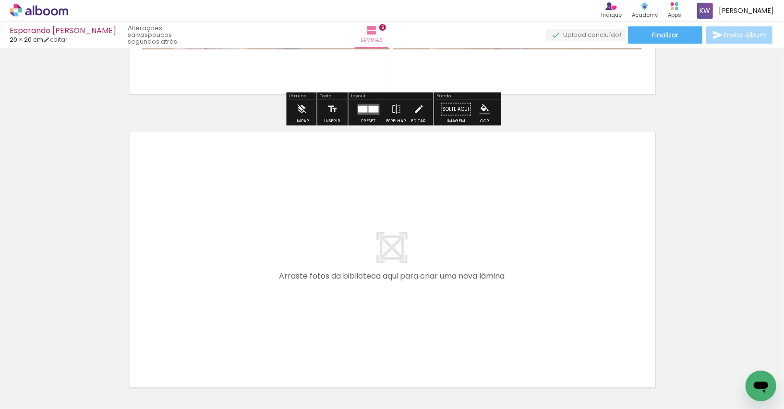
scroll to position [2624, 0]
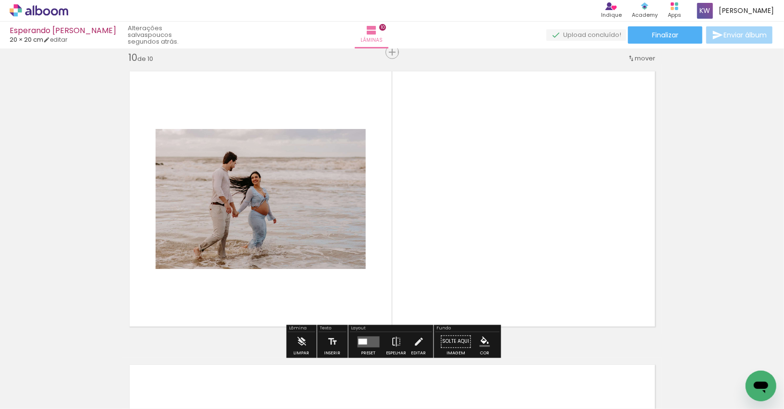
scroll to position [0, 720]
click at [717, 386] on div at bounding box center [720, 377] width 32 height 48
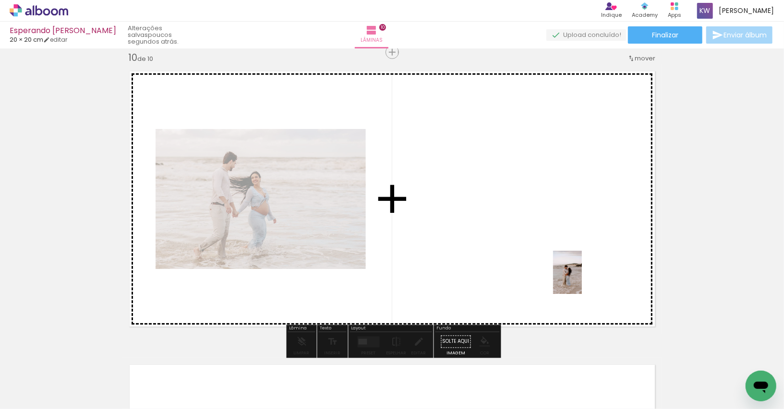
drag, startPoint x: 717, startPoint y: 386, endPoint x: 560, endPoint y: 249, distance: 208.9
click at [560, 249] on quentale-workspace at bounding box center [392, 204] width 784 height 409
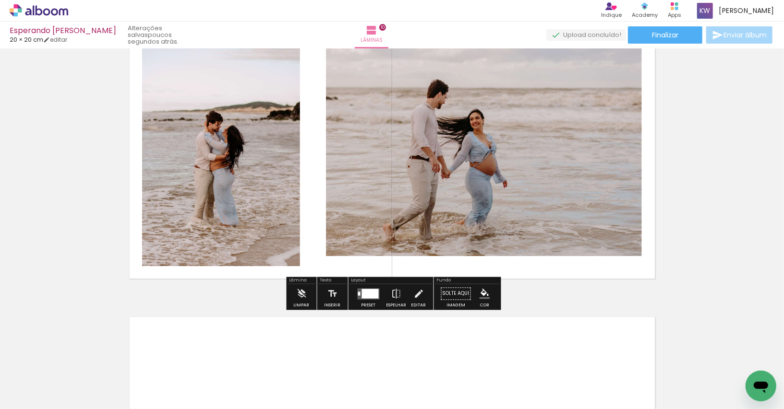
scroll to position [0, 910]
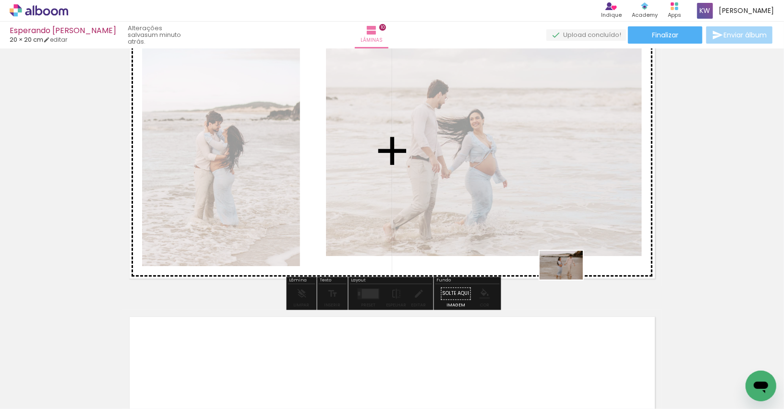
drag, startPoint x: 590, startPoint y: 383, endPoint x: 568, endPoint y: 280, distance: 105.9
click at [568, 280] on quentale-workspace at bounding box center [392, 204] width 784 height 409
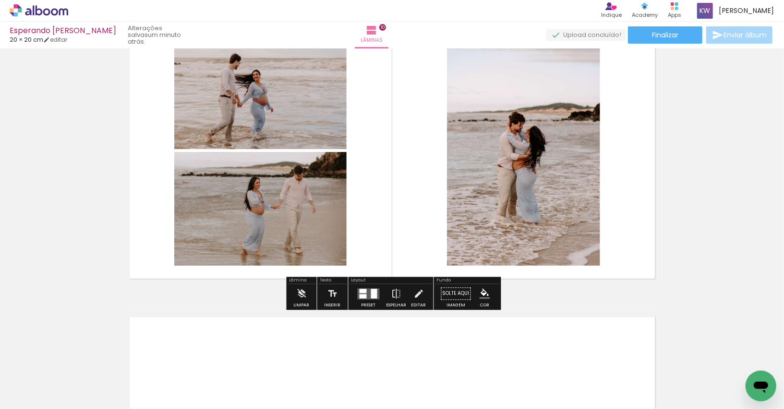
click at [331, 234] on quentale-photo at bounding box center [260, 209] width 172 height 114
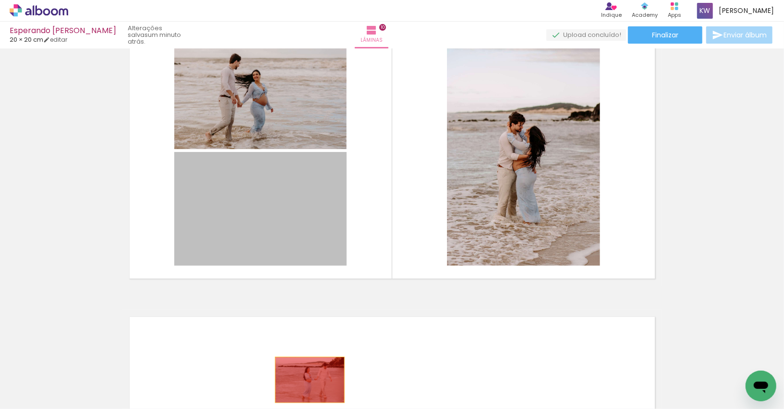
drag, startPoint x: 328, startPoint y: 227, endPoint x: 310, endPoint y: 380, distance: 154.2
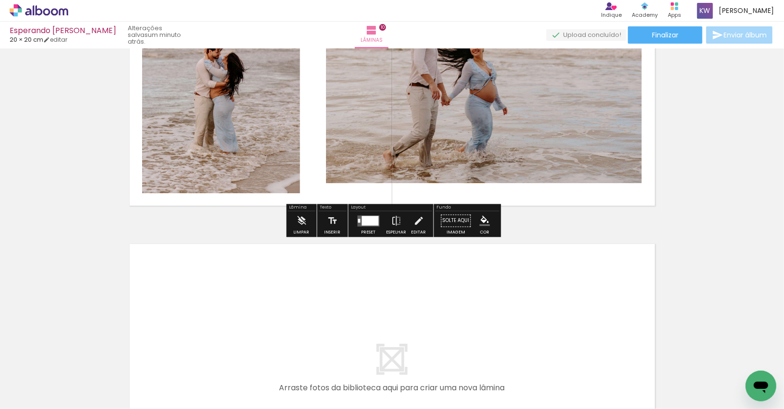
scroll to position [2880, 0]
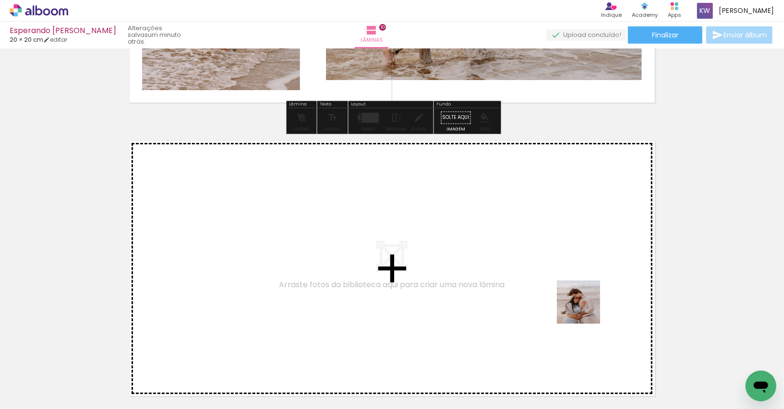
drag, startPoint x: 647, startPoint y: 379, endPoint x: 578, endPoint y: 301, distance: 103.7
click at [578, 301] on quentale-workspace at bounding box center [392, 204] width 784 height 409
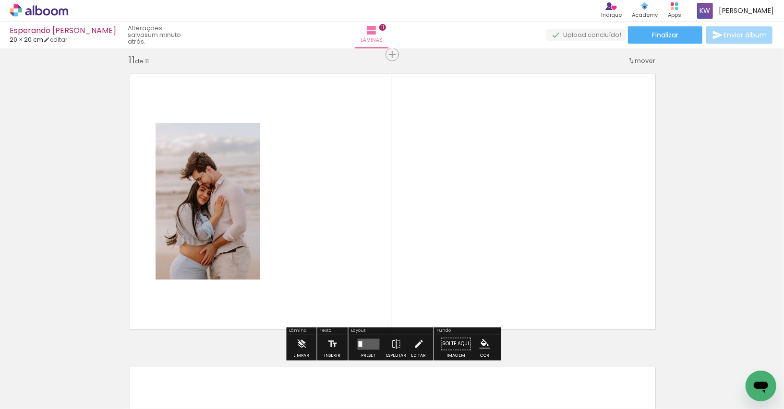
scroll to position [2949, 0]
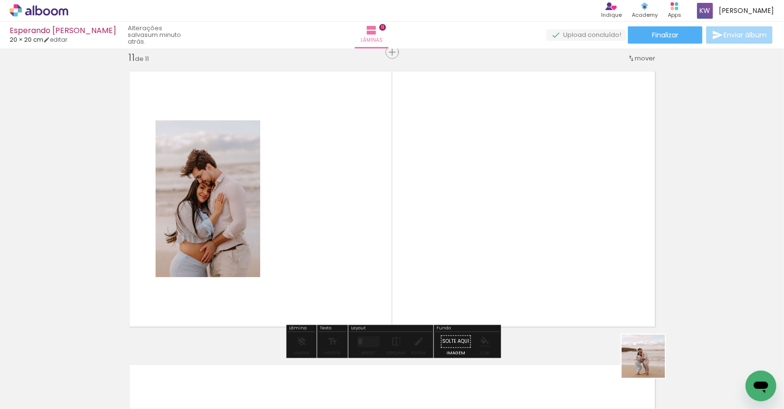
drag, startPoint x: 650, startPoint y: 364, endPoint x: 520, endPoint y: 290, distance: 150.0
click at [520, 290] on quentale-workspace at bounding box center [392, 204] width 784 height 409
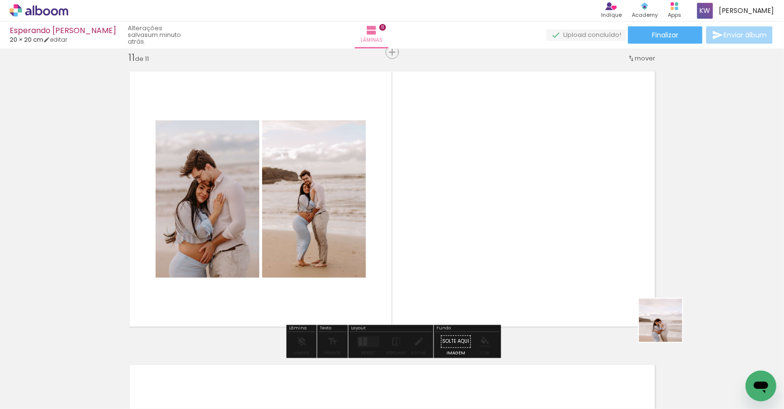
drag, startPoint x: 734, startPoint y: 373, endPoint x: 556, endPoint y: 269, distance: 206.9
click at [556, 269] on quentale-workspace at bounding box center [392, 204] width 784 height 409
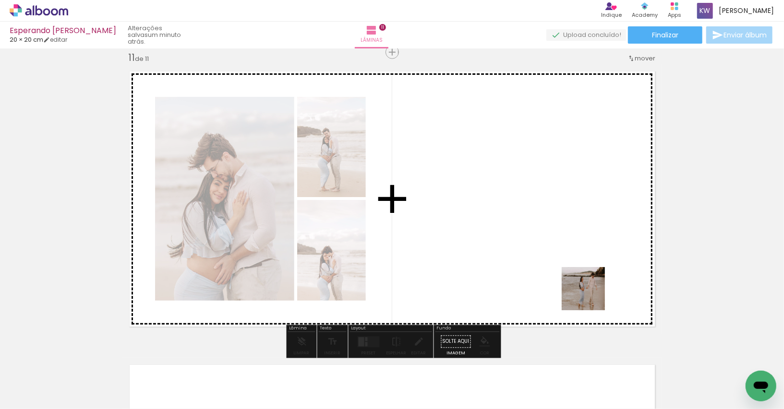
drag, startPoint x: 602, startPoint y: 363, endPoint x: 584, endPoint y: 253, distance: 111.4
click at [584, 253] on quentale-workspace at bounding box center [392, 204] width 784 height 409
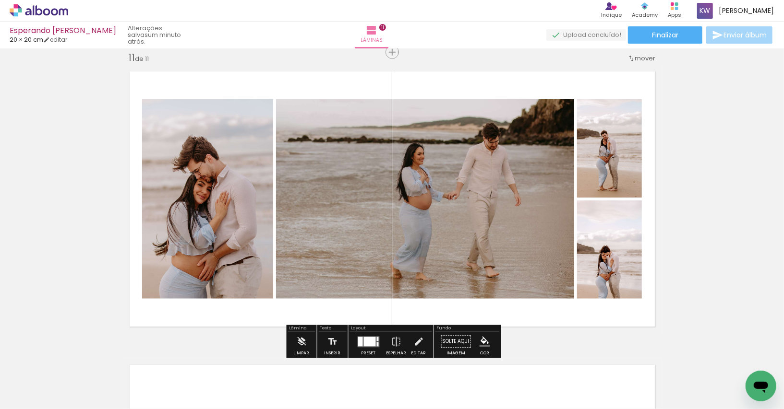
click at [365, 339] on div at bounding box center [370, 342] width 12 height 10
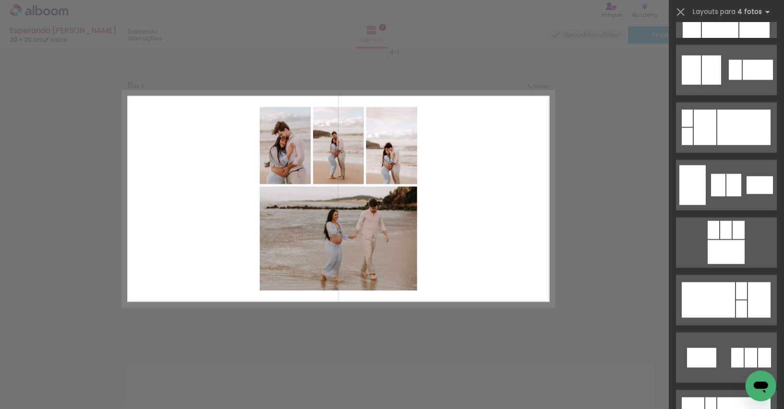
scroll to position [1283, 0]
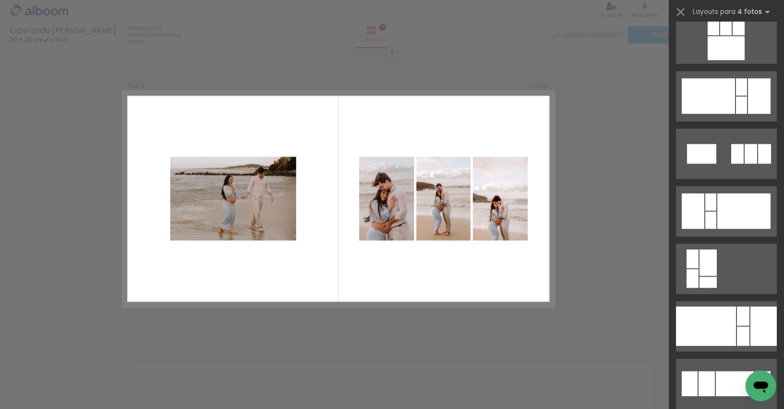
click at [736, 146] on div at bounding box center [737, 154] width 12 height 20
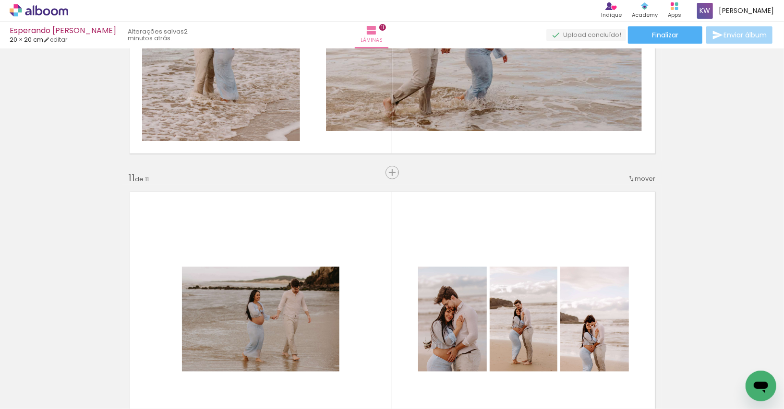
scroll to position [2875, 0]
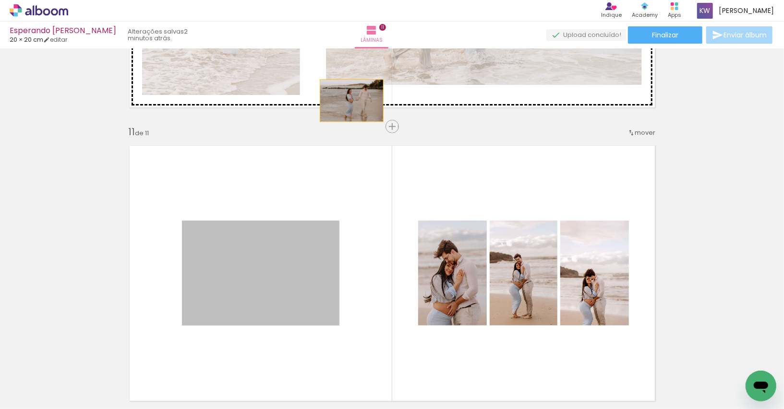
drag, startPoint x: 294, startPoint y: 260, endPoint x: 355, endPoint y: 101, distance: 170.2
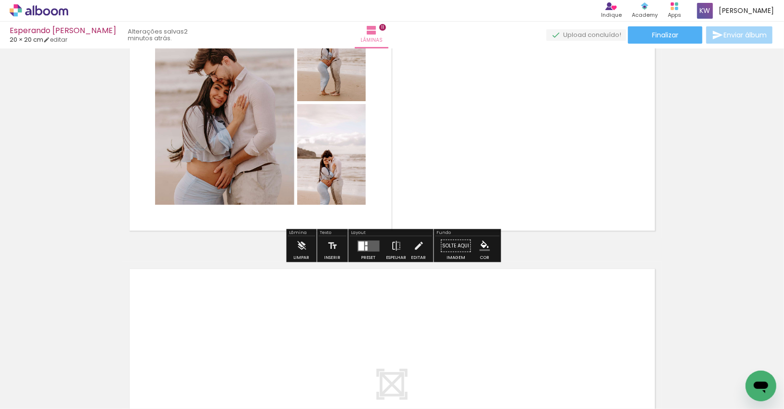
scroll to position [3046, 0]
click at [368, 246] on quentale-layouter at bounding box center [369, 245] width 22 height 11
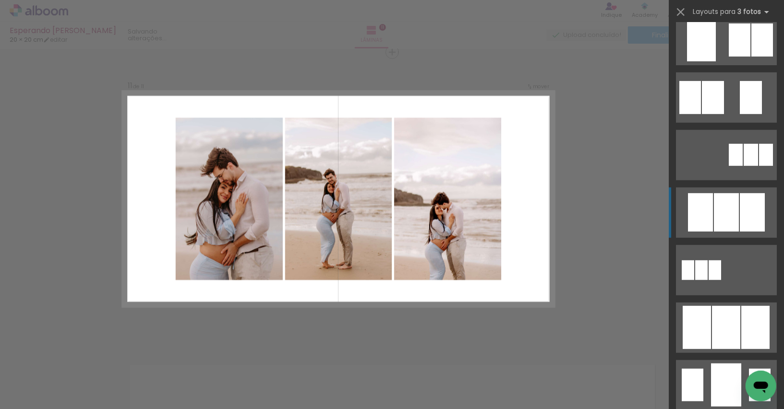
scroll to position [372, 0]
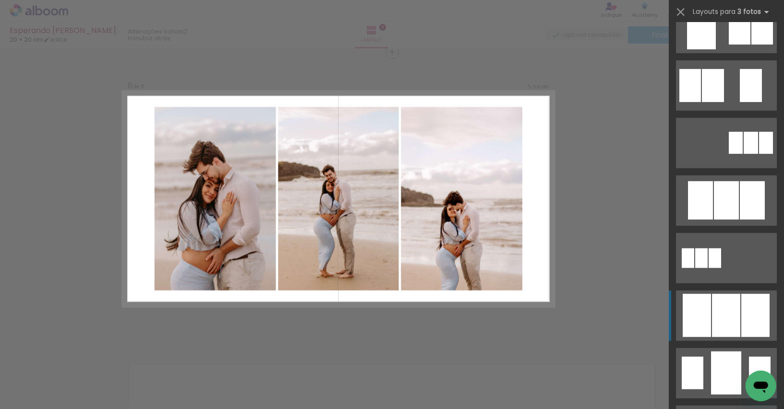
click at [730, 299] on div at bounding box center [726, 315] width 28 height 43
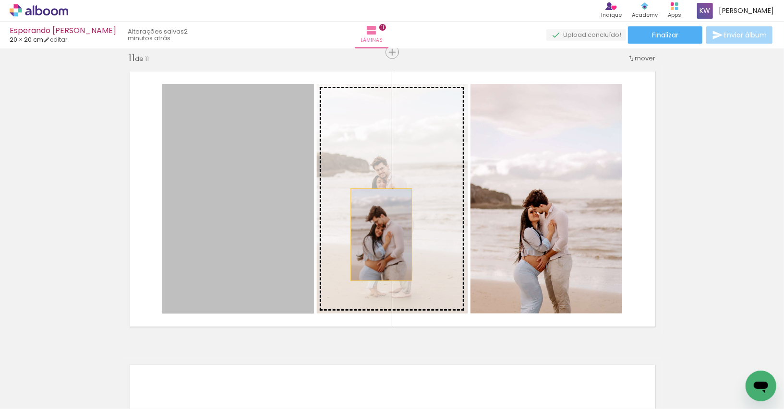
drag, startPoint x: 251, startPoint y: 236, endPoint x: 380, endPoint y: 234, distance: 128.2
click at [0, 0] on slot at bounding box center [0, 0] width 0 height 0
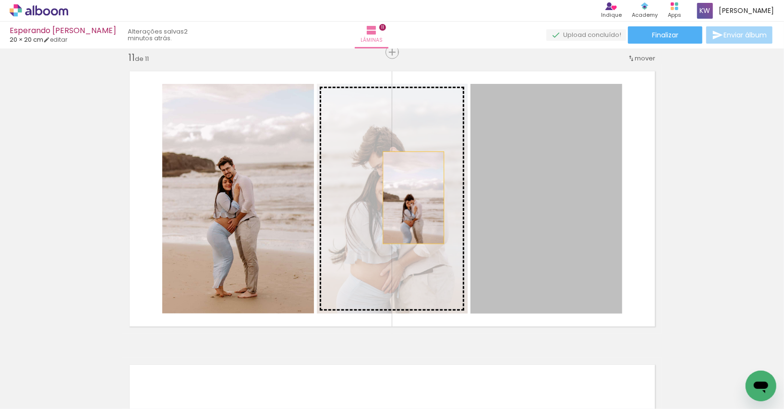
drag, startPoint x: 544, startPoint y: 205, endPoint x: 405, endPoint y: 196, distance: 139.5
click at [0, 0] on slot at bounding box center [0, 0] width 0 height 0
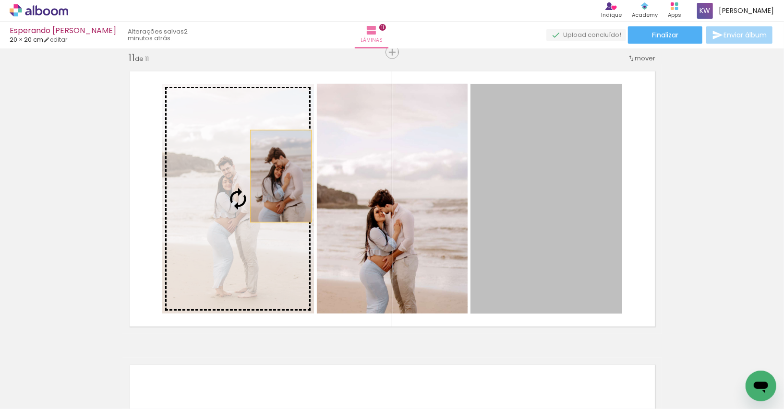
drag, startPoint x: 546, startPoint y: 179, endPoint x: 272, endPoint y: 175, distance: 274.1
click at [0, 0] on slot at bounding box center [0, 0] width 0 height 0
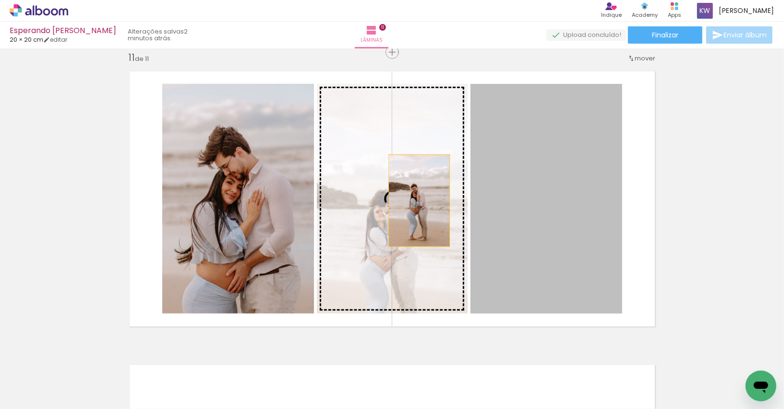
drag, startPoint x: 550, startPoint y: 201, endPoint x: 417, endPoint y: 199, distance: 132.5
click at [0, 0] on slot at bounding box center [0, 0] width 0 height 0
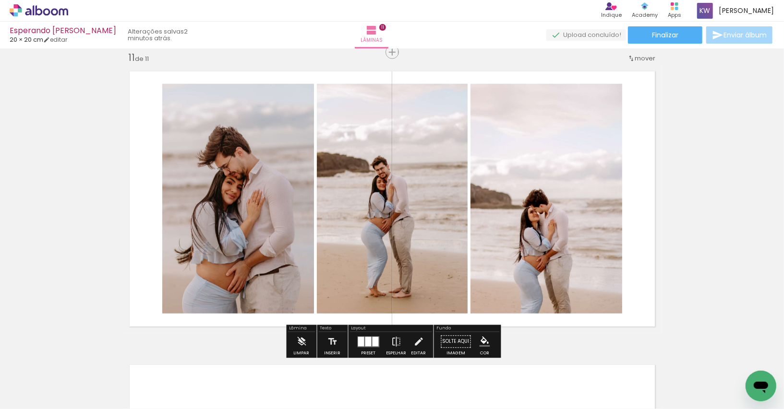
click at [544, 196] on quentale-photo at bounding box center [546, 199] width 152 height 230
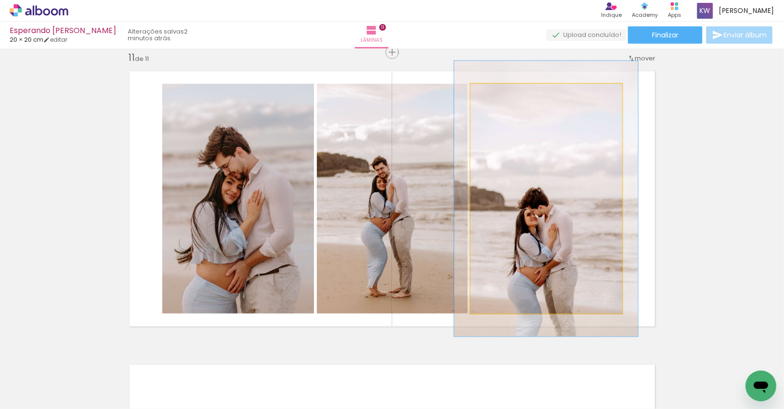
drag, startPoint x: 496, startPoint y: 97, endPoint x: 503, endPoint y: 98, distance: 6.7
type paper-slider "120"
click at [503, 98] on div at bounding box center [498, 93] width 15 height 15
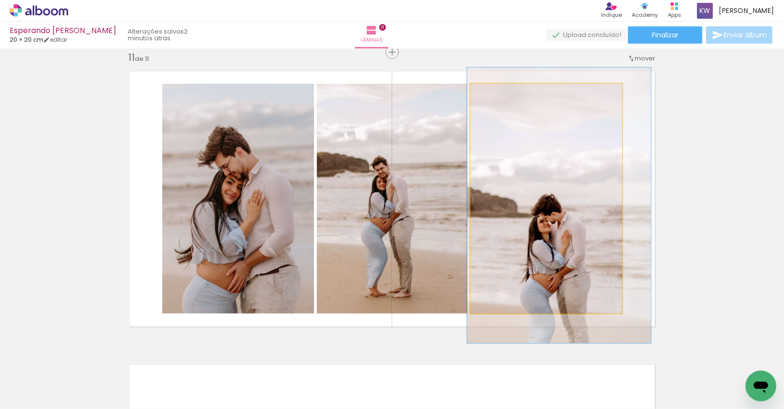
drag, startPoint x: 540, startPoint y: 180, endPoint x: 553, endPoint y: 187, distance: 14.6
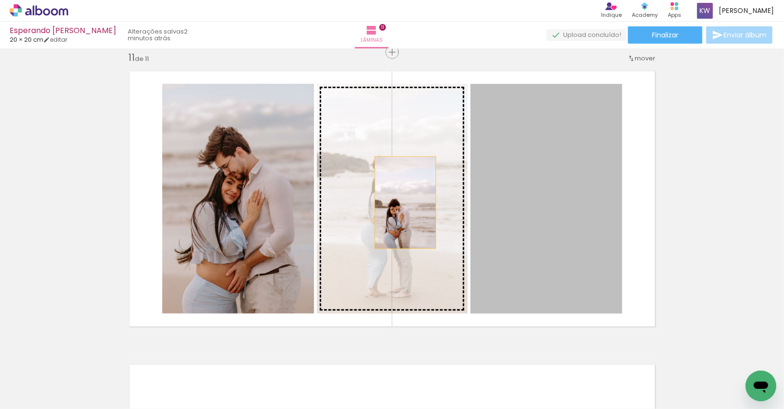
drag, startPoint x: 540, startPoint y: 207, endPoint x: 400, endPoint y: 203, distance: 140.7
click at [0, 0] on slot at bounding box center [0, 0] width 0 height 0
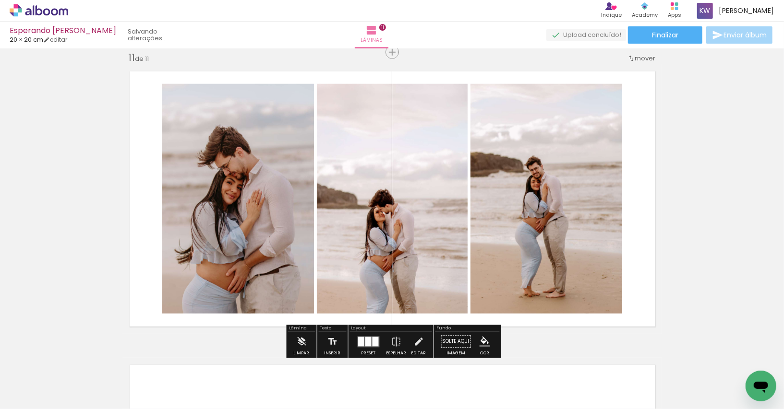
click at [577, 178] on quentale-photo at bounding box center [546, 199] width 152 height 230
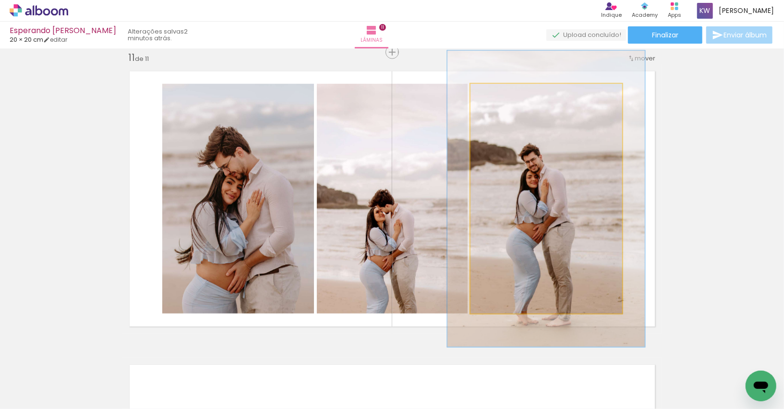
drag, startPoint x: 494, startPoint y: 94, endPoint x: 503, endPoint y: 95, distance: 9.6
type paper-slider "129"
click at [503, 95] on div at bounding box center [502, 94] width 9 height 9
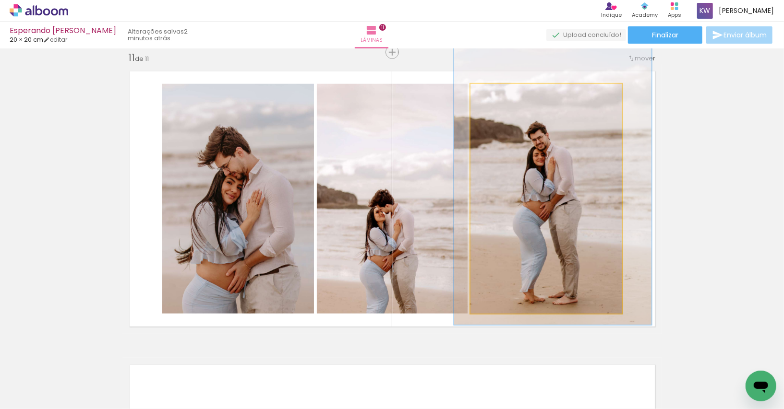
drag, startPoint x: 560, startPoint y: 190, endPoint x: 566, endPoint y: 168, distance: 23.1
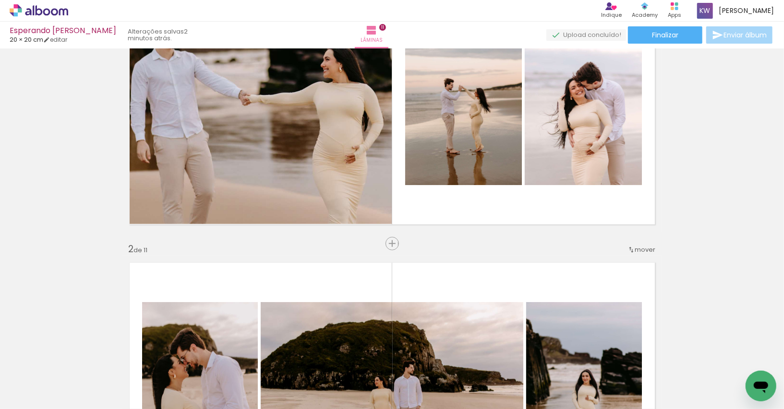
scroll to position [0, 0]
